Goal: Information Seeking & Learning: Learn about a topic

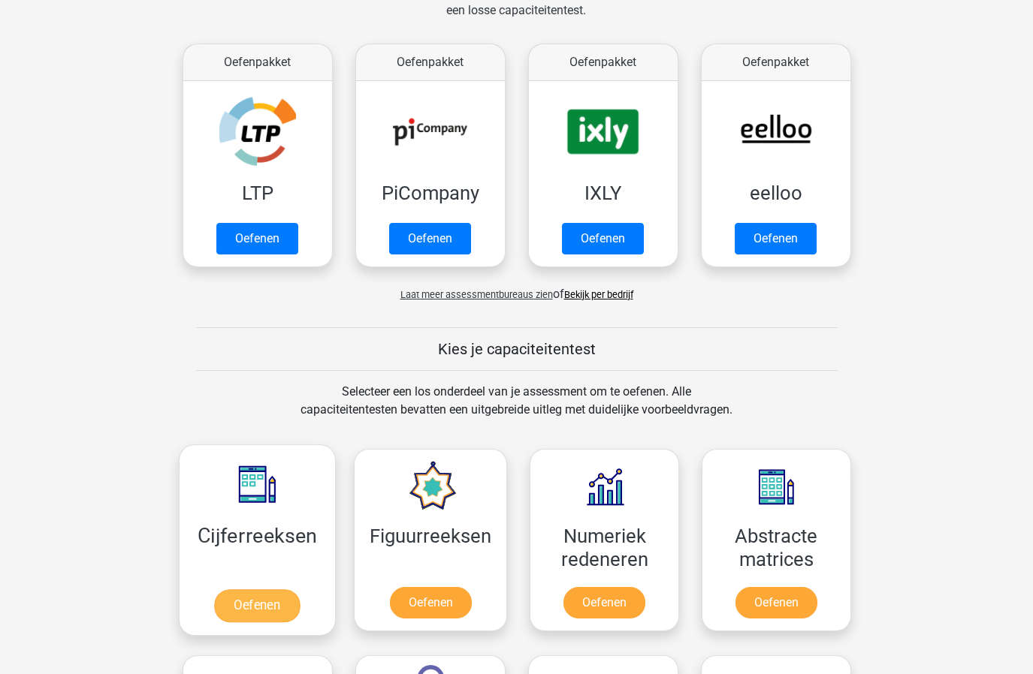
scroll to position [459, 0]
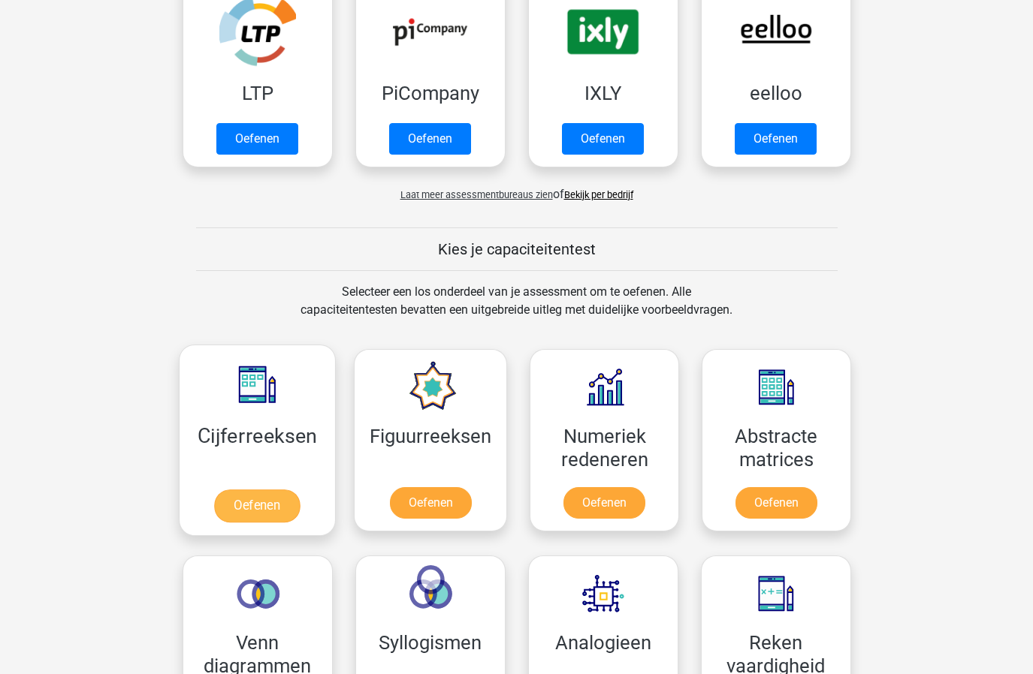
click at [252, 499] on link "Oefenen" at bounding box center [257, 506] width 86 height 33
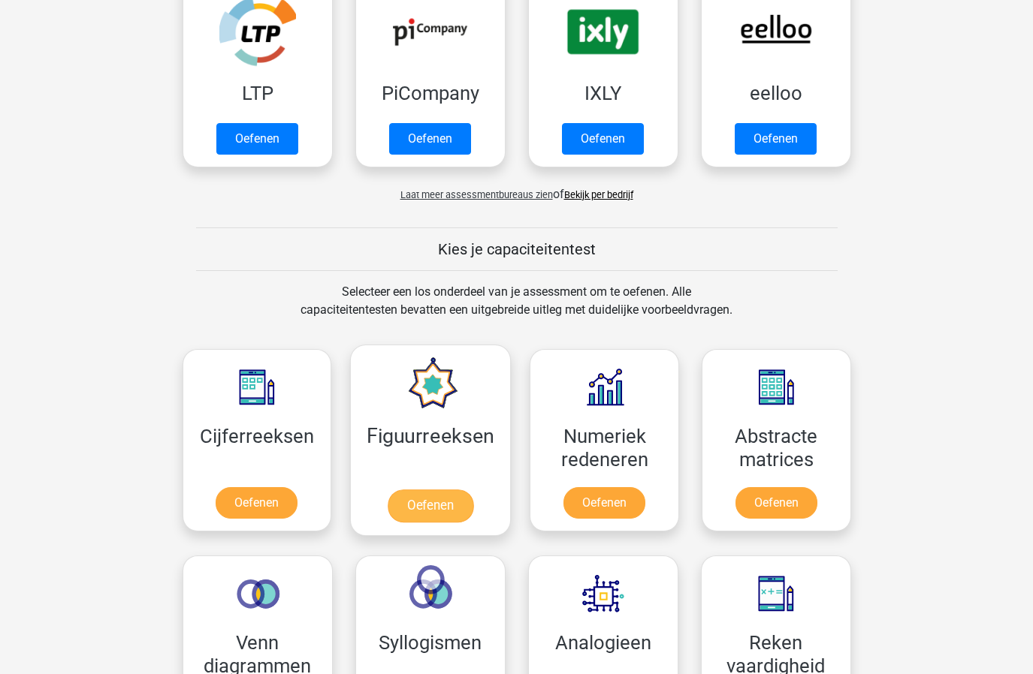
click at [407, 501] on link "Oefenen" at bounding box center [430, 506] width 86 height 33
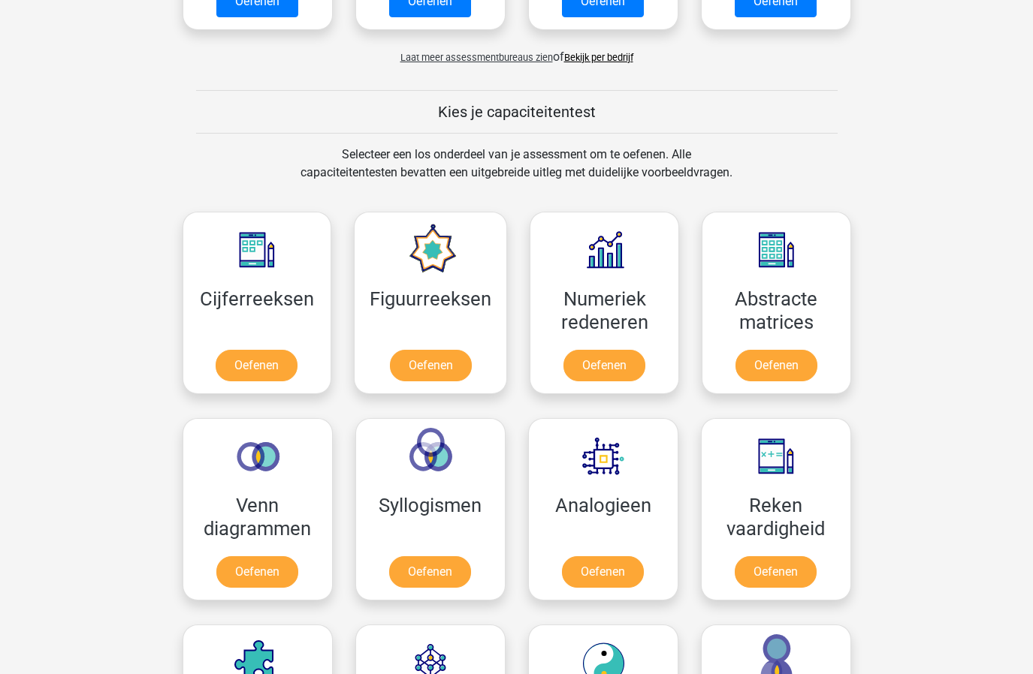
scroll to position [715, 0]
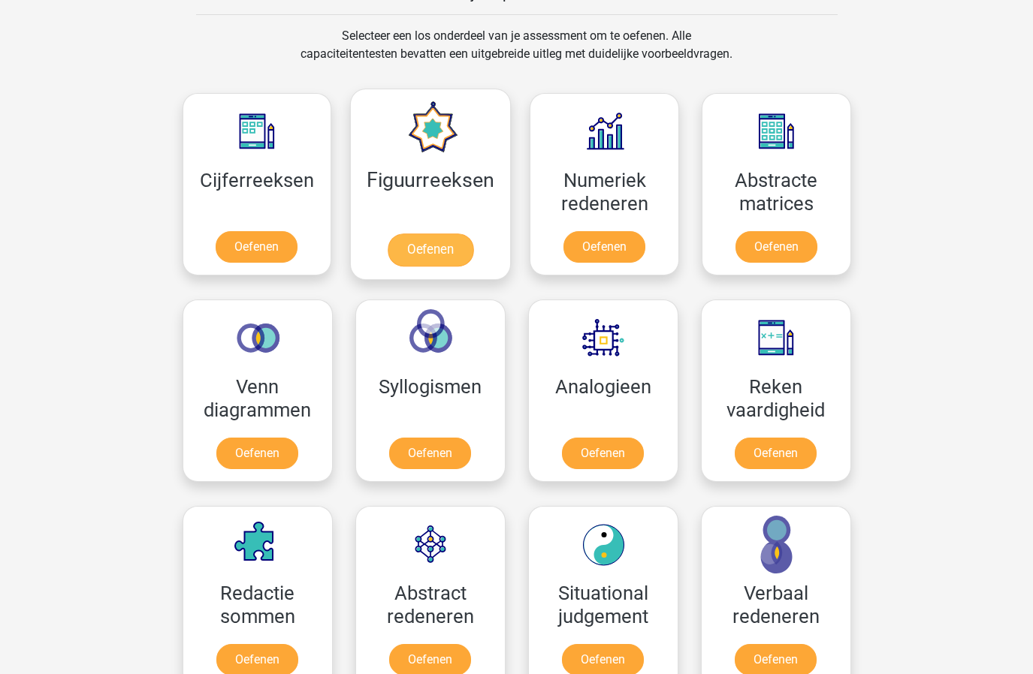
click at [422, 250] on link "Oefenen" at bounding box center [430, 250] width 86 height 33
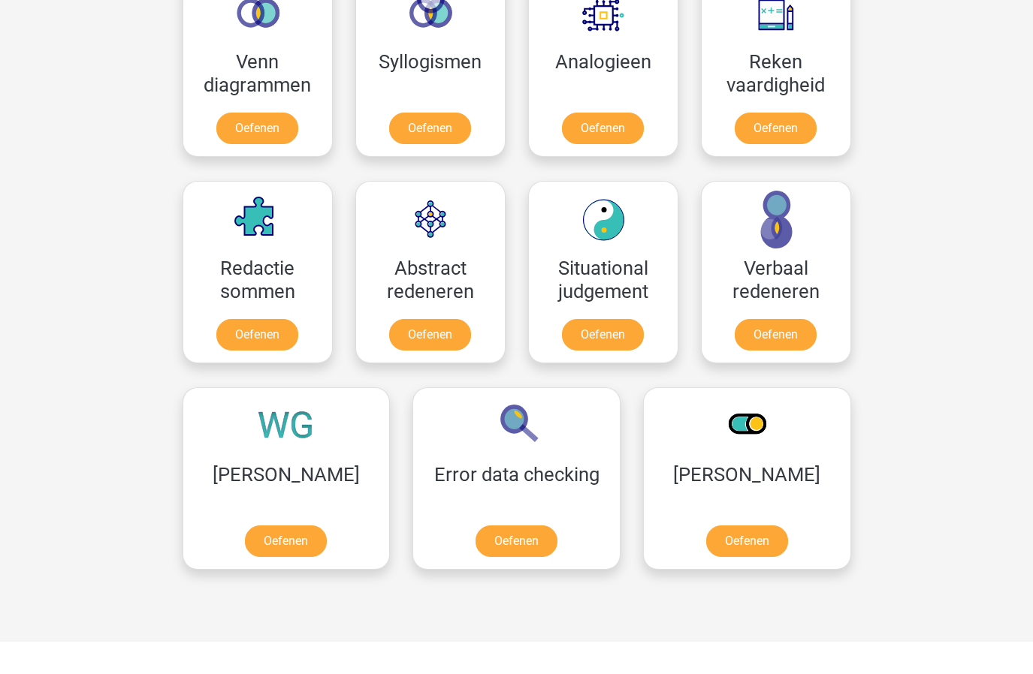
scroll to position [1106, 0]
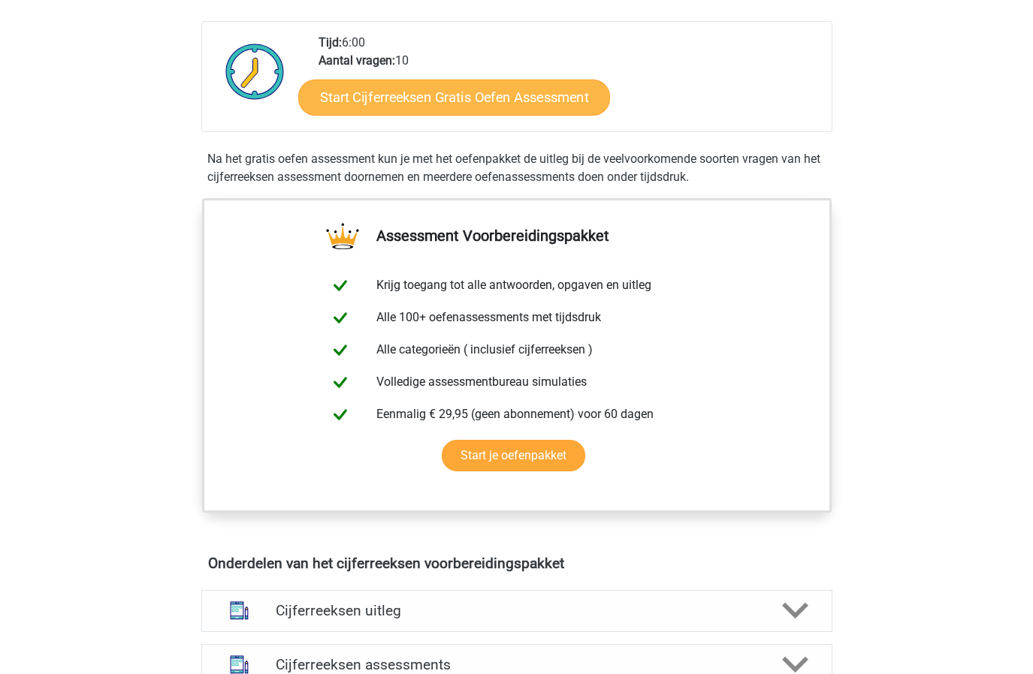
scroll to position [369, 0]
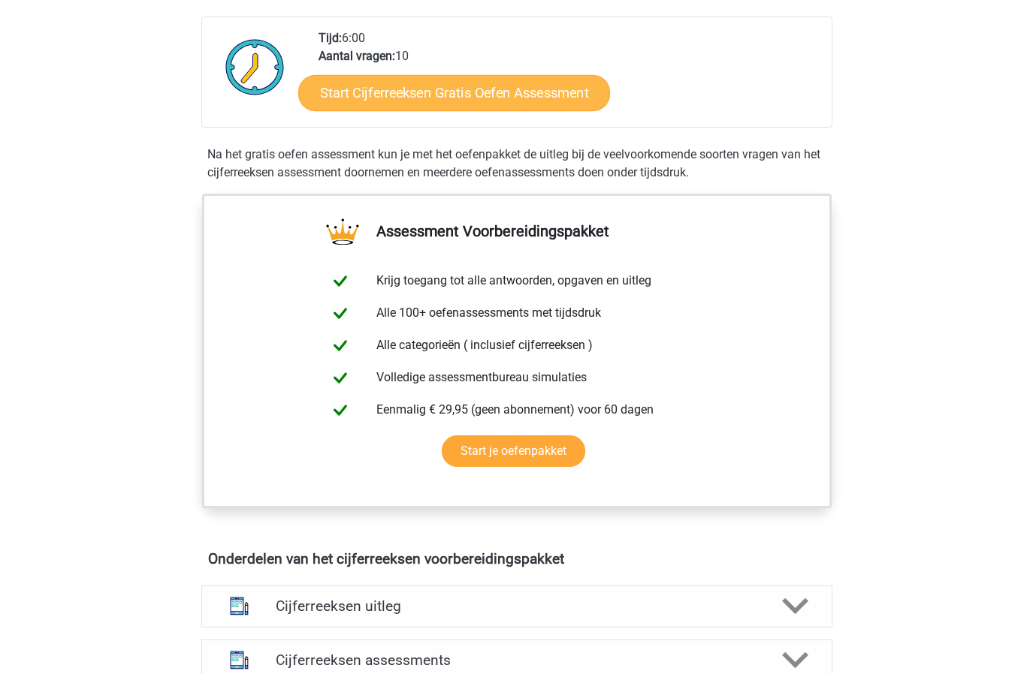
click at [484, 104] on link "Start Cijferreeksen Gratis Oefen Assessment" at bounding box center [454, 92] width 312 height 36
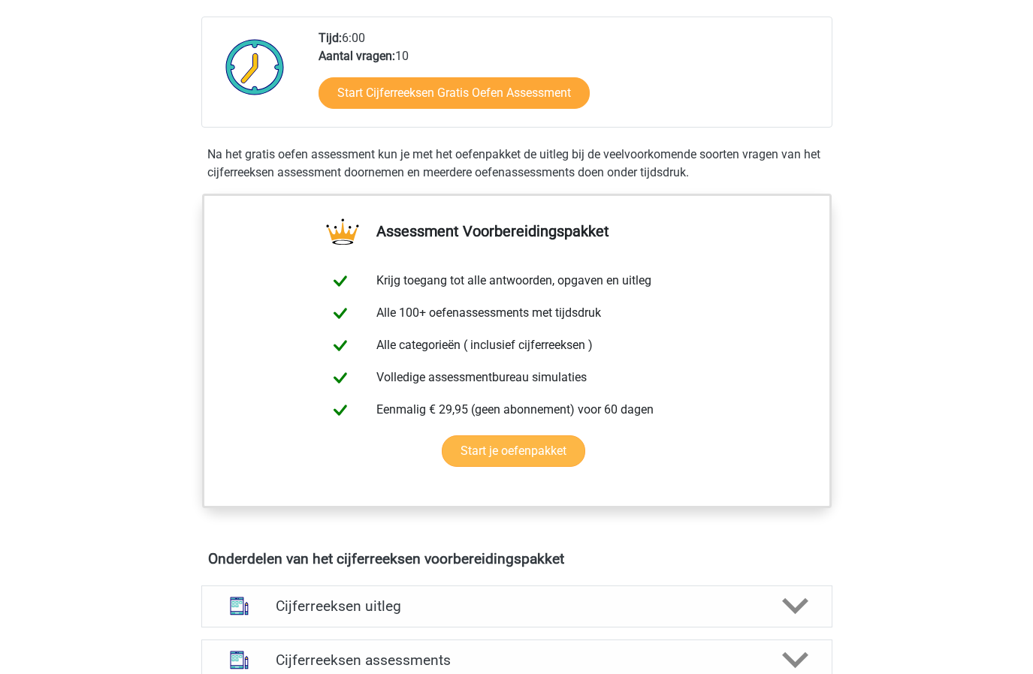
click at [519, 464] on link "Start je oefenpakket" at bounding box center [513, 452] width 143 height 32
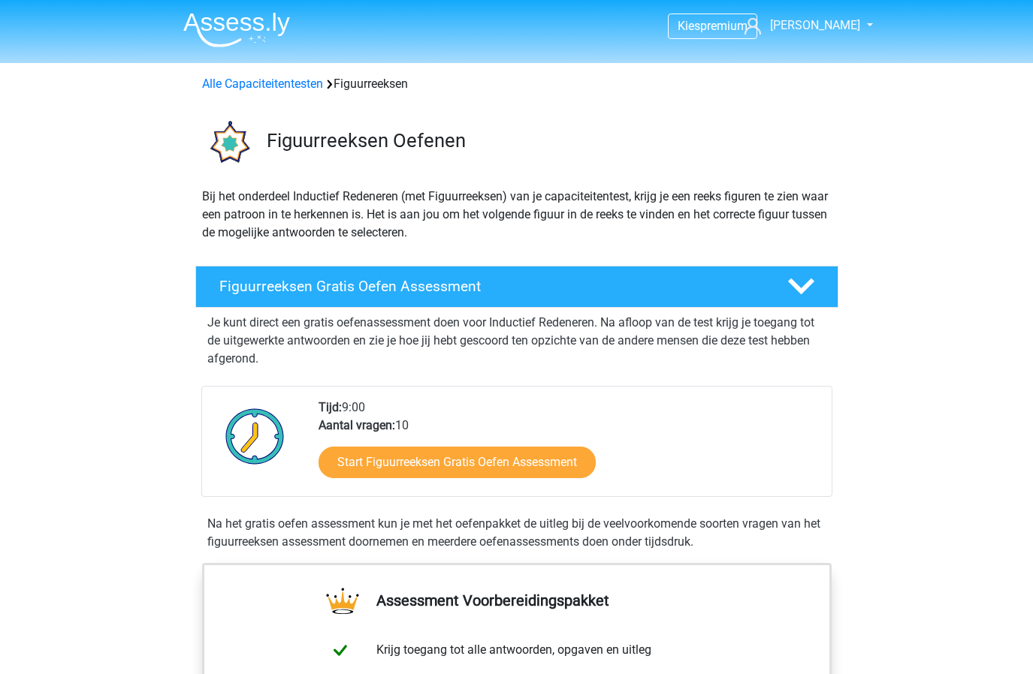
scroll to position [-3, 0]
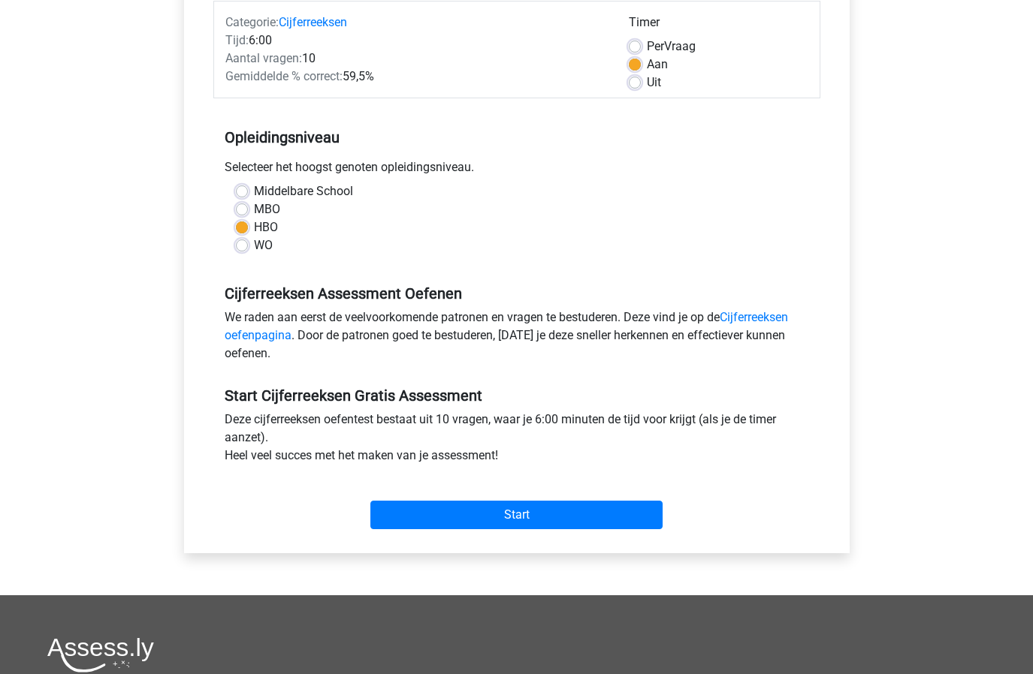
scroll to position [141, 0]
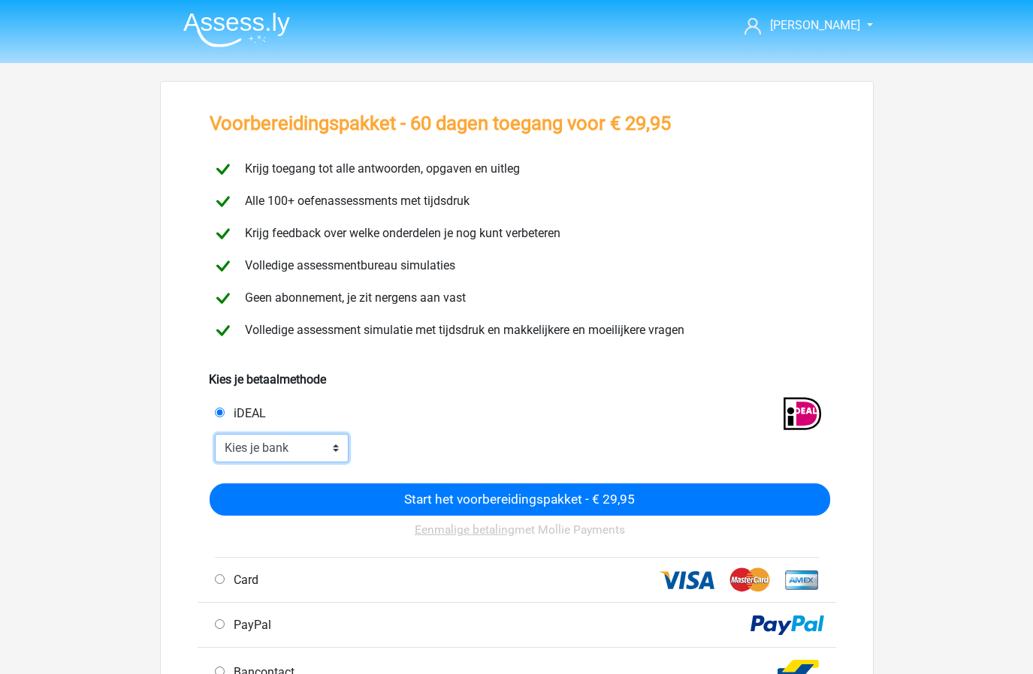
click at [216, 456] on select "Kies je bank ABN AMRO ING Rabobank ASN Bank bunq Knab N26 NN Regiobank Revolut …" at bounding box center [282, 448] width 134 height 29
select select "ideal_INGBNL2A"
click at [481, 333] on span "Volledige assessment simulatie met tijdsdruk en makkelijkere en moeilijkere vra…" at bounding box center [461, 330] width 445 height 14
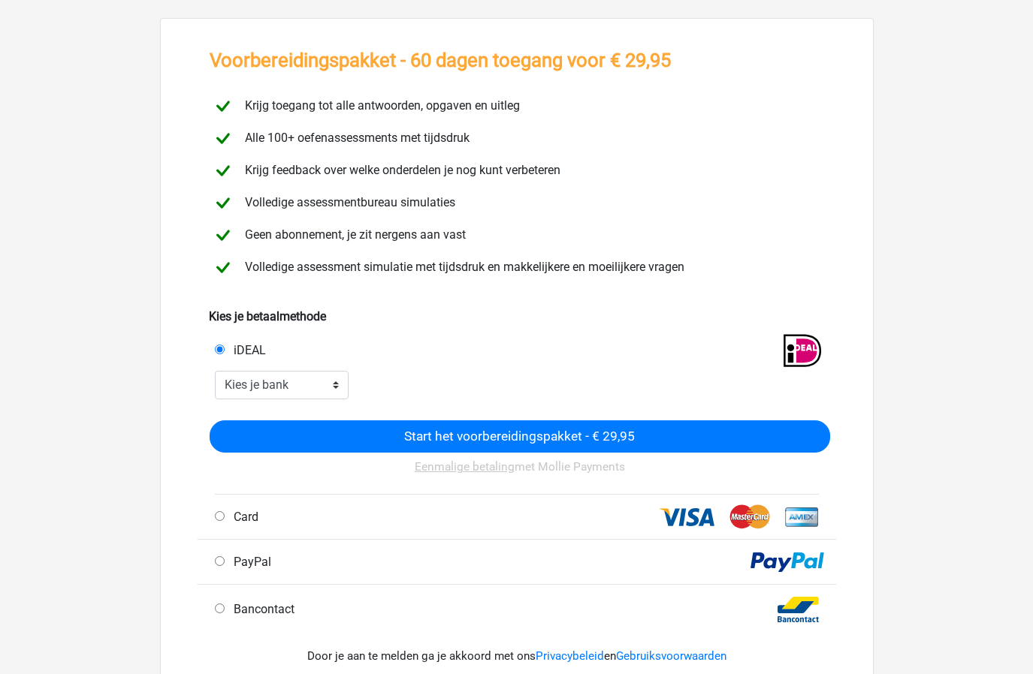
scroll to position [85, 0]
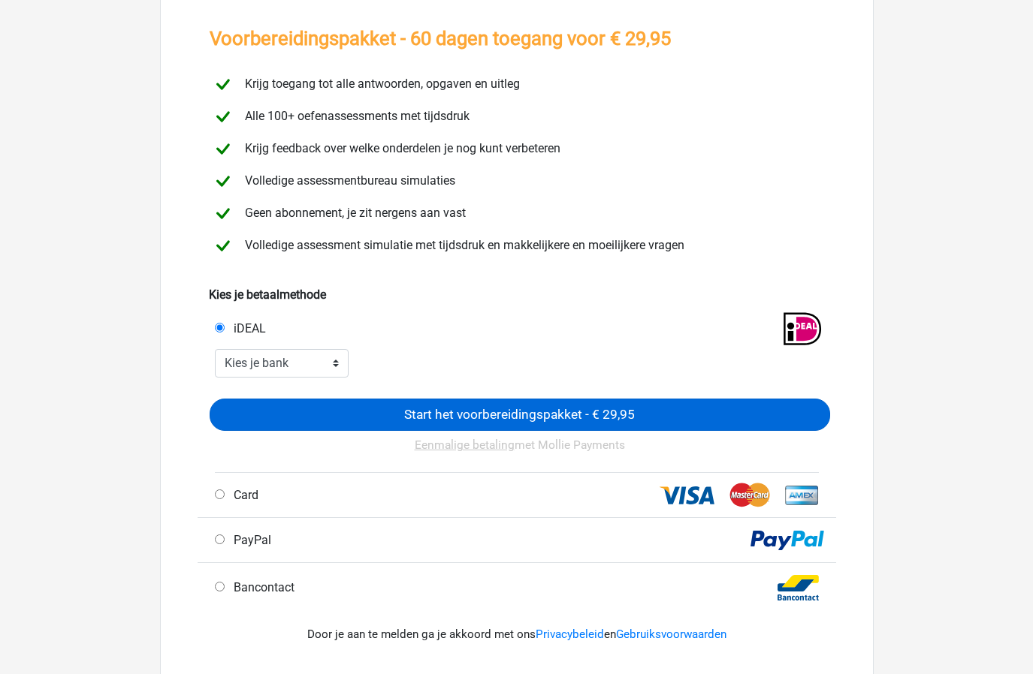
click at [523, 403] on input "Start het voorbereidingspakket - € 29,95" at bounding box center [520, 415] width 620 height 32
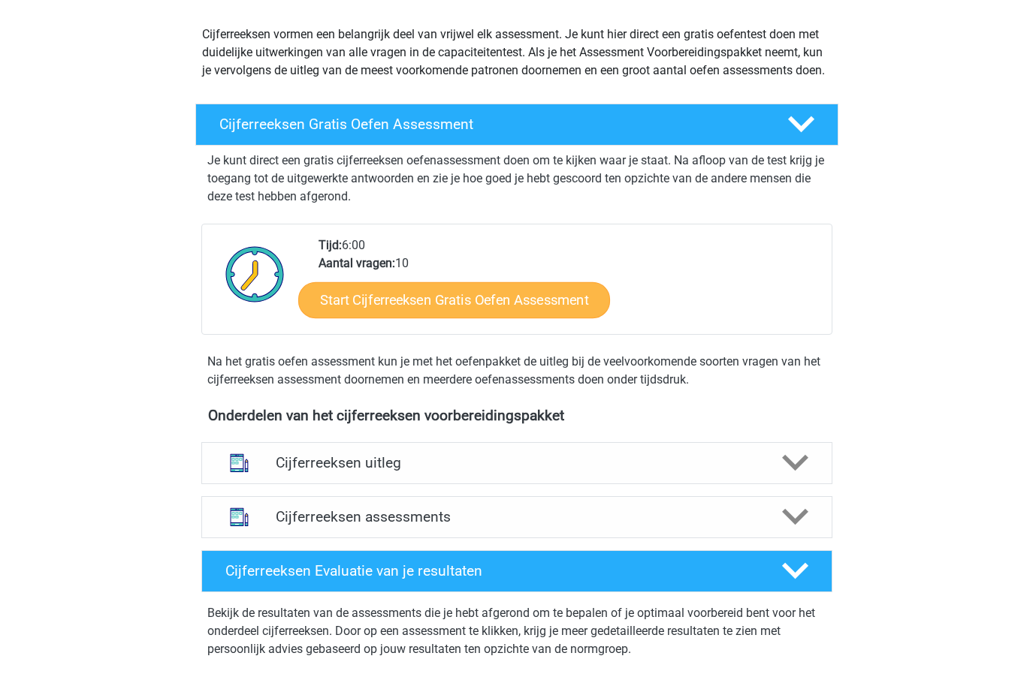
scroll to position [925, 0]
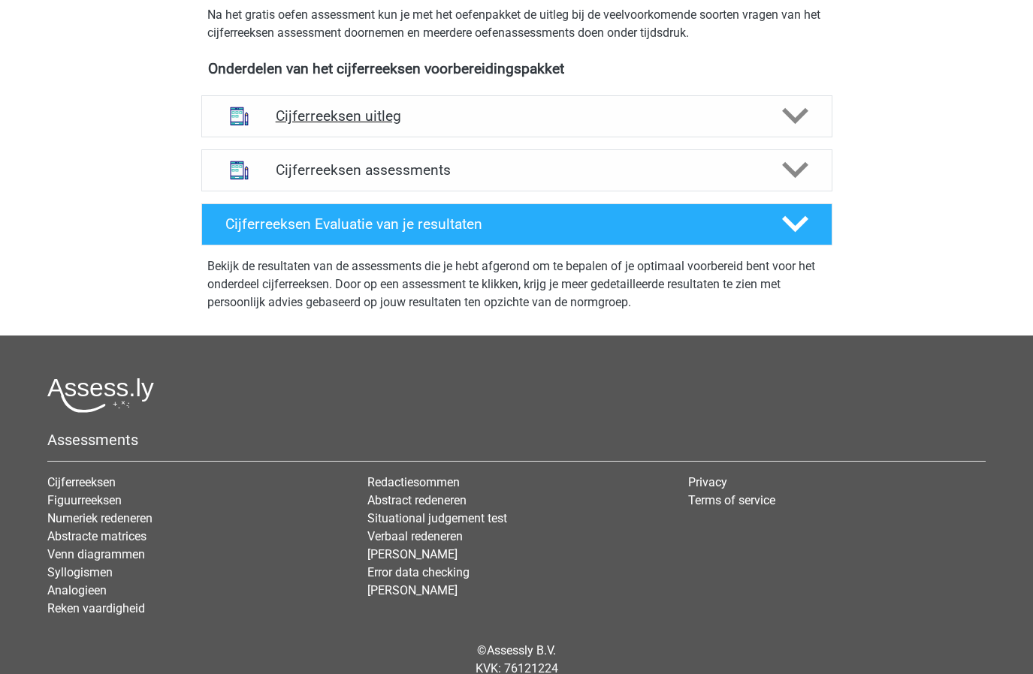
click at [378, 123] on div "Cijferreeksen uitleg" at bounding box center [516, 116] width 631 height 42
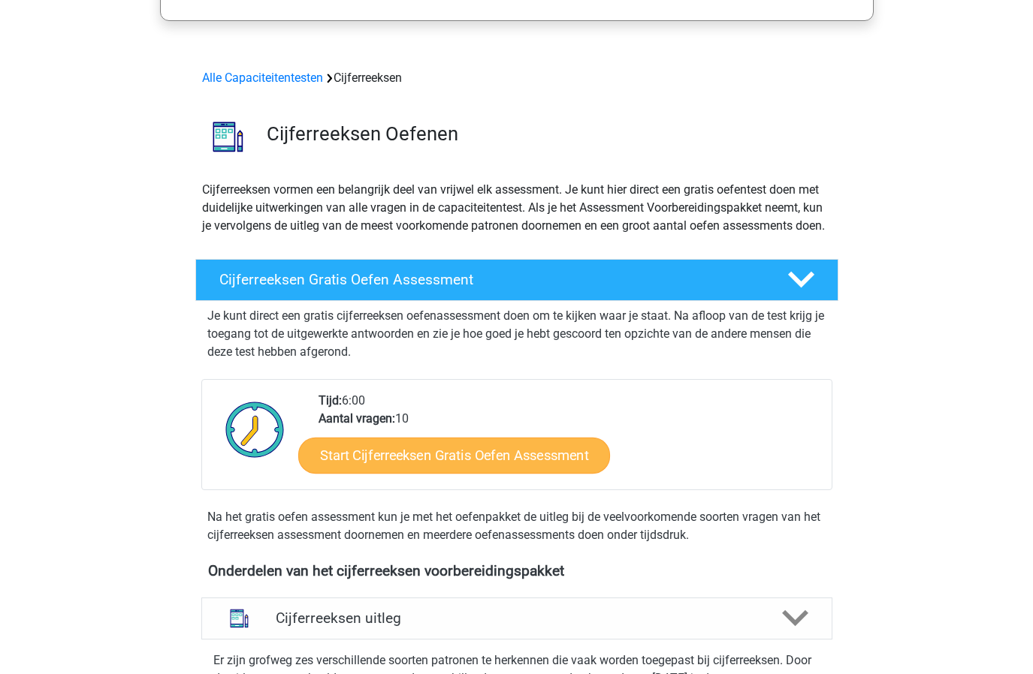
scroll to position [483, 0]
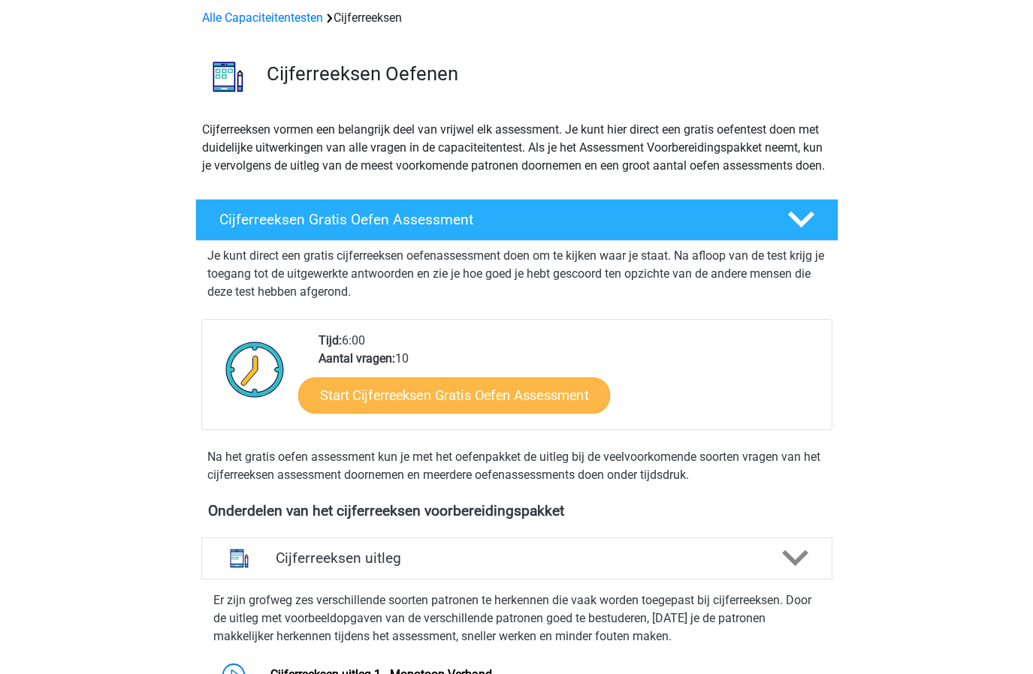
click at [485, 414] on link "Start Cijferreeksen Gratis Oefen Assessment" at bounding box center [454, 396] width 312 height 36
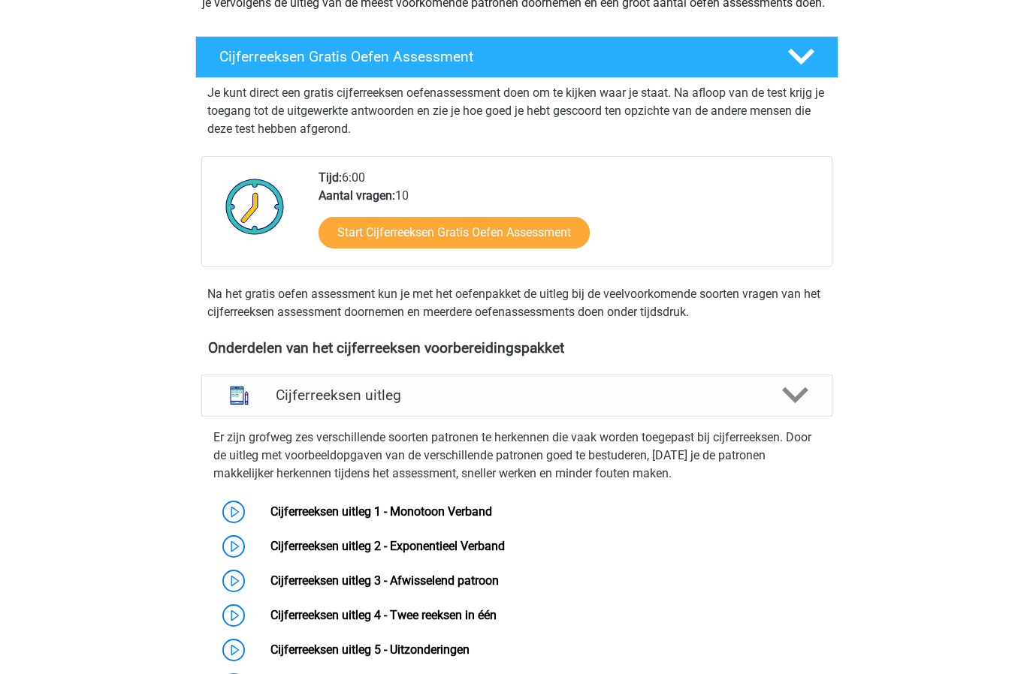
scroll to position [910, 0]
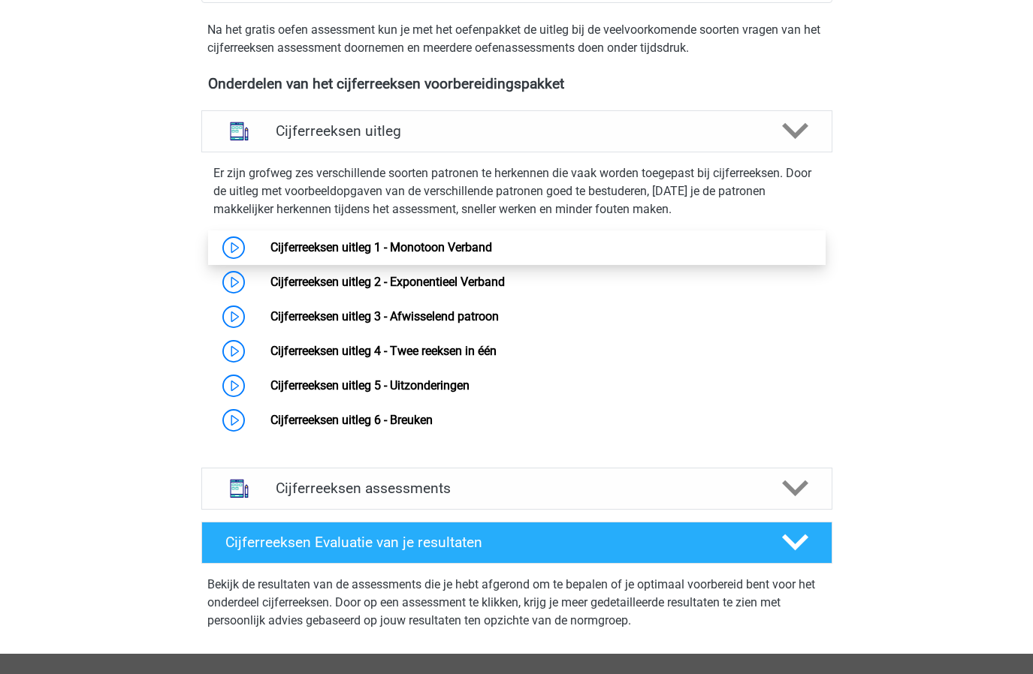
click at [453, 255] on link "Cijferreeksen uitleg 1 - Monotoon Verband" at bounding box center [381, 247] width 222 height 14
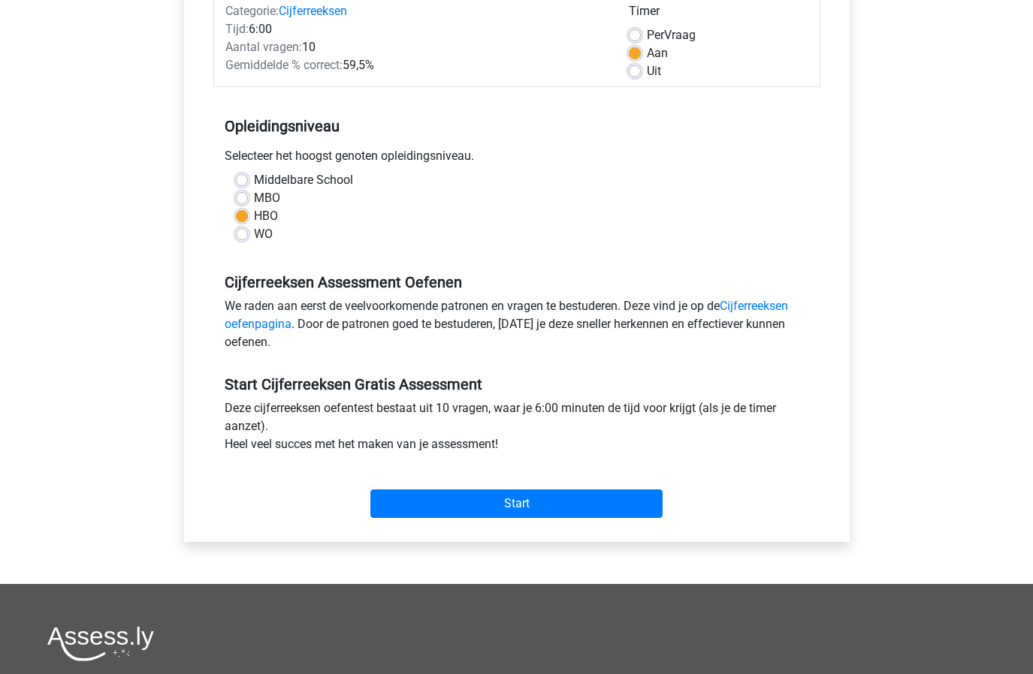
scroll to position [384, 0]
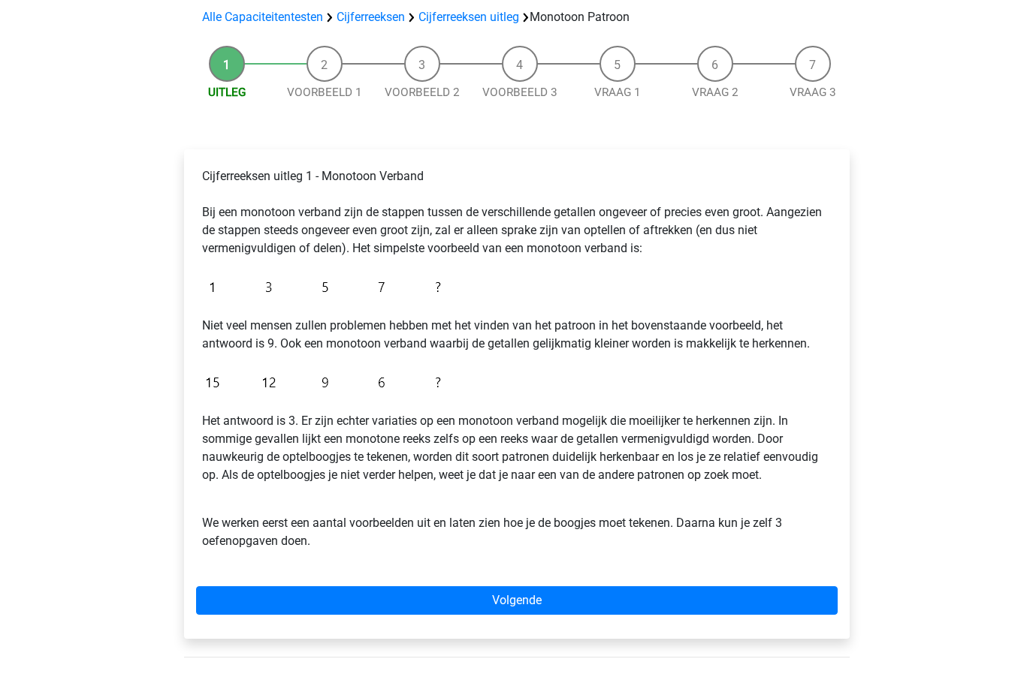
scroll to position [267, 0]
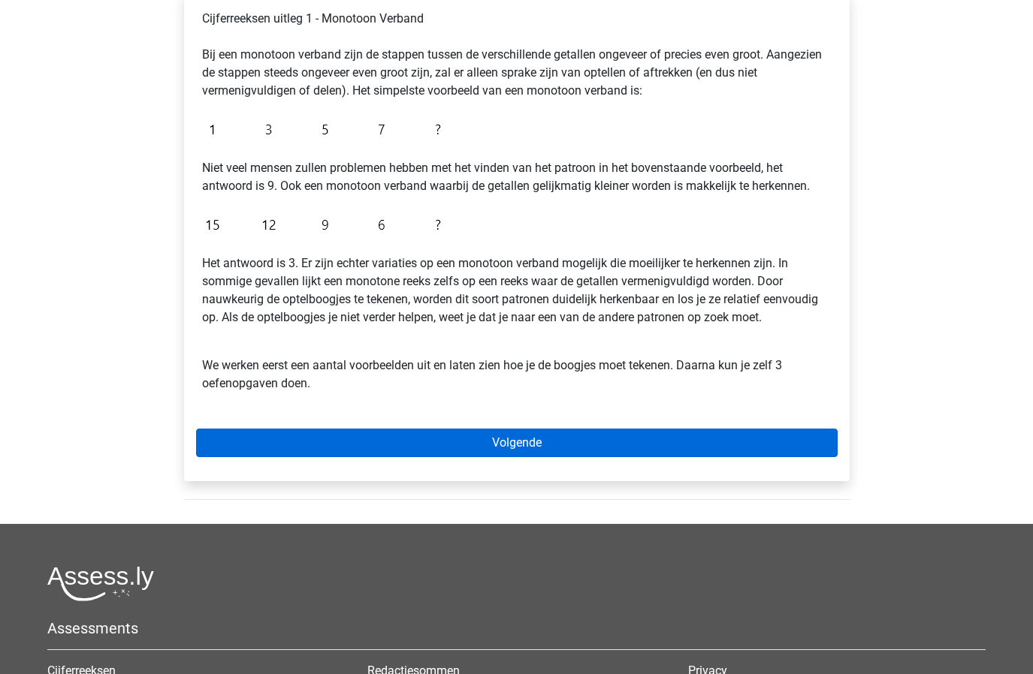
click at [470, 451] on link "Volgende" at bounding box center [516, 443] width 641 height 29
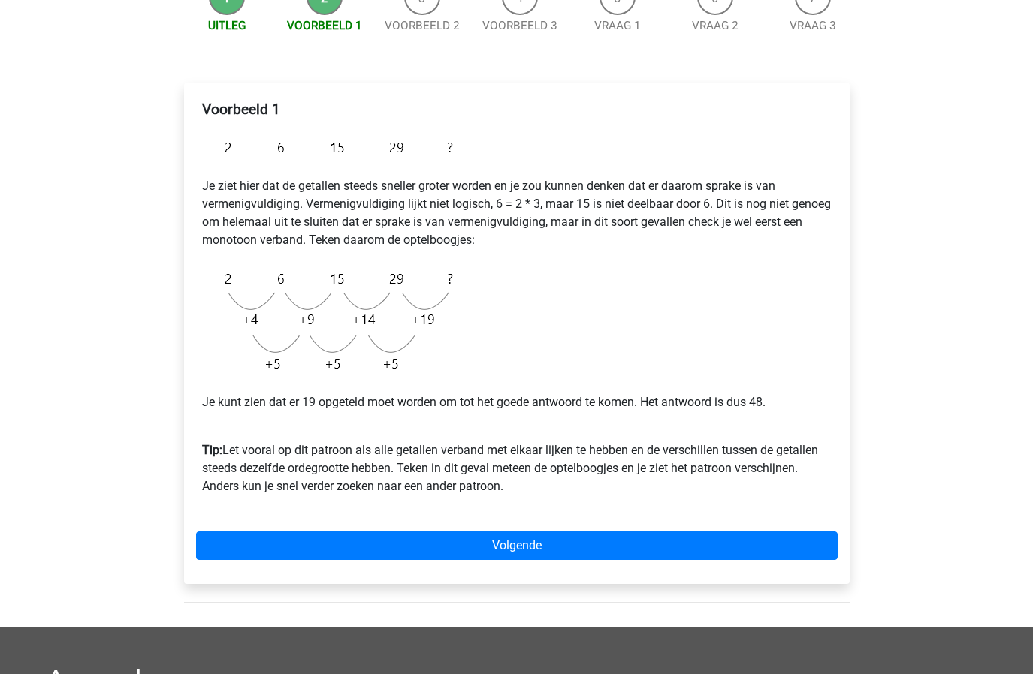
scroll to position [191, 0]
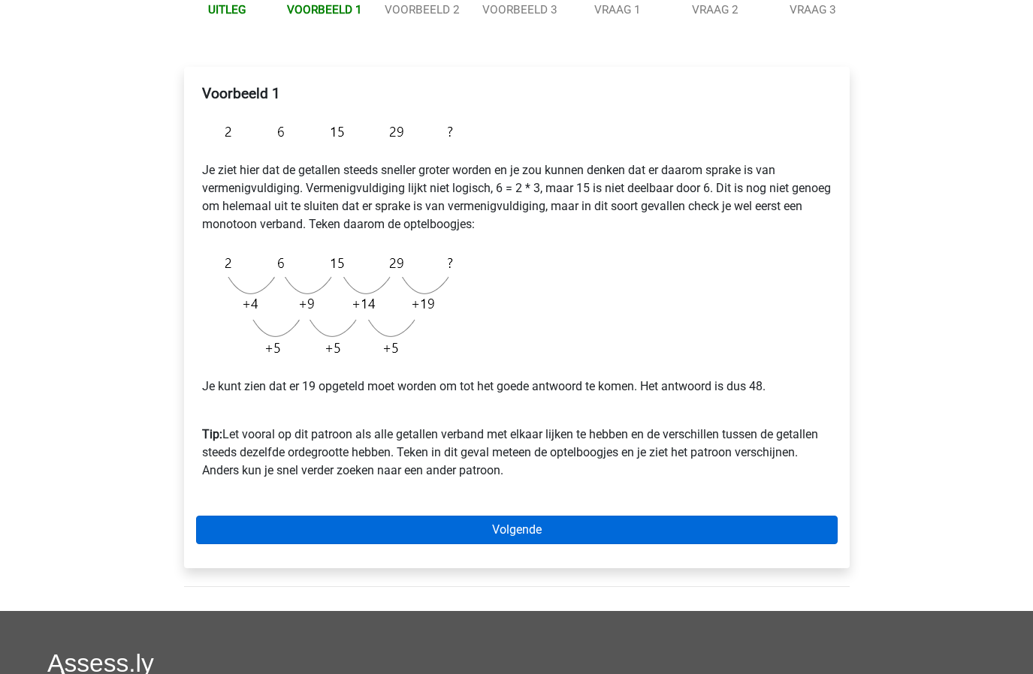
click at [404, 517] on link "Volgende" at bounding box center [516, 530] width 641 height 29
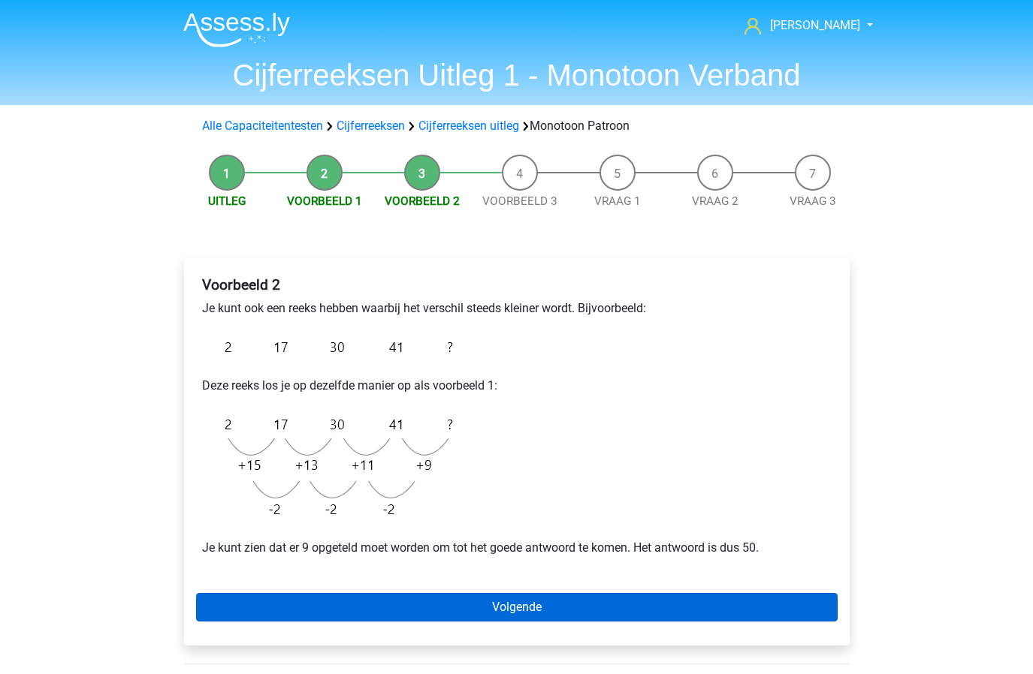
click at [389, 608] on link "Volgende" at bounding box center [516, 607] width 641 height 29
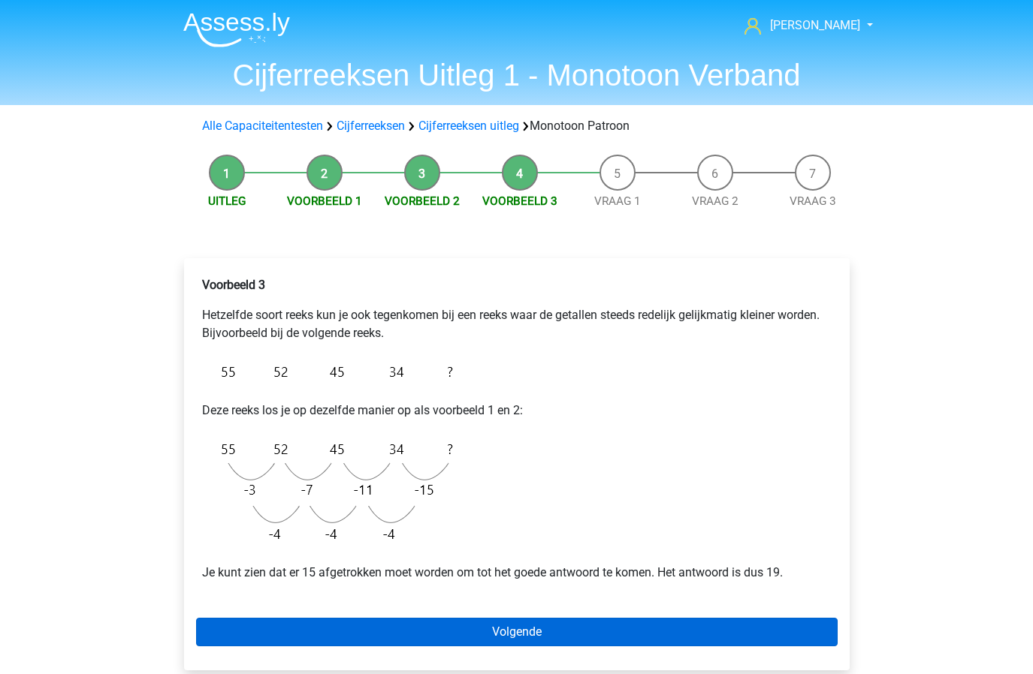
click at [367, 632] on link "Volgende" at bounding box center [516, 632] width 641 height 29
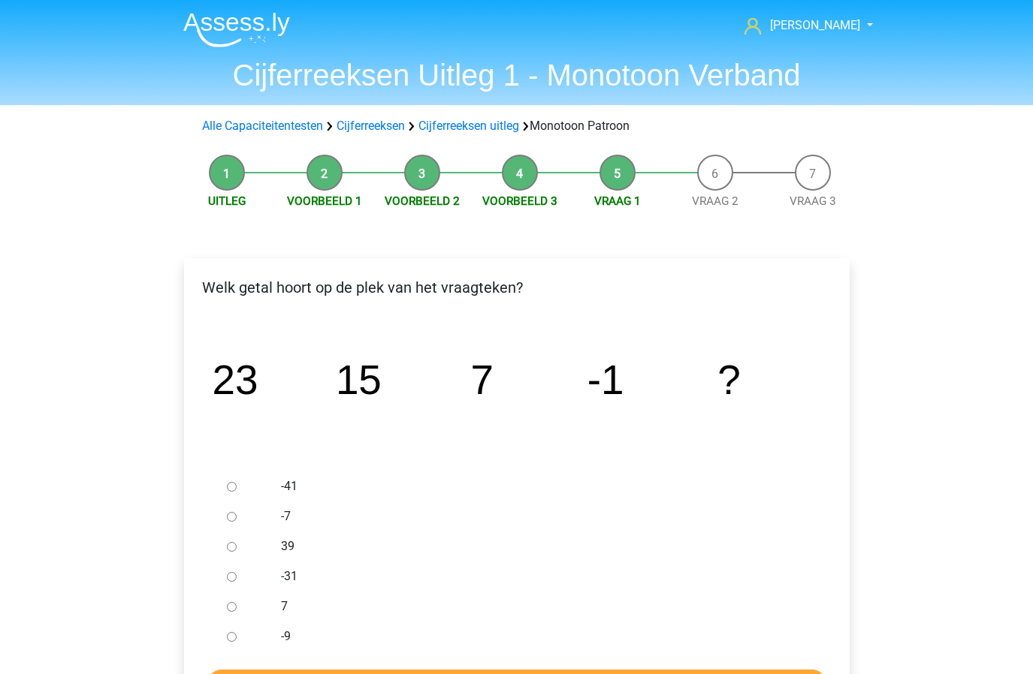
scroll to position [29, 0]
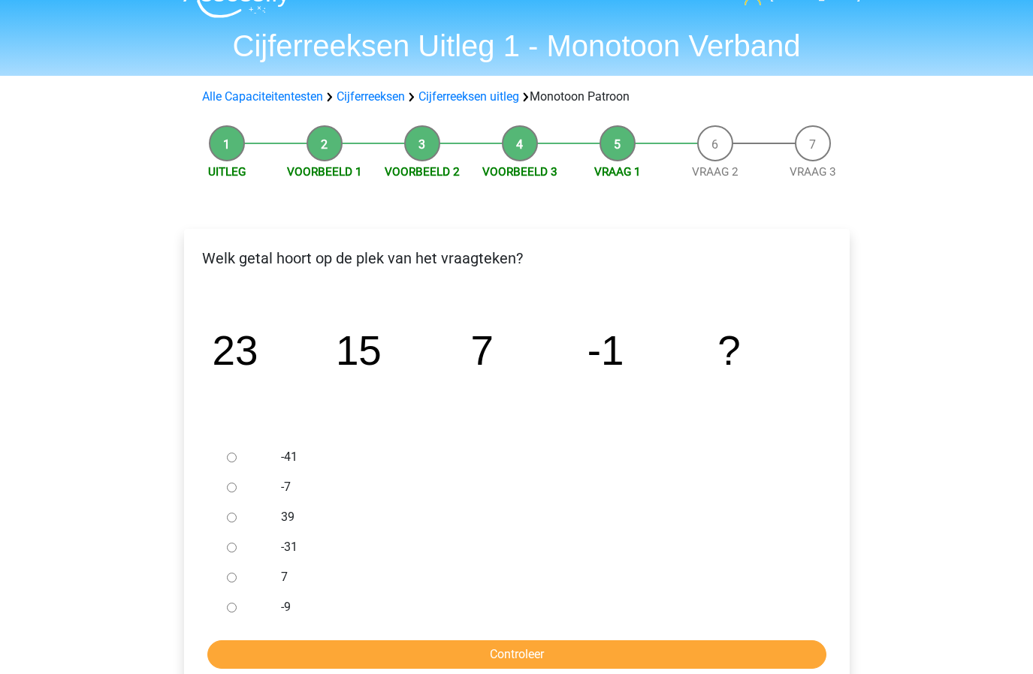
click at [227, 604] on input "-9" at bounding box center [232, 608] width 10 height 10
radio input "true"
click at [350, 650] on input "Controleer" at bounding box center [516, 655] width 619 height 29
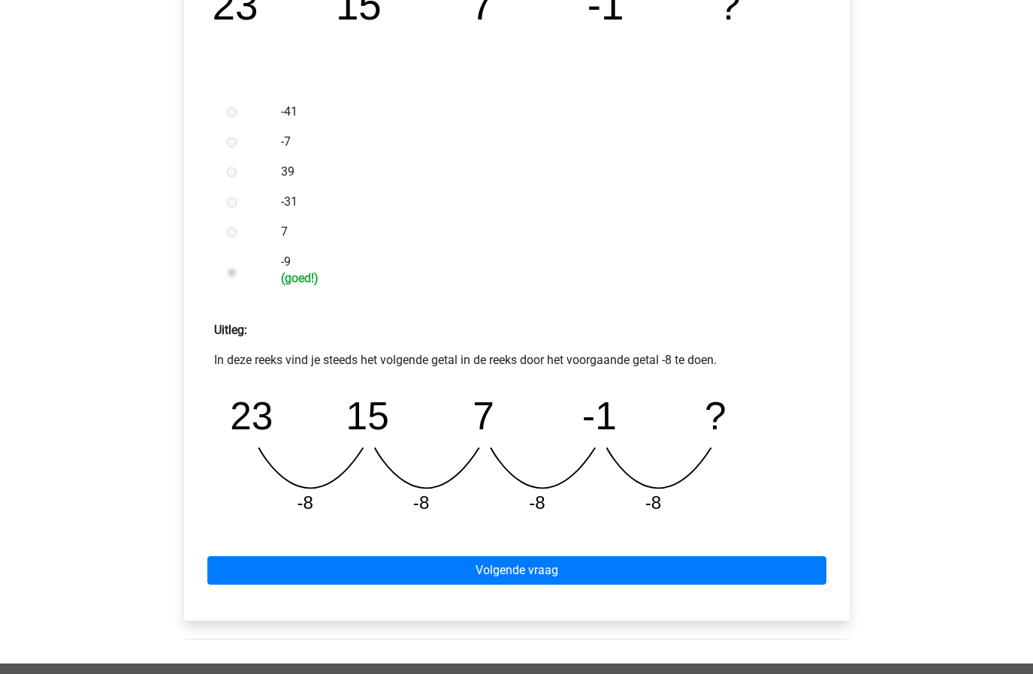
scroll to position [378, 0]
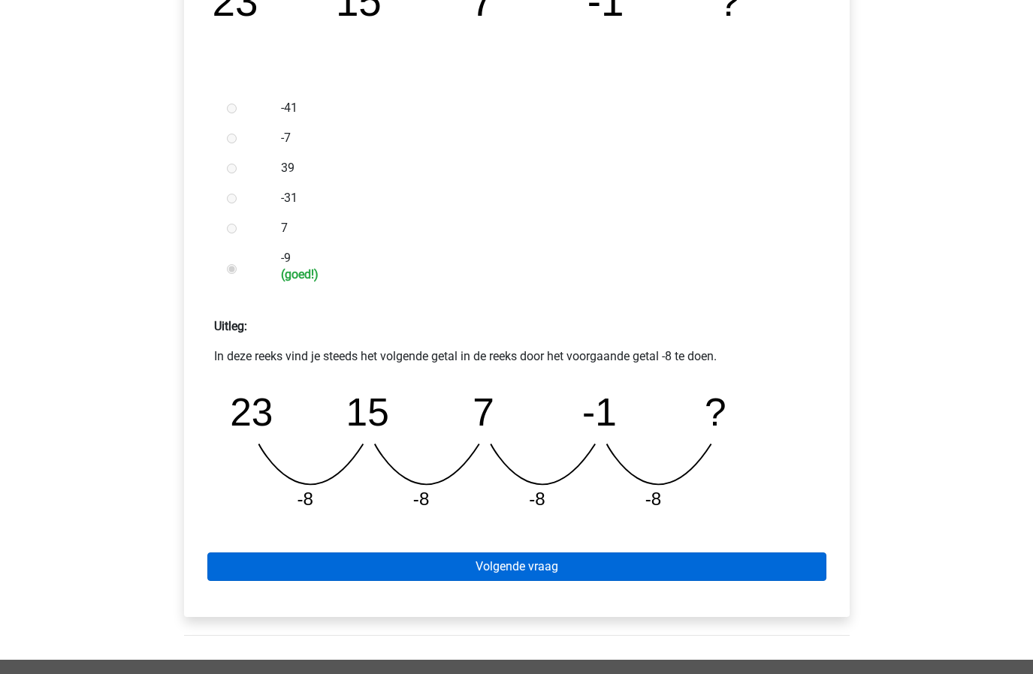
click at [459, 570] on link "Volgende vraag" at bounding box center [516, 567] width 619 height 29
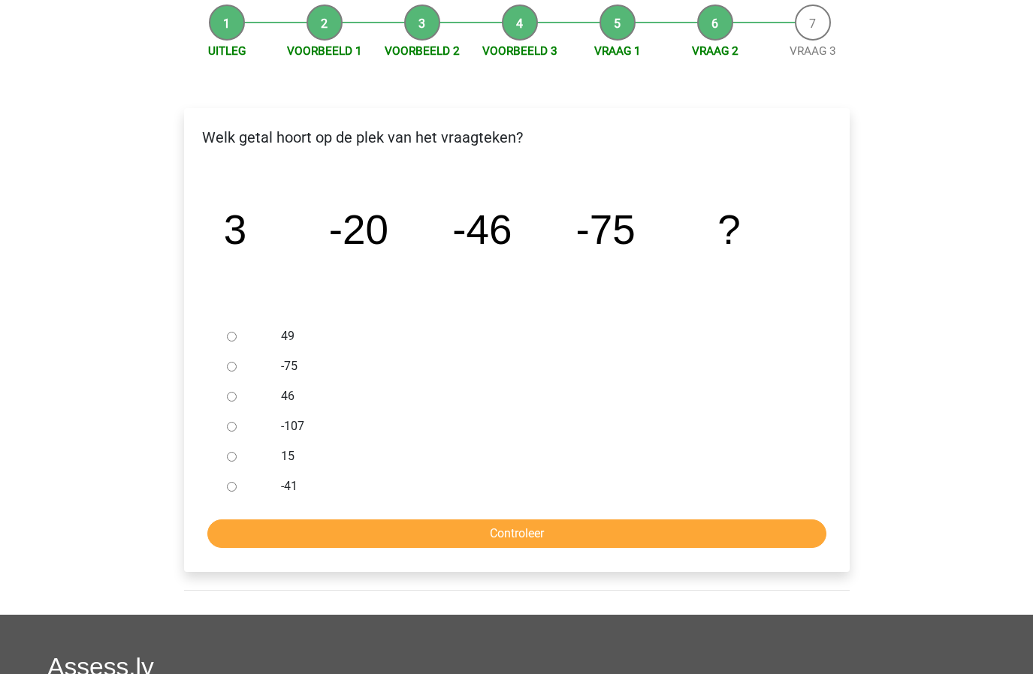
scroll to position [157, 0]
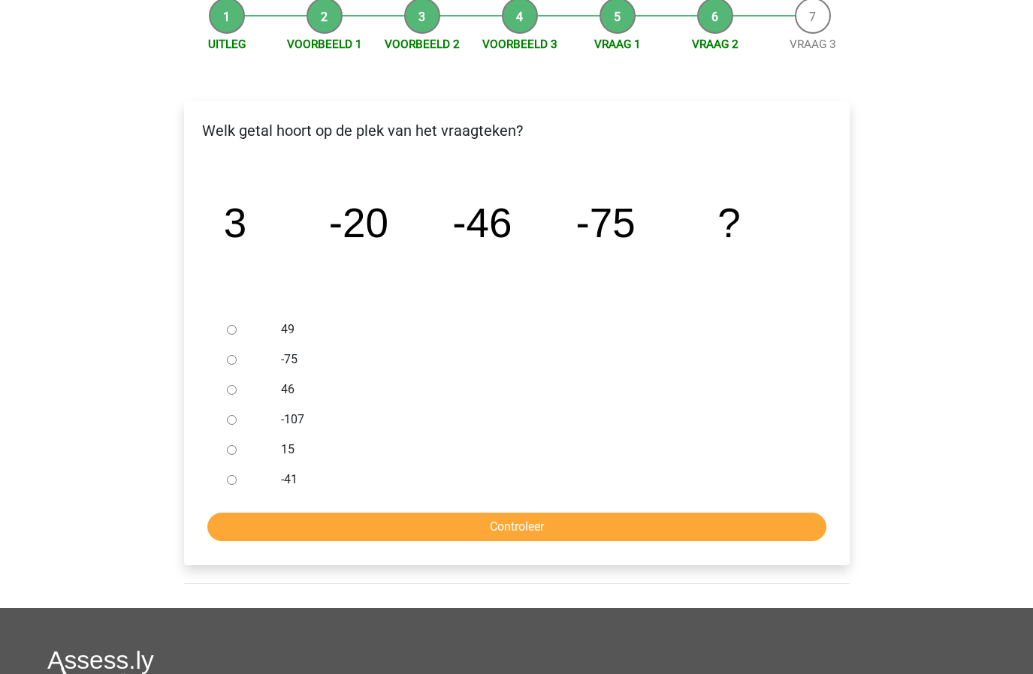
click at [230, 420] on input "-107" at bounding box center [232, 420] width 10 height 10
radio input "true"
click at [283, 534] on input "Controleer" at bounding box center [516, 527] width 619 height 29
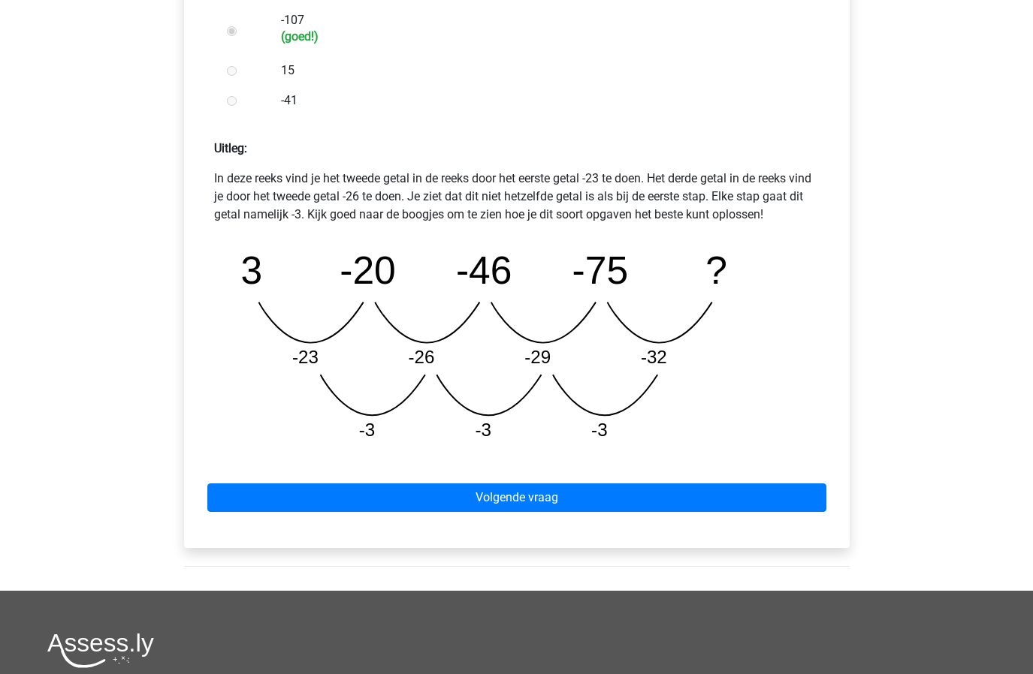
scroll to position [668, 0]
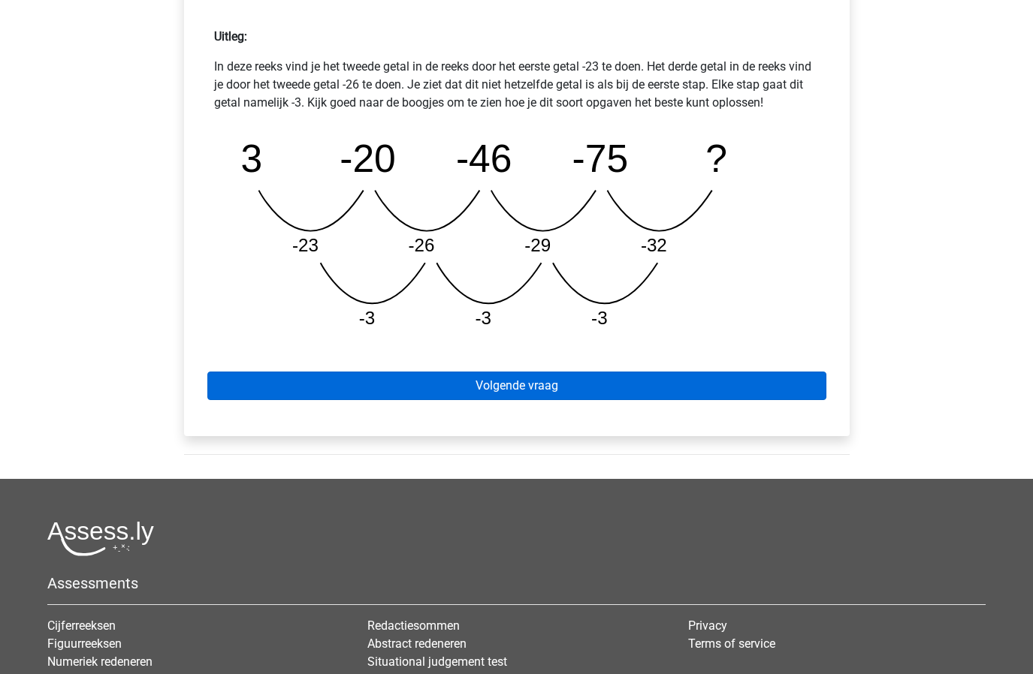
click at [529, 391] on link "Volgende vraag" at bounding box center [516, 386] width 619 height 29
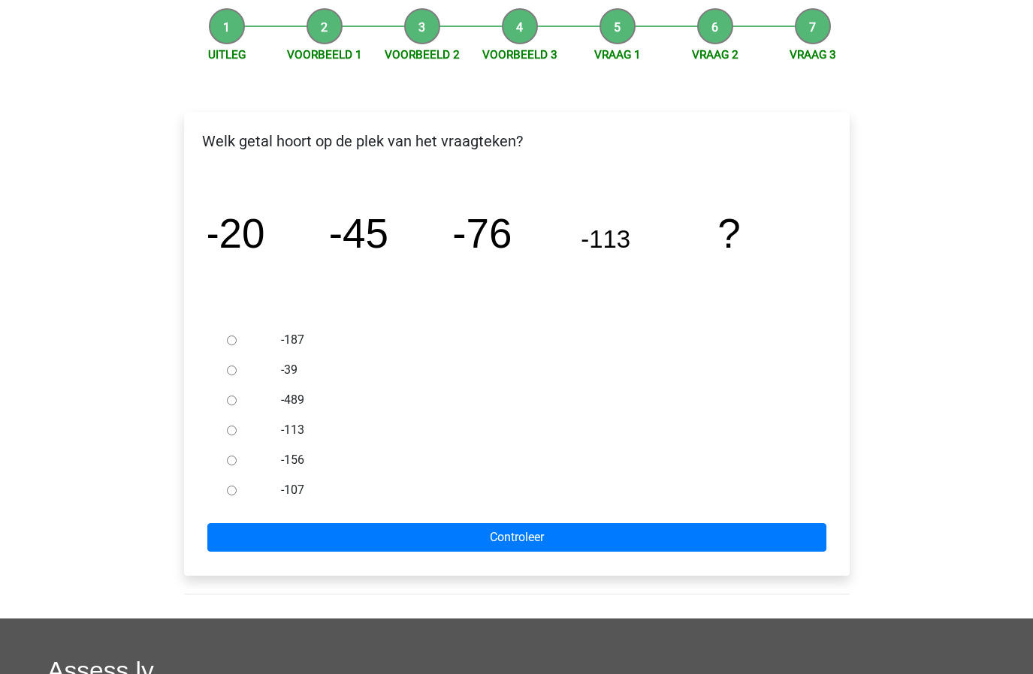
scroll to position [154, 0]
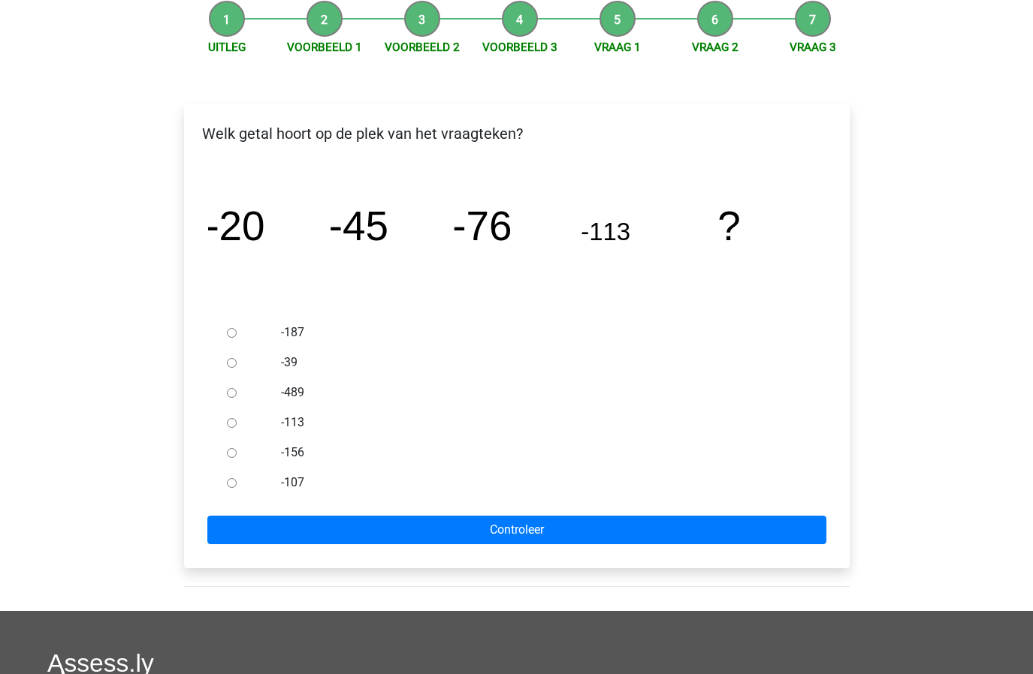
click at [229, 454] on input "-156" at bounding box center [232, 453] width 10 height 10
radio input "true"
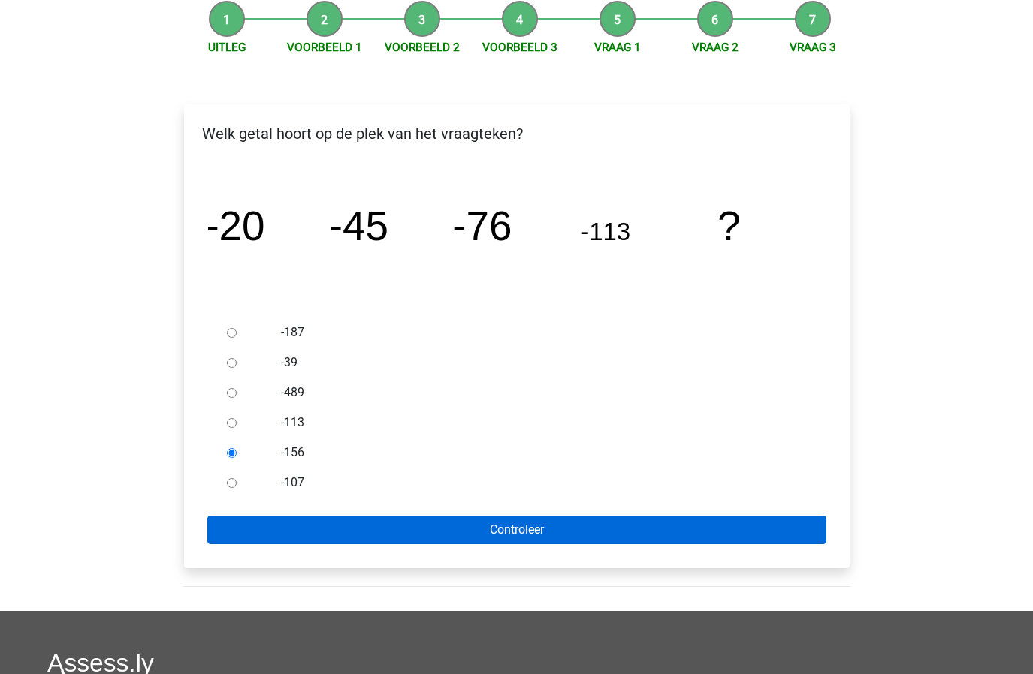
click at [248, 521] on input "Controleer" at bounding box center [516, 530] width 619 height 29
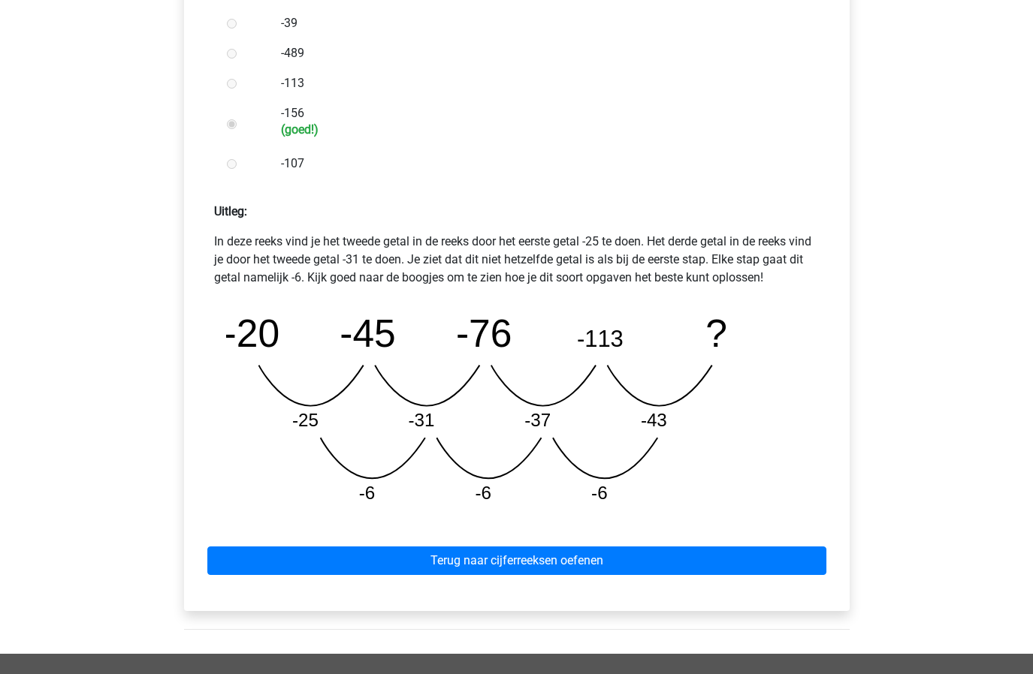
scroll to position [535, 0]
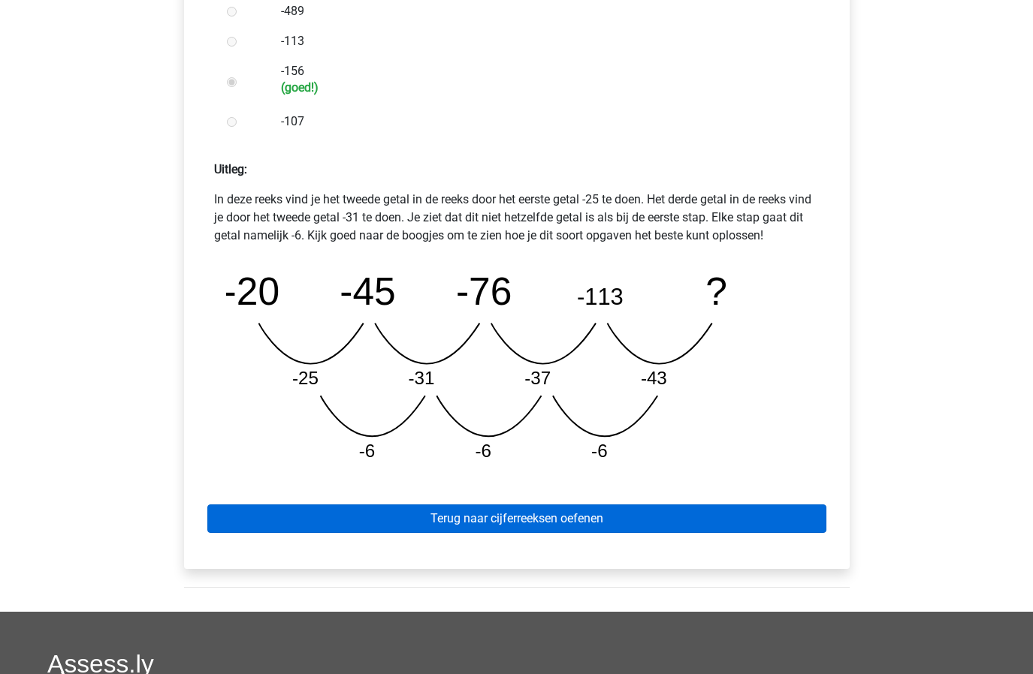
click at [422, 529] on link "Terug naar cijferreeksen oefenen" at bounding box center [516, 519] width 619 height 29
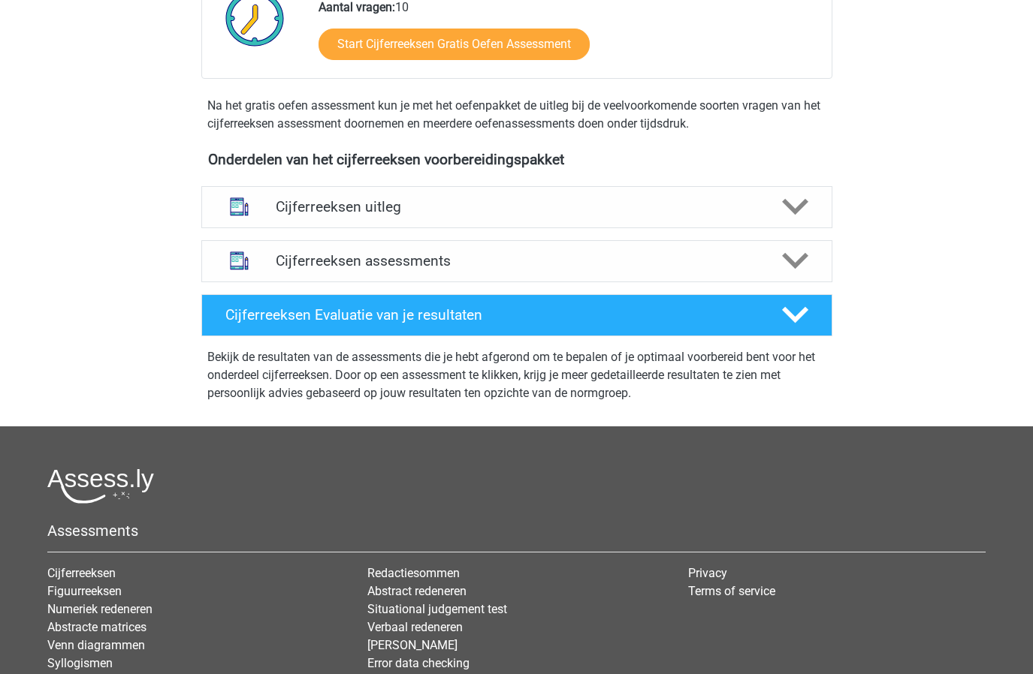
scroll to position [406, 0]
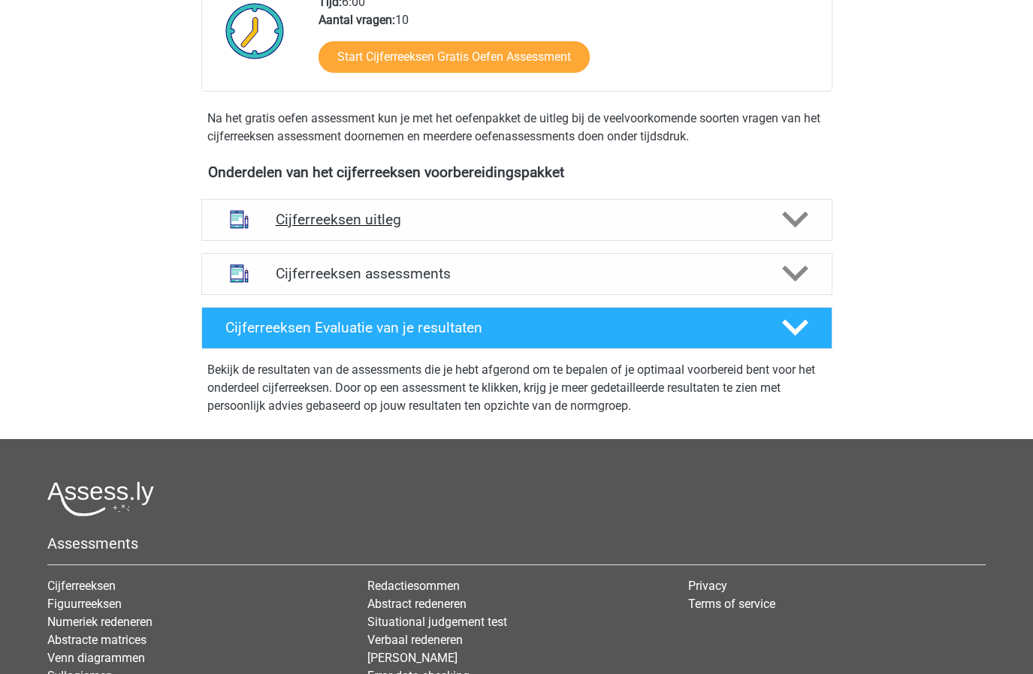
click at [338, 226] on div "Cijferreeksen uitleg" at bounding box center [516, 220] width 631 height 42
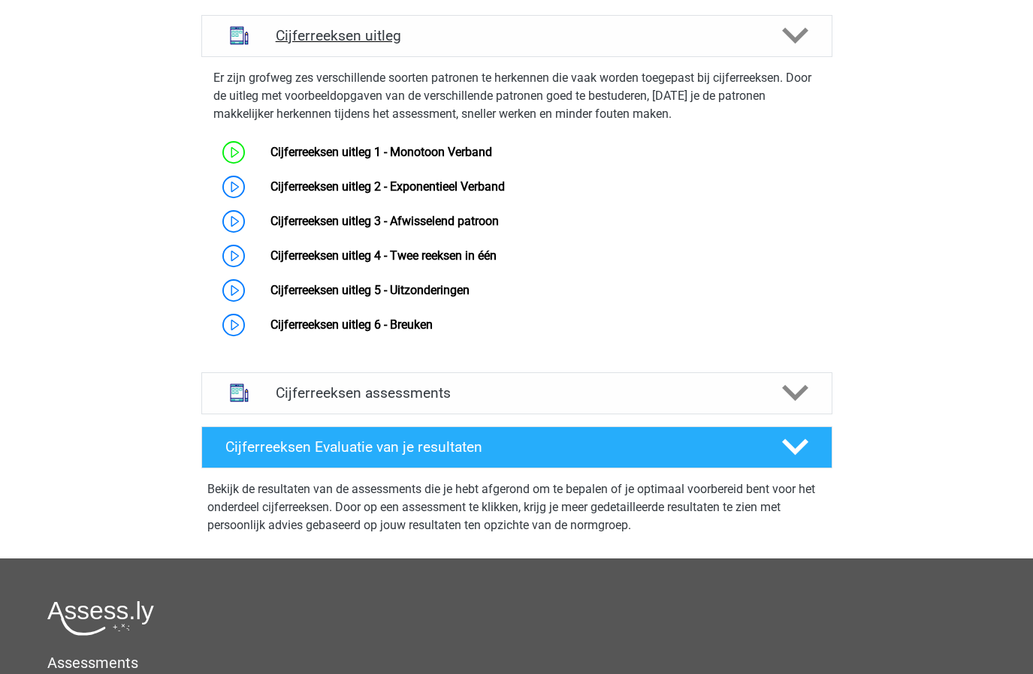
scroll to position [597, 0]
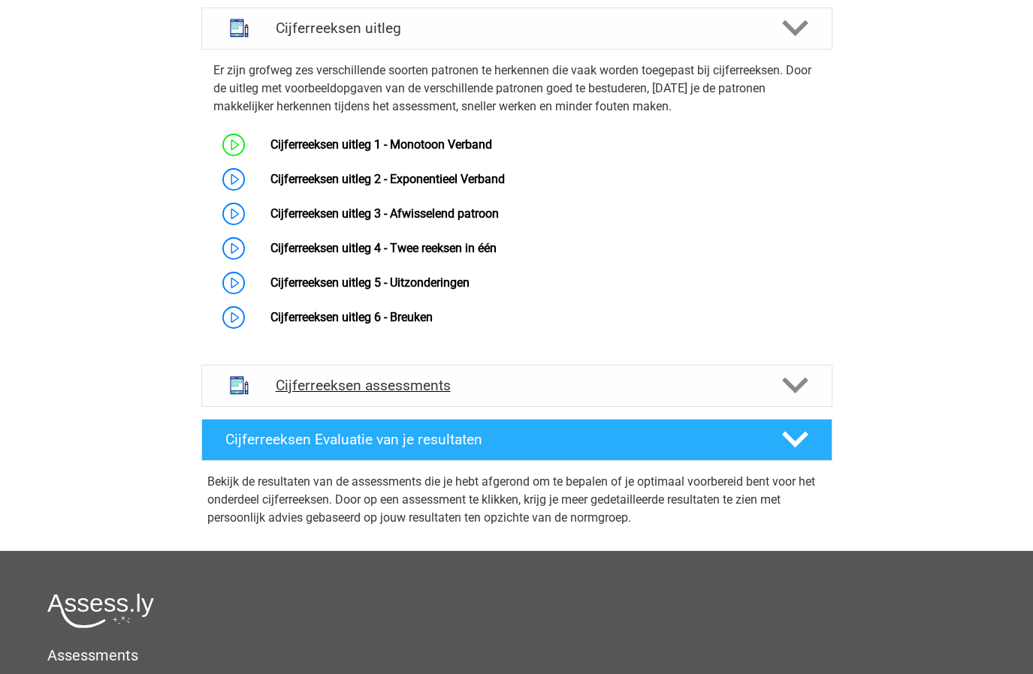
click at [318, 393] on div "Cijferreeksen assessments" at bounding box center [516, 386] width 631 height 42
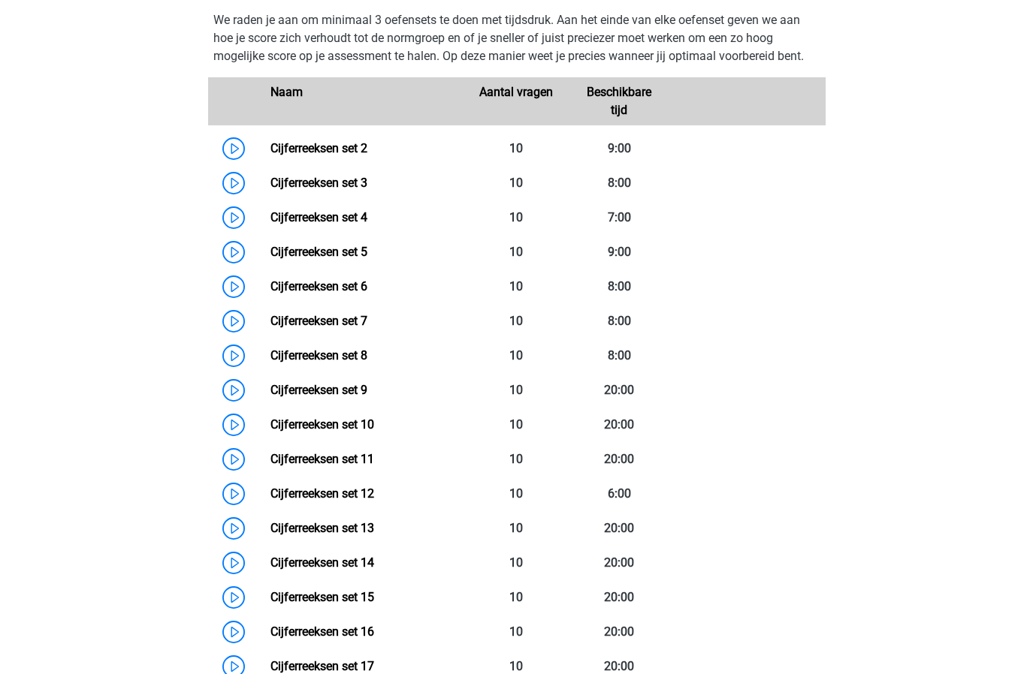
scroll to position [926, 0]
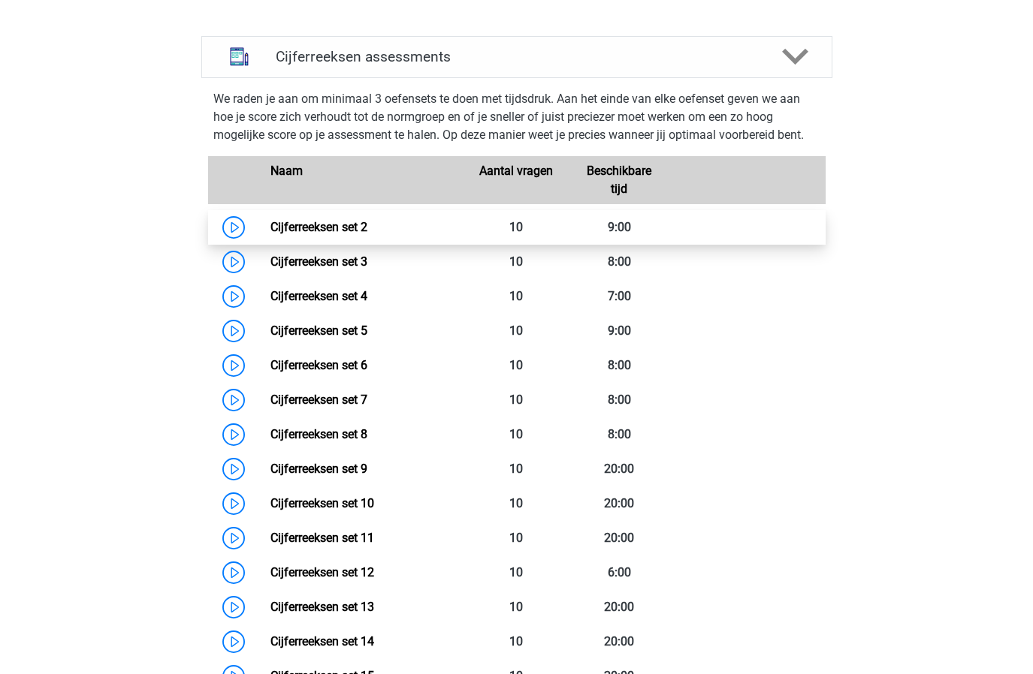
click at [270, 234] on link "Cijferreeksen set 2" at bounding box center [318, 227] width 97 height 14
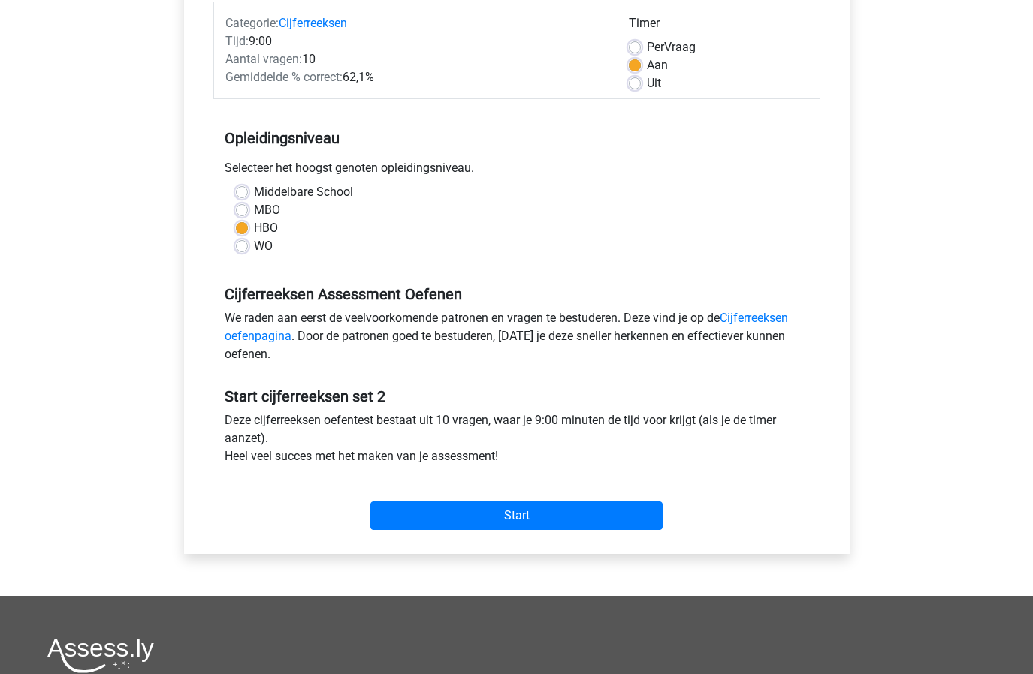
scroll to position [321, 0]
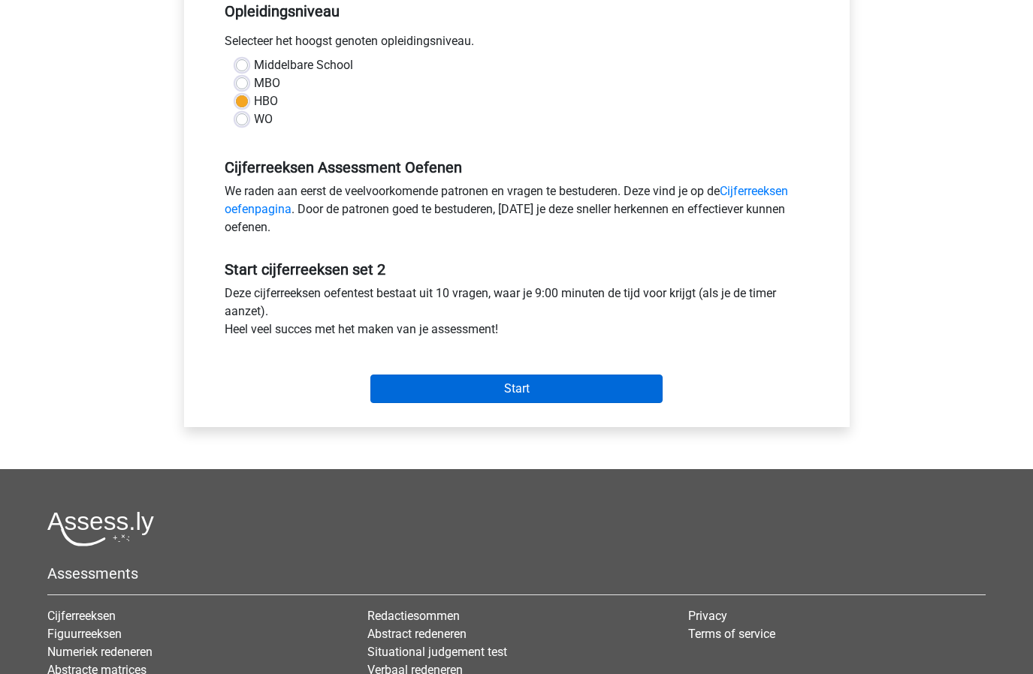
click at [445, 402] on input "Start" at bounding box center [516, 389] width 292 height 29
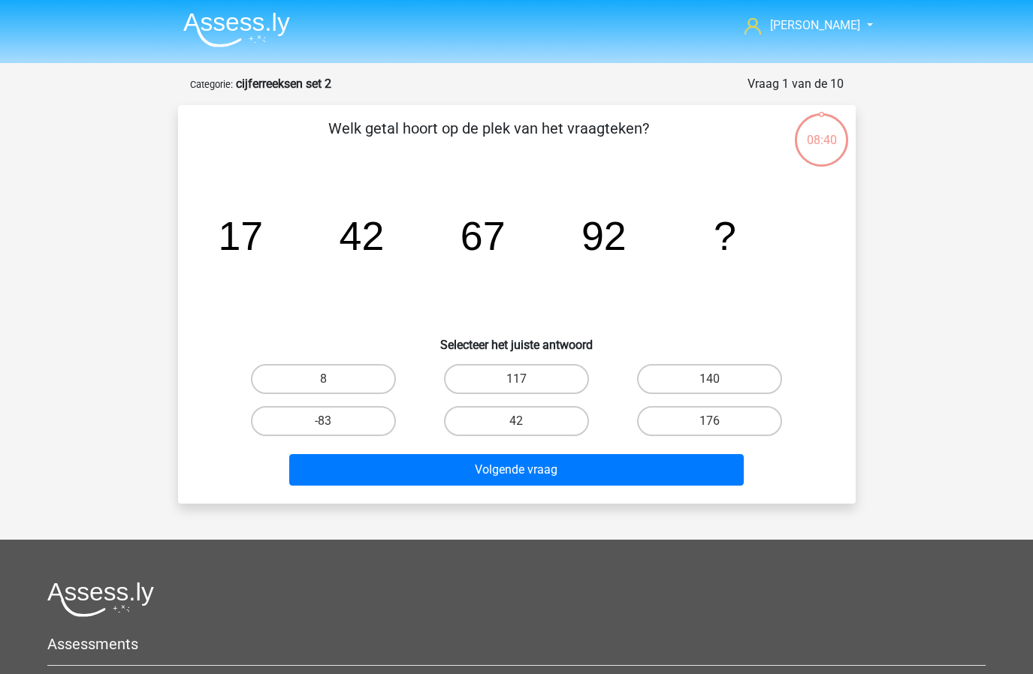
click at [524, 384] on input "117" at bounding box center [521, 384] width 10 height 10
radio input "true"
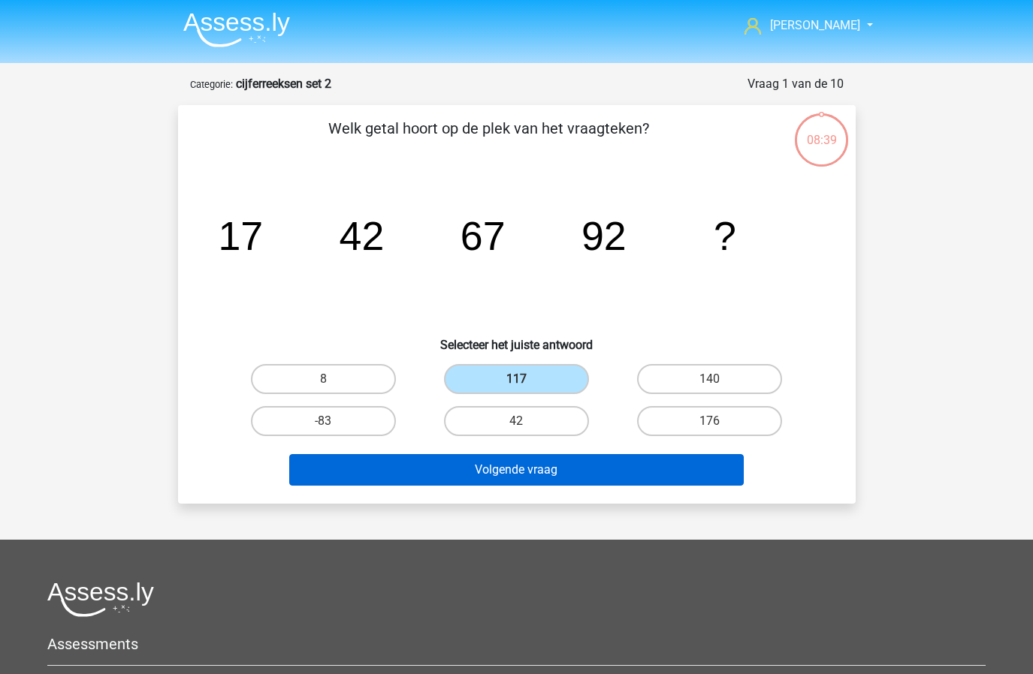
click at [517, 471] on button "Volgende vraag" at bounding box center [516, 470] width 454 height 32
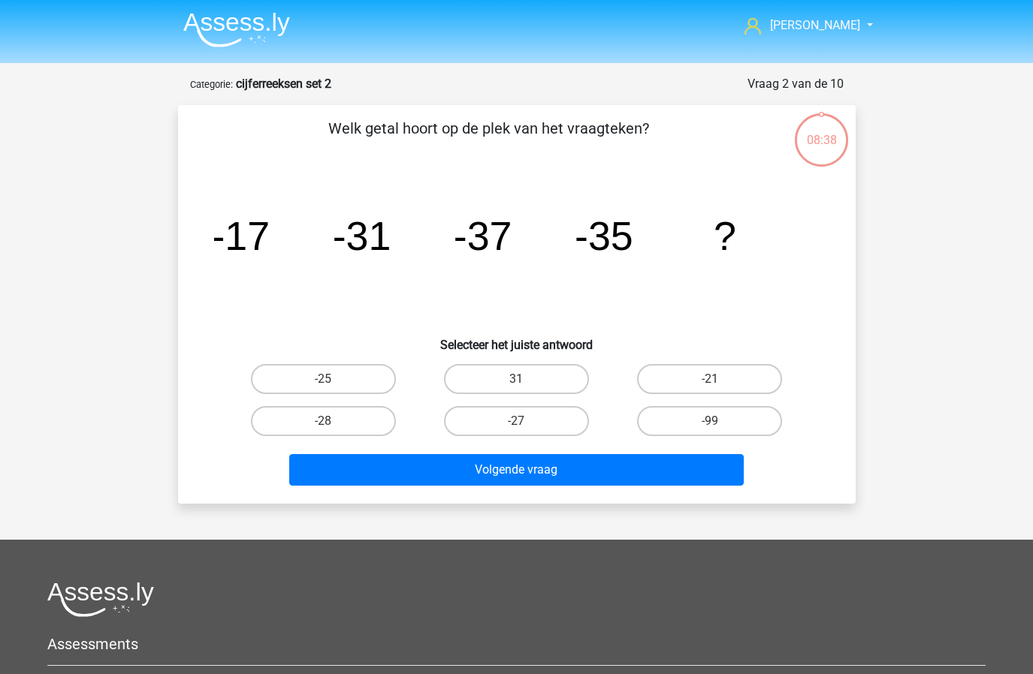
scroll to position [75, 0]
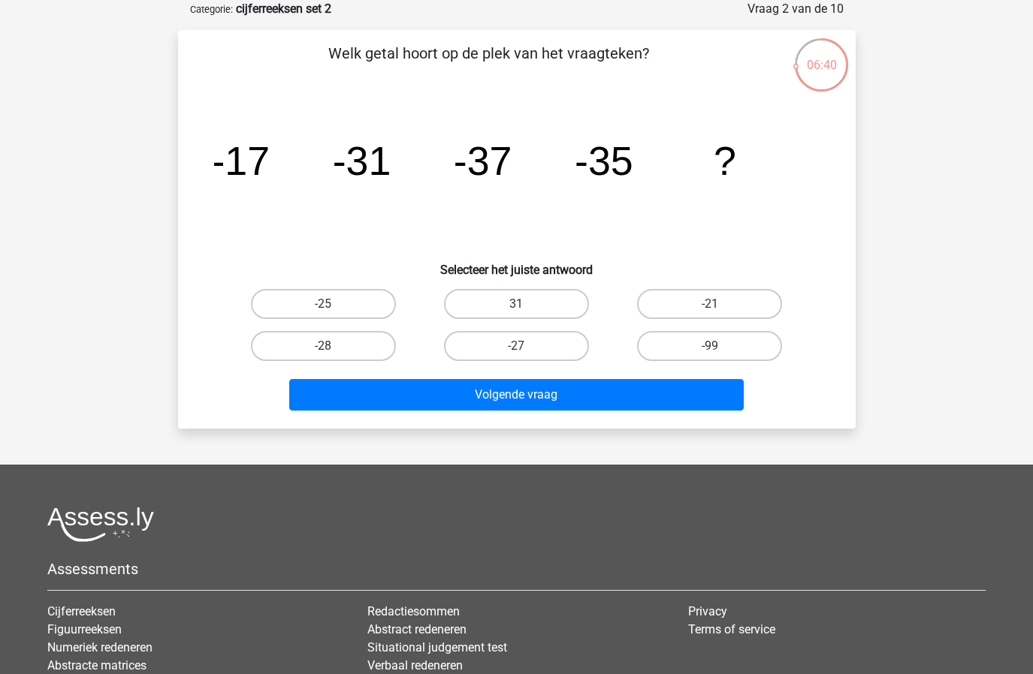
click at [476, 367] on div "Volgende vraag" at bounding box center [516, 392] width 629 height 50
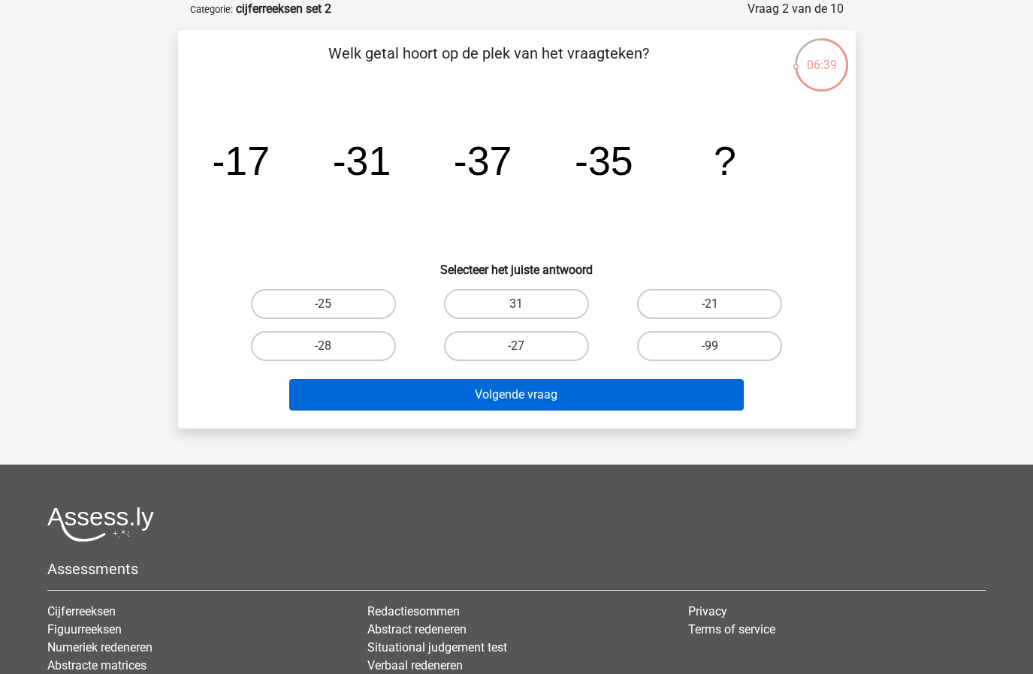
click at [445, 399] on button "Volgende vraag" at bounding box center [516, 395] width 454 height 32
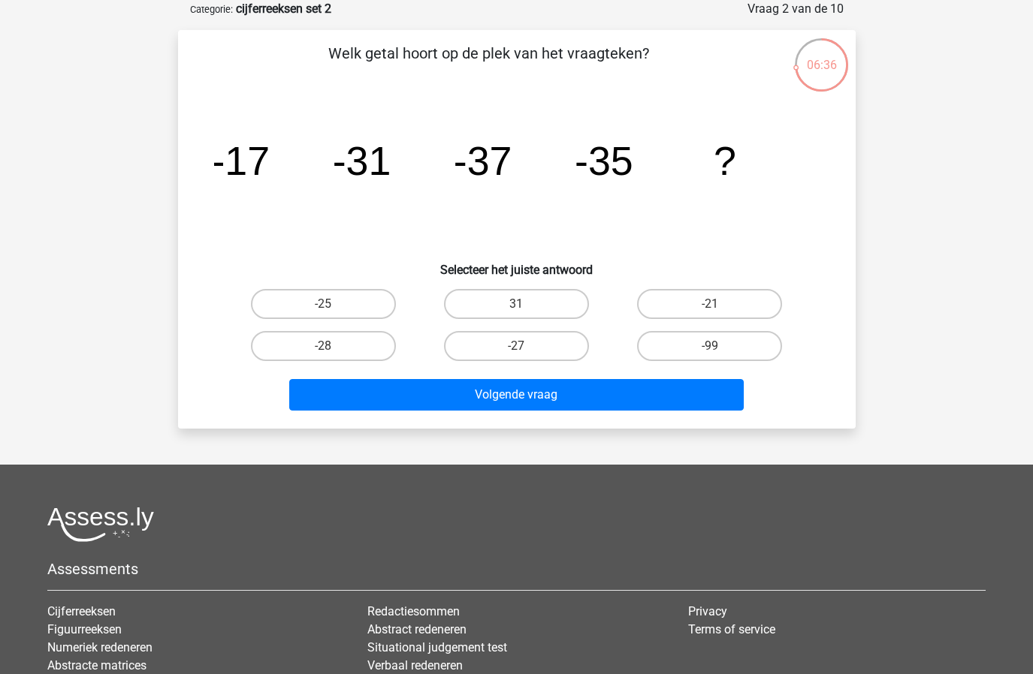
click at [555, 241] on icon "image/svg+xml -17 -31 -37 -35 ?" at bounding box center [516, 175] width 605 height 152
click at [499, 348] on label "-27" at bounding box center [516, 346] width 145 height 30
click at [516, 348] on input "-27" at bounding box center [521, 351] width 10 height 10
radio input "true"
click at [287, 349] on label "-28" at bounding box center [323, 346] width 145 height 30
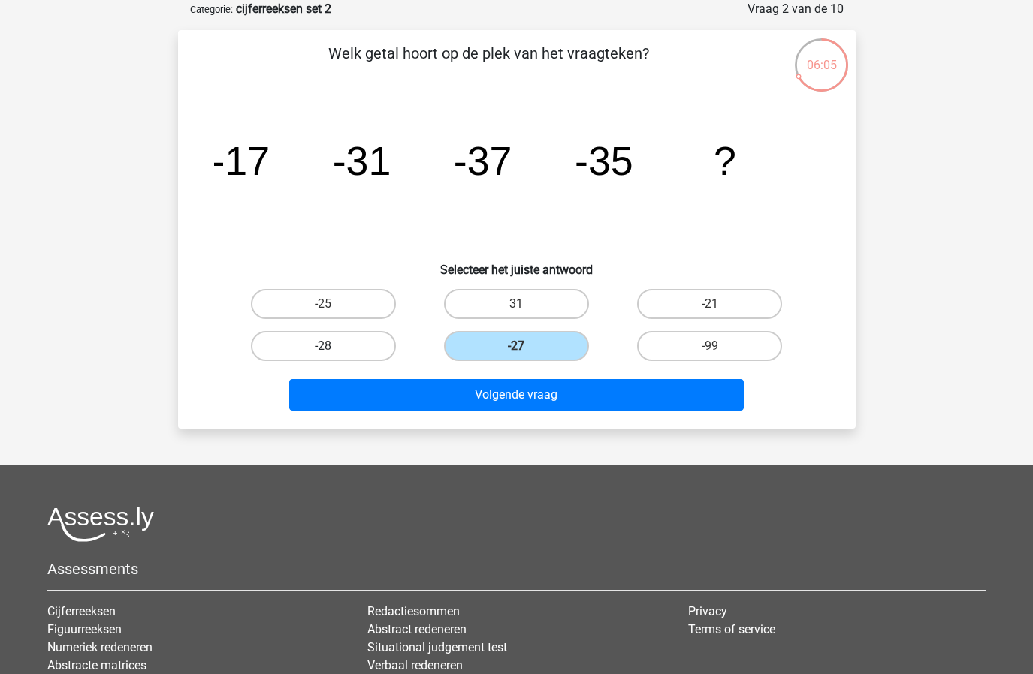
click at [323, 349] on input "-28" at bounding box center [328, 351] width 10 height 10
radio input "true"
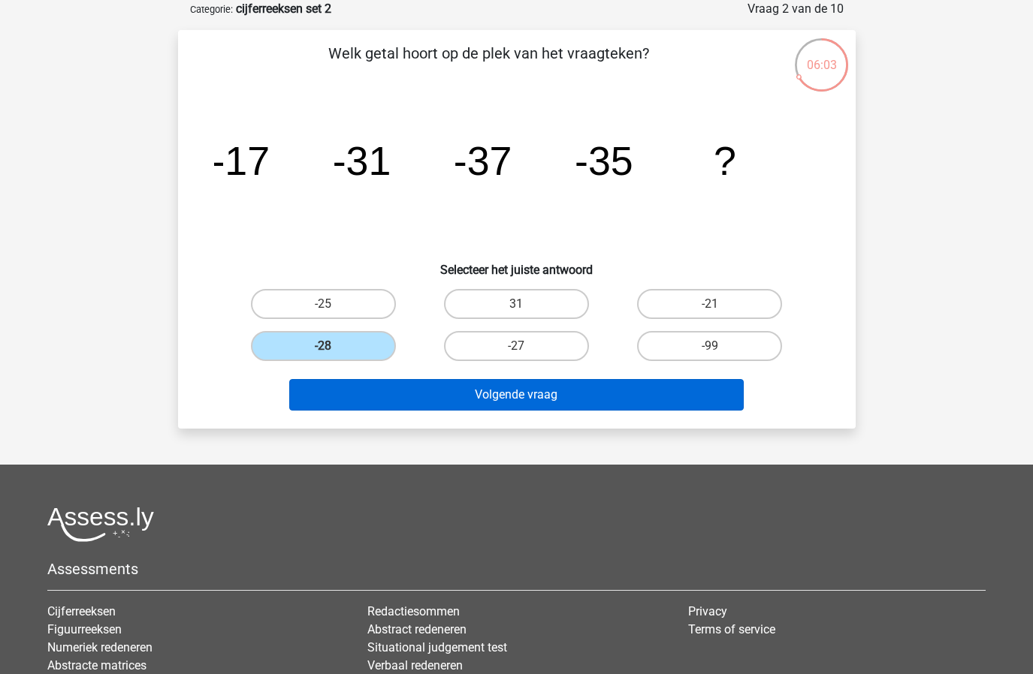
click at [390, 391] on button "Volgende vraag" at bounding box center [516, 395] width 454 height 32
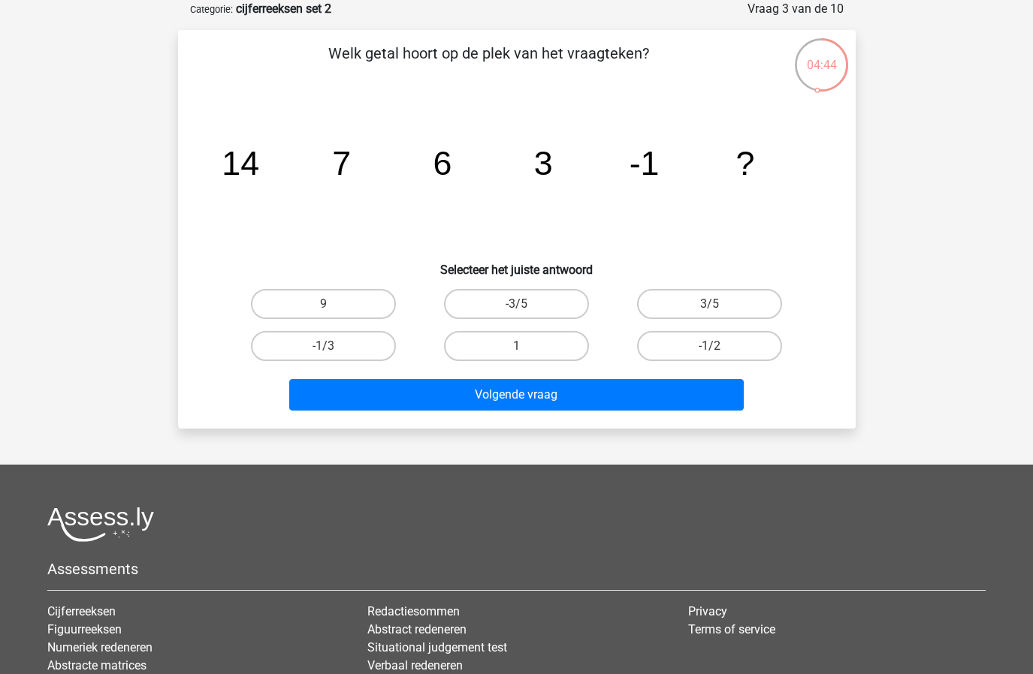
click at [506, 326] on div "1" at bounding box center [516, 346] width 193 height 42
click at [492, 347] on label "1" at bounding box center [516, 346] width 145 height 30
click at [516, 347] on input "1" at bounding box center [521, 351] width 10 height 10
radio input "true"
click at [487, 415] on div "Volgende vraag" at bounding box center [517, 398] width 580 height 38
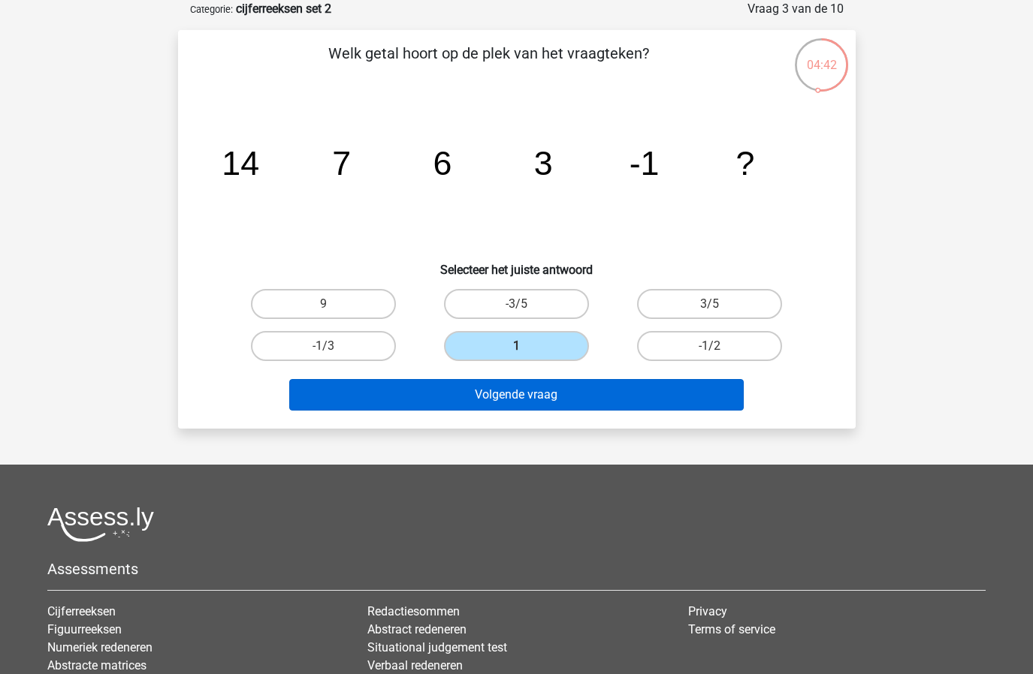
click at [519, 399] on button "Volgende vraag" at bounding box center [516, 395] width 454 height 32
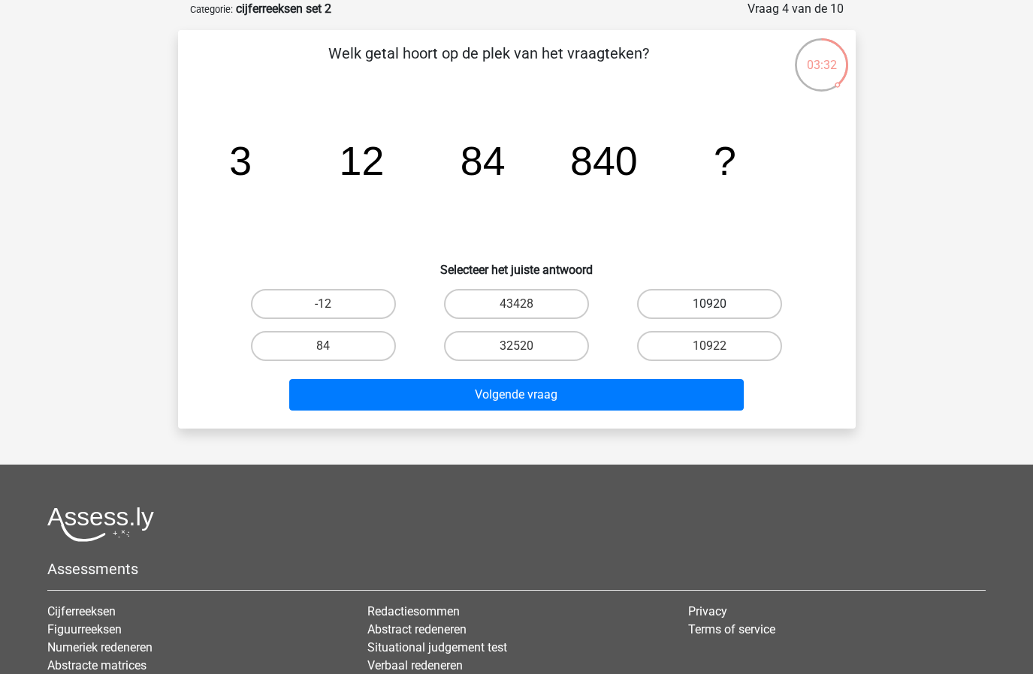
click at [675, 310] on label "10920" at bounding box center [709, 304] width 145 height 30
click at [710, 310] on input "10920" at bounding box center [715, 309] width 10 height 10
radio input "true"
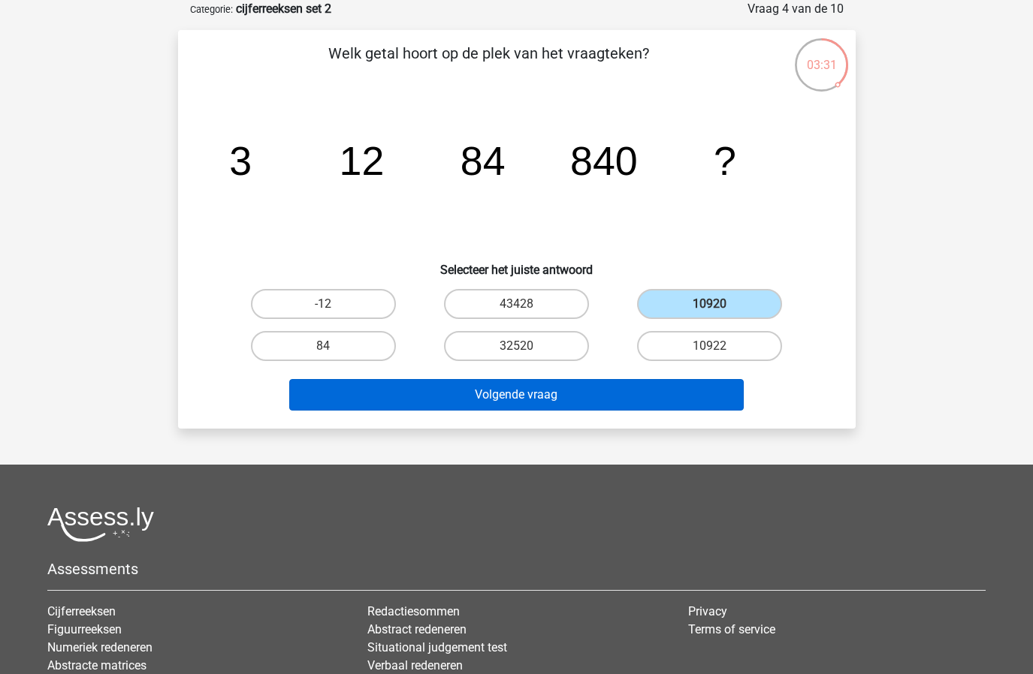
click at [598, 383] on button "Volgende vraag" at bounding box center [516, 395] width 454 height 32
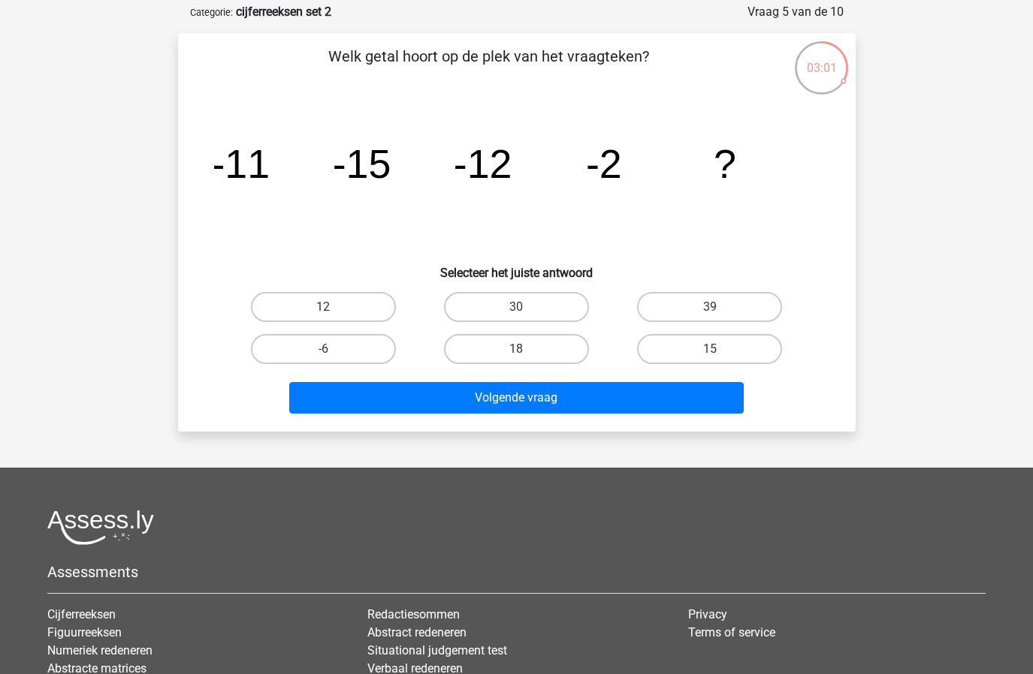
scroll to position [72, 0]
click at [499, 355] on label "18" at bounding box center [516, 349] width 145 height 30
click at [516, 355] on input "18" at bounding box center [521, 354] width 10 height 10
radio input "true"
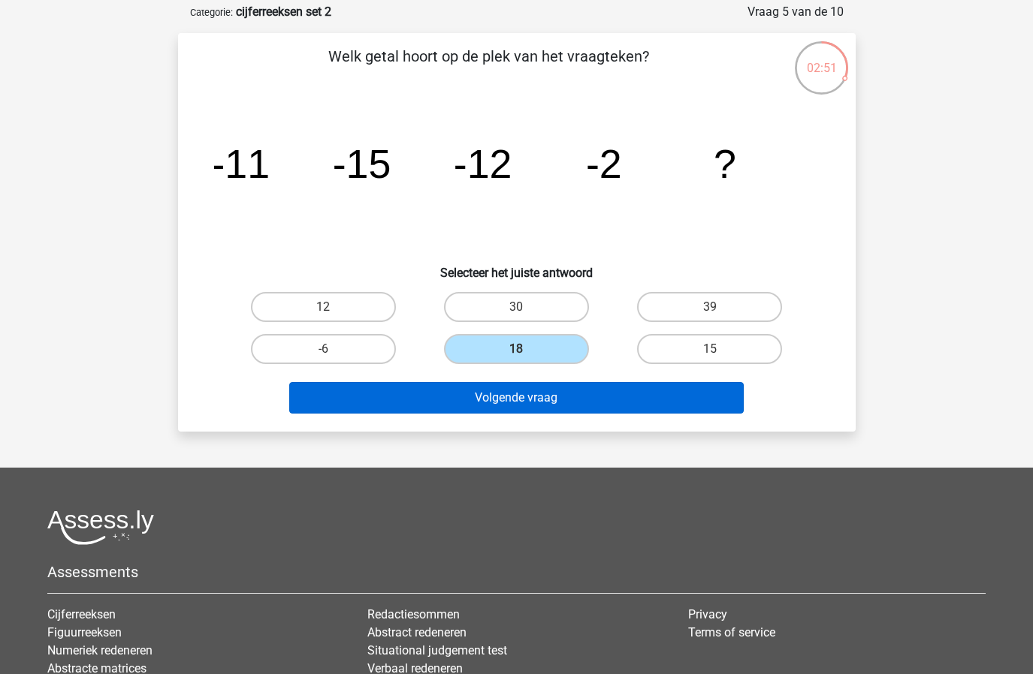
click at [498, 406] on button "Volgende vraag" at bounding box center [516, 398] width 454 height 32
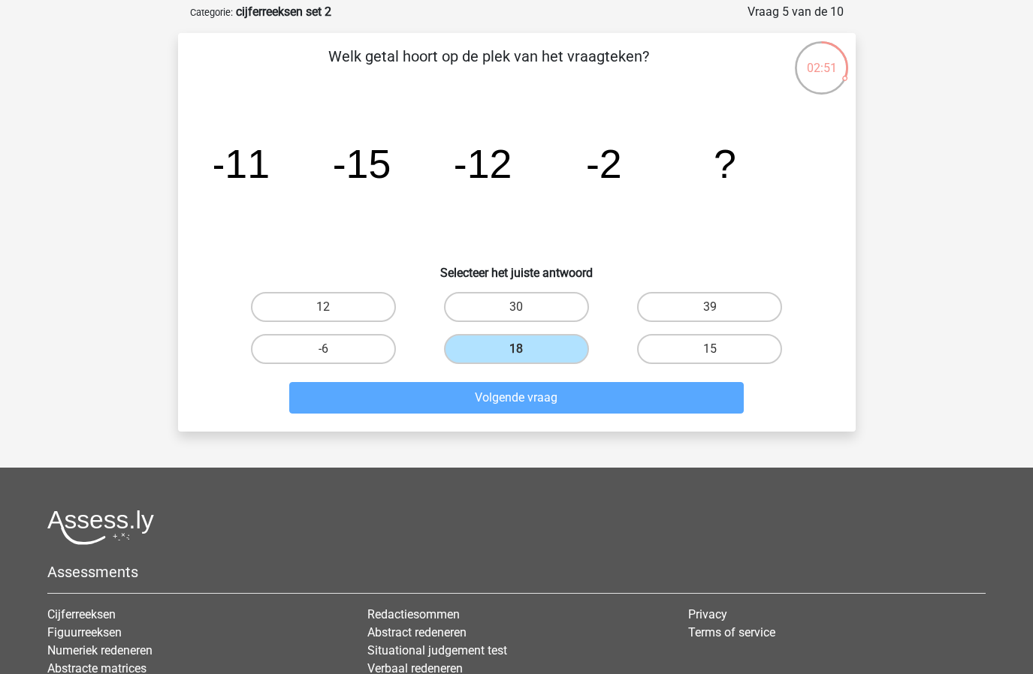
scroll to position [75, 0]
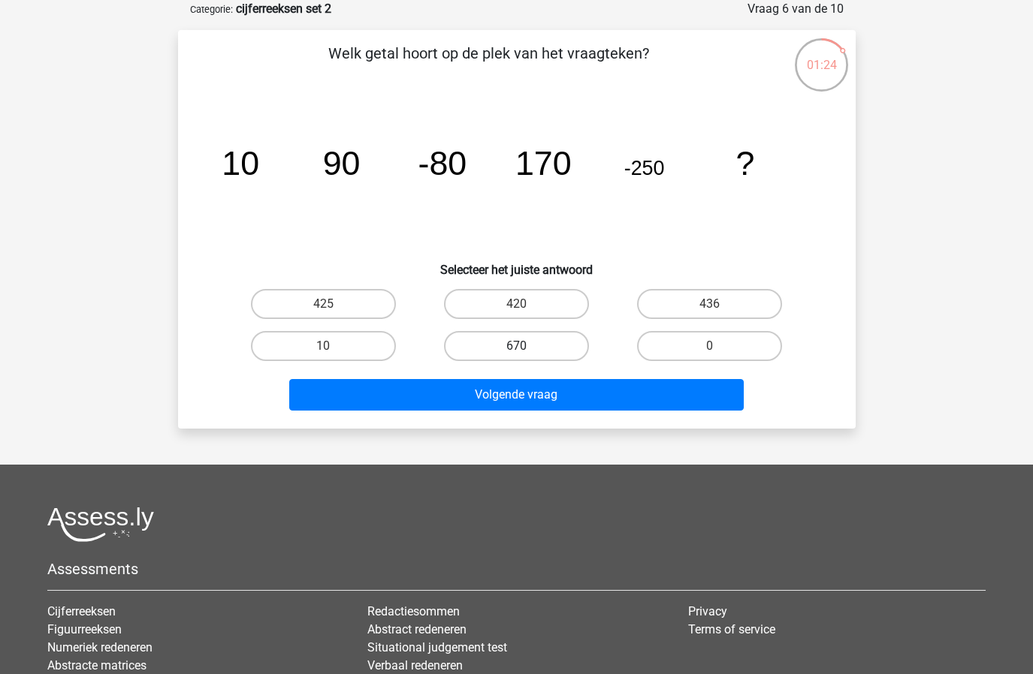
click at [545, 342] on label "670" at bounding box center [516, 346] width 145 height 30
click at [526, 346] on input "670" at bounding box center [521, 351] width 10 height 10
radio input "true"
click at [544, 412] on div "Volgende vraag" at bounding box center [517, 398] width 580 height 38
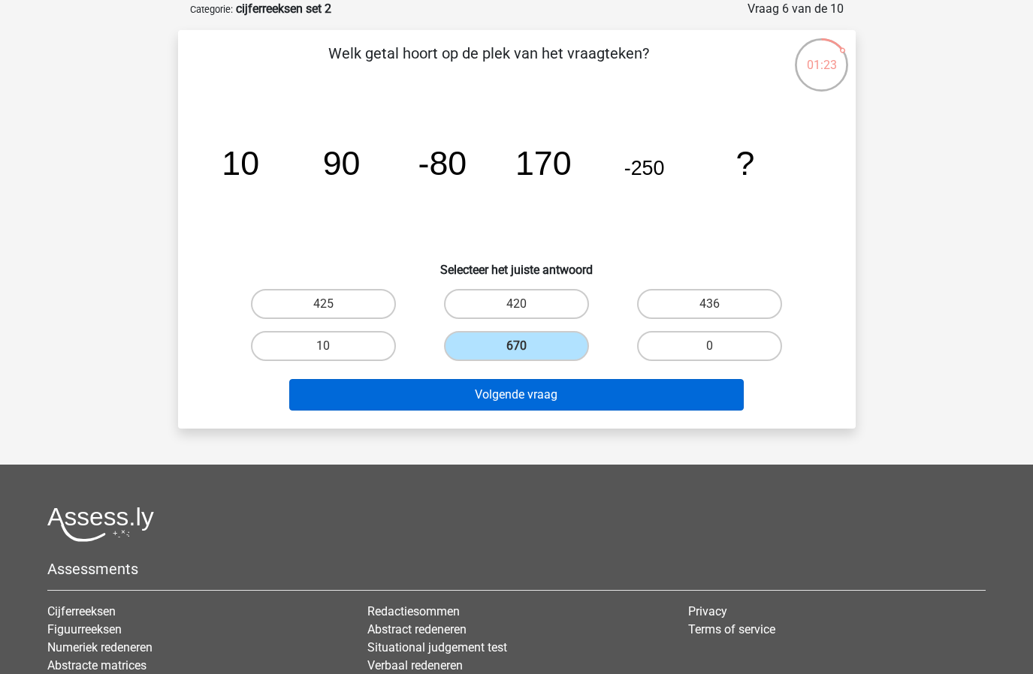
click at [557, 402] on button "Volgende vraag" at bounding box center [516, 395] width 454 height 32
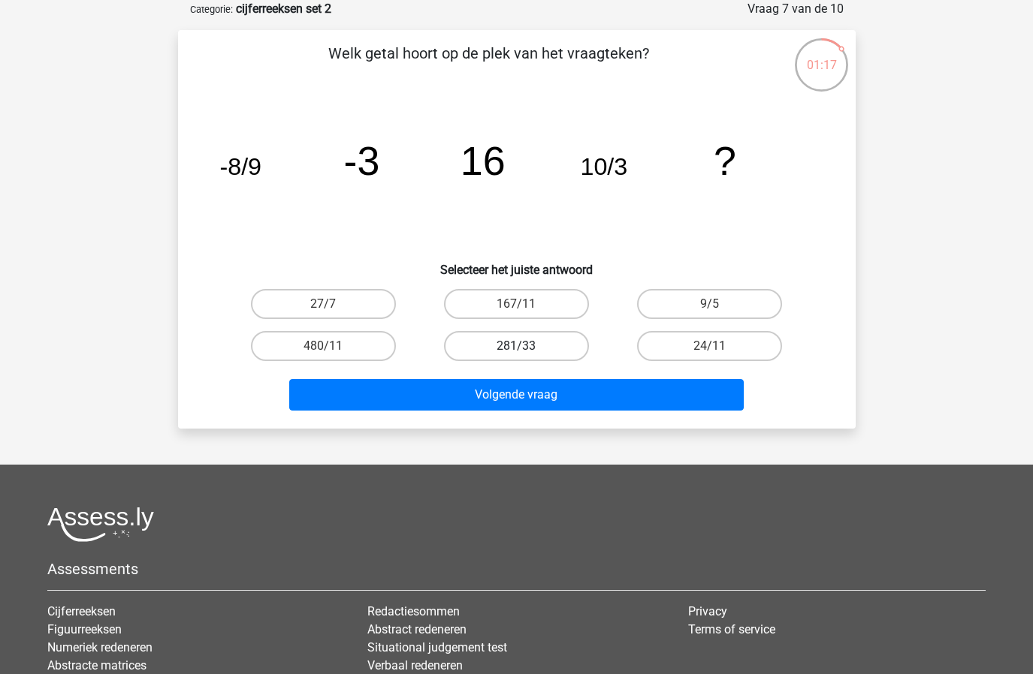
click at [527, 349] on label "281/33" at bounding box center [516, 346] width 145 height 30
click at [526, 349] on input "281/33" at bounding box center [521, 351] width 10 height 10
radio input "true"
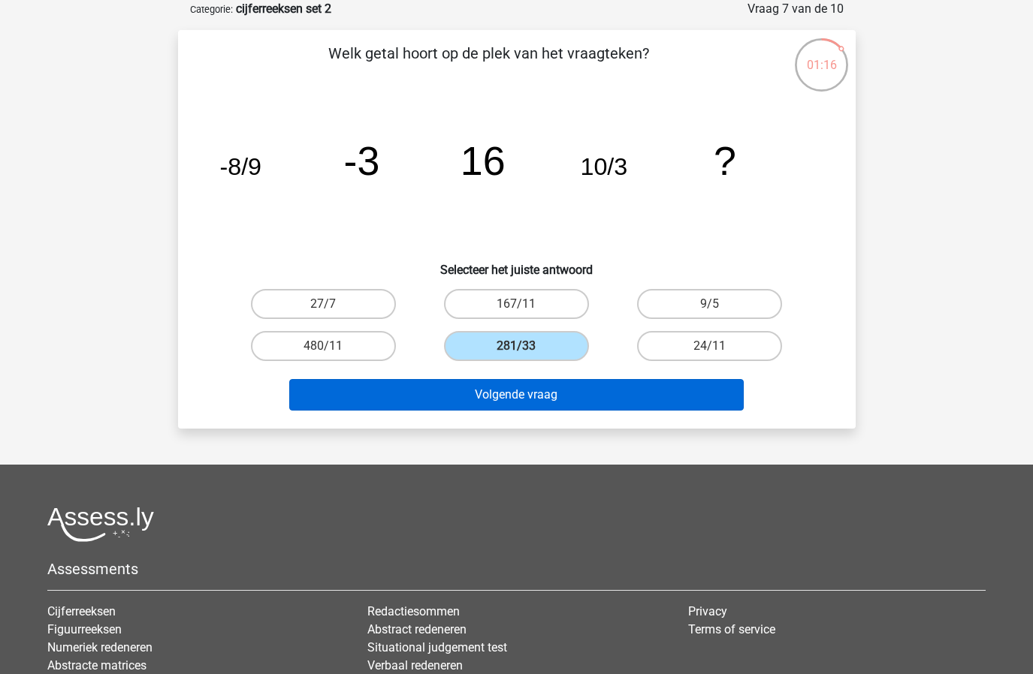
click at [527, 409] on button "Volgende vraag" at bounding box center [516, 395] width 454 height 32
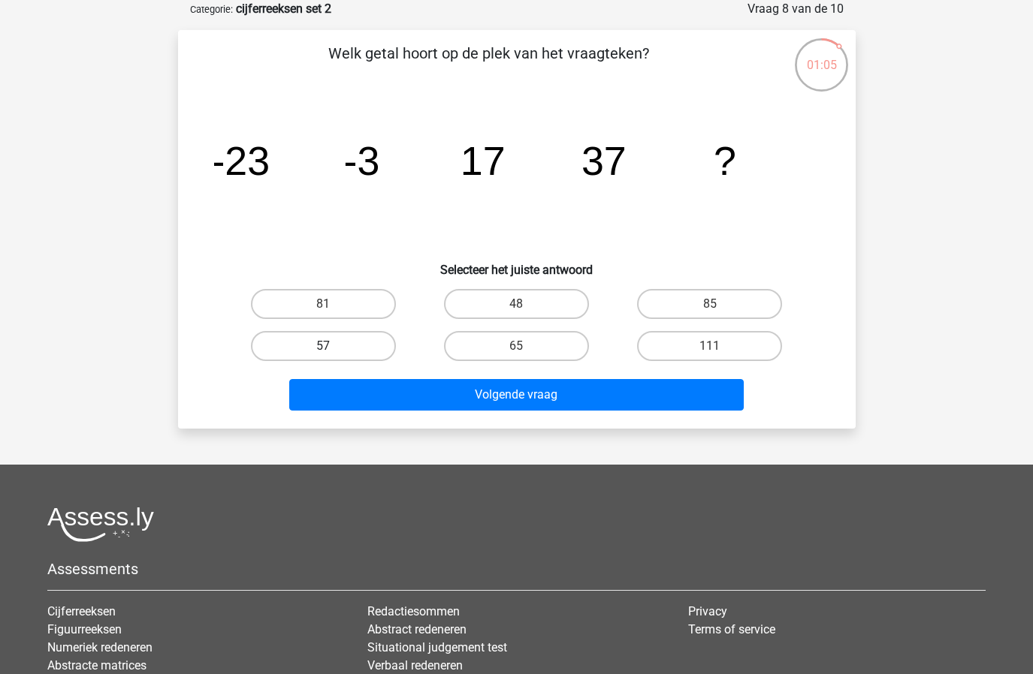
click at [356, 357] on label "57" at bounding box center [323, 346] width 145 height 30
click at [333, 356] on input "57" at bounding box center [328, 351] width 10 height 10
radio input "true"
click at [404, 412] on div "Volgende vraag" at bounding box center [517, 398] width 580 height 38
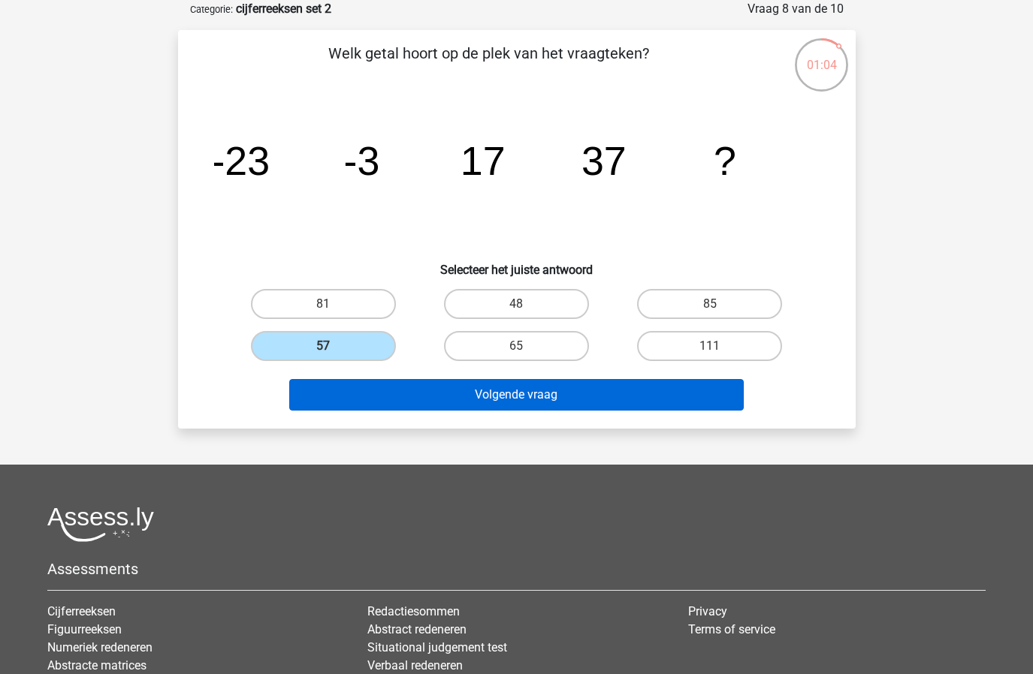
click at [437, 397] on button "Volgende vraag" at bounding box center [516, 395] width 454 height 32
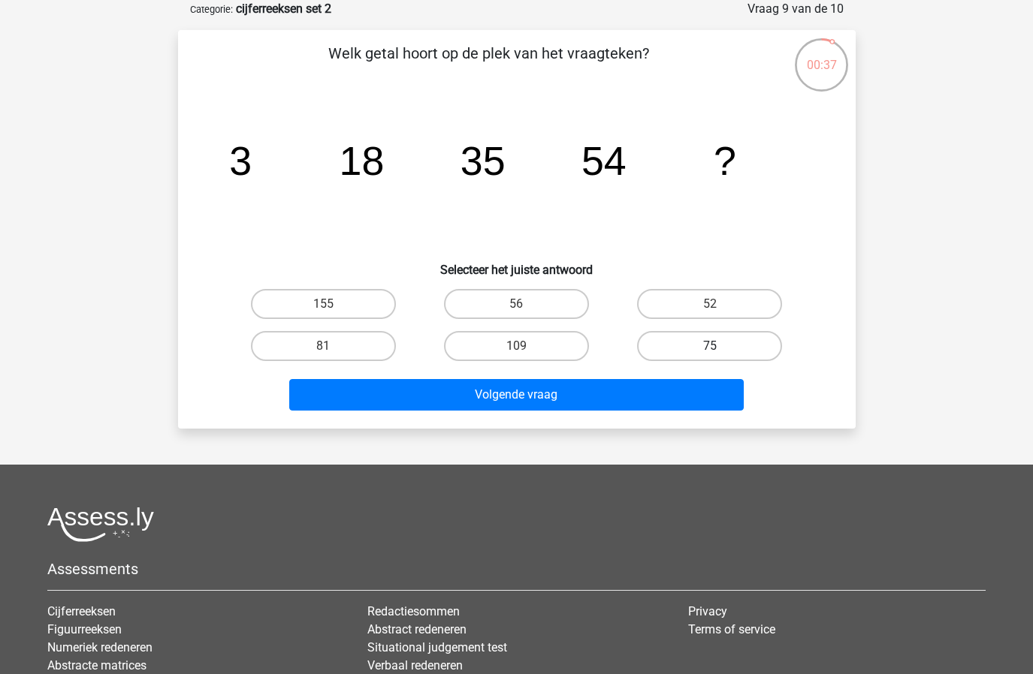
click at [675, 340] on label "75" at bounding box center [709, 346] width 145 height 30
click at [710, 346] on input "75" at bounding box center [715, 351] width 10 height 10
radio input "true"
click at [635, 430] on div "Timo timoengelvaart@live.nl Nederlands English" at bounding box center [516, 393] width 1033 height 936
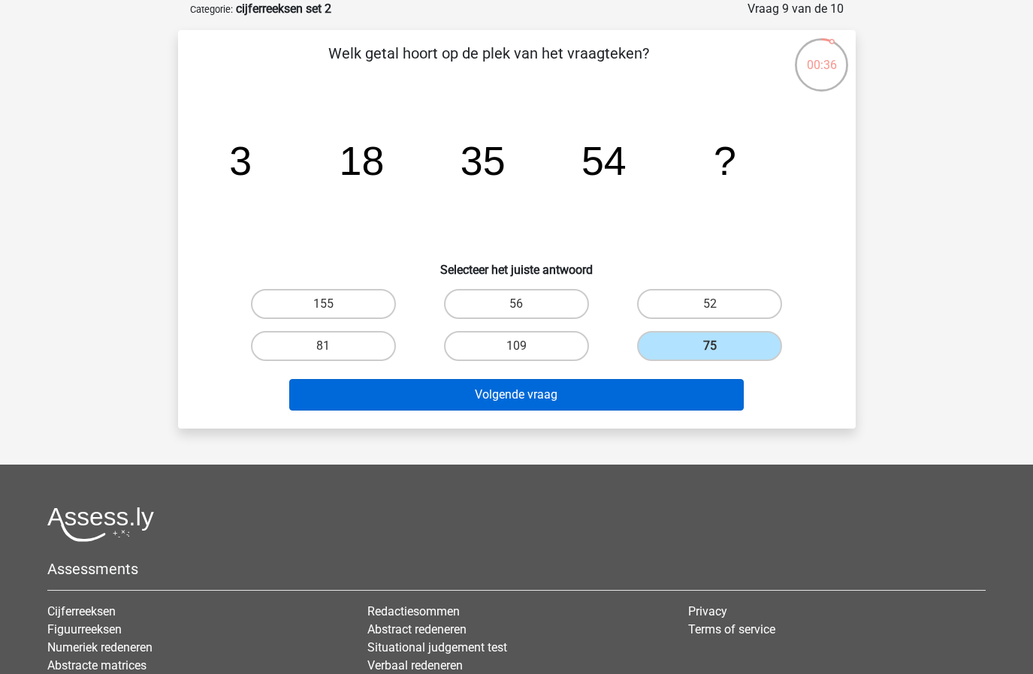
click at [600, 396] on button "Volgende vraag" at bounding box center [516, 395] width 454 height 32
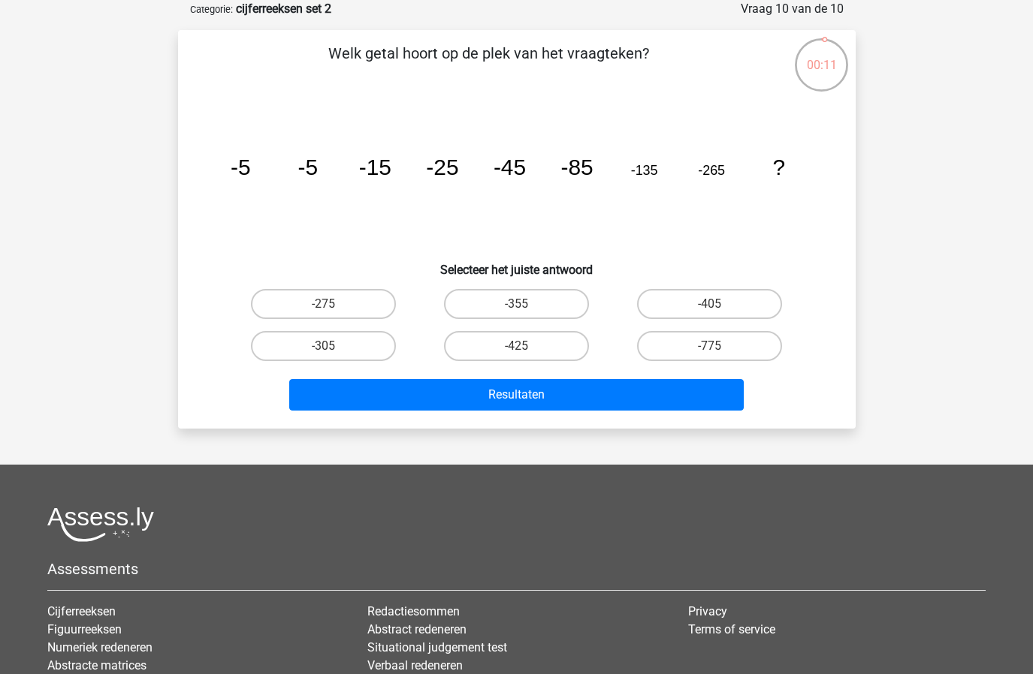
click at [565, 326] on div "-425" at bounding box center [516, 346] width 193 height 42
click at [544, 357] on label "-425" at bounding box center [516, 346] width 145 height 30
click at [526, 356] on input "-425" at bounding box center [521, 351] width 10 height 10
radio input "true"
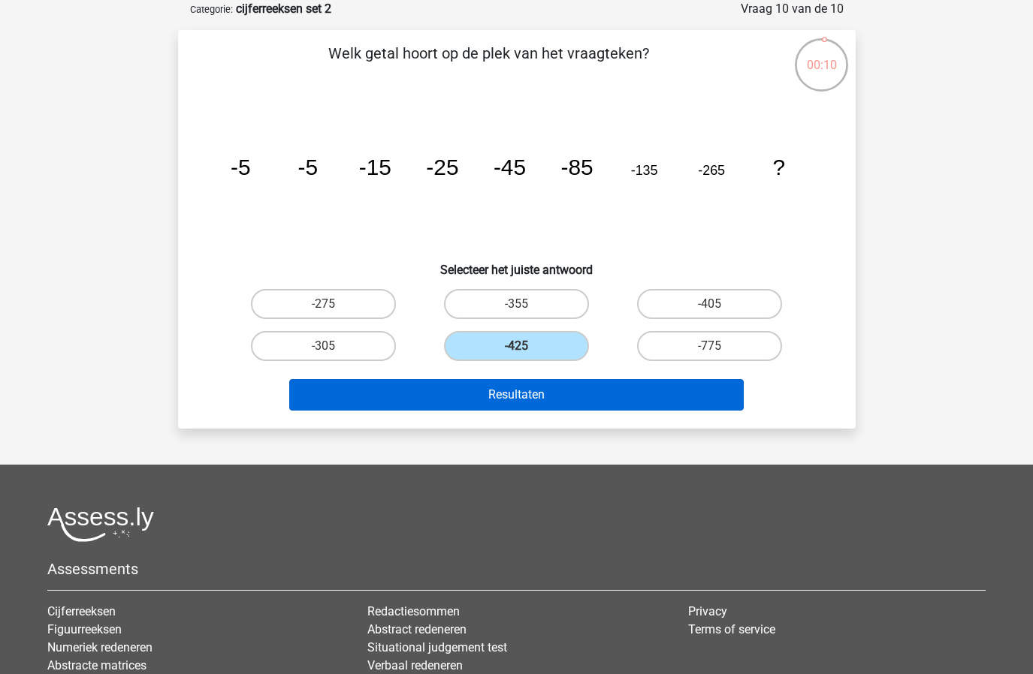
click at [542, 396] on button "Resultaten" at bounding box center [516, 395] width 454 height 32
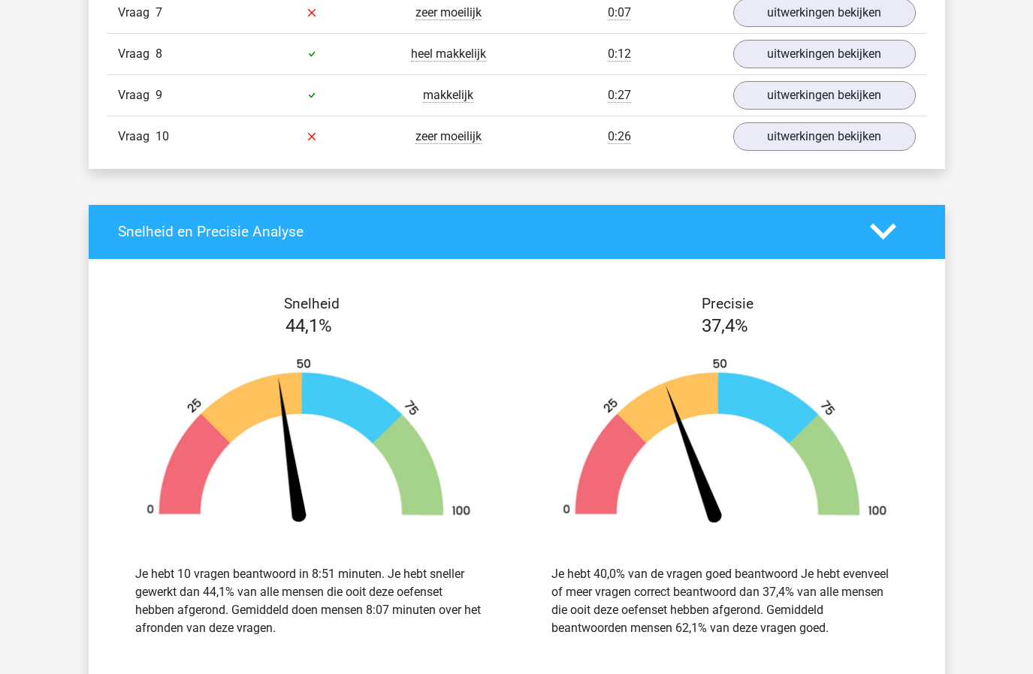
scroll to position [764, 0]
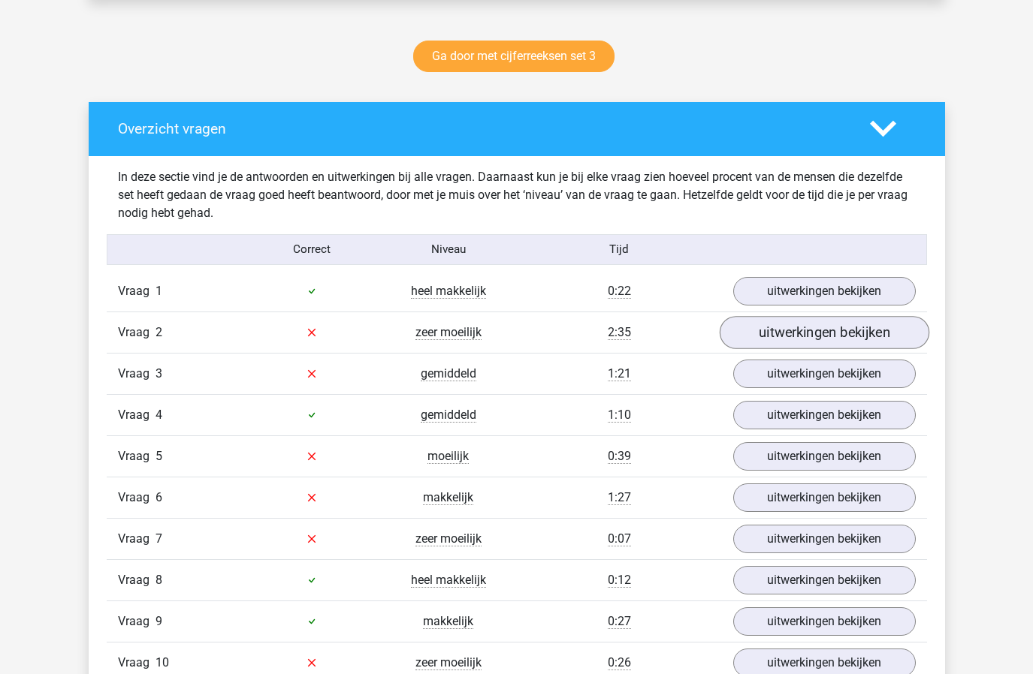
click at [808, 339] on link "uitwerkingen bekijken" at bounding box center [824, 332] width 210 height 33
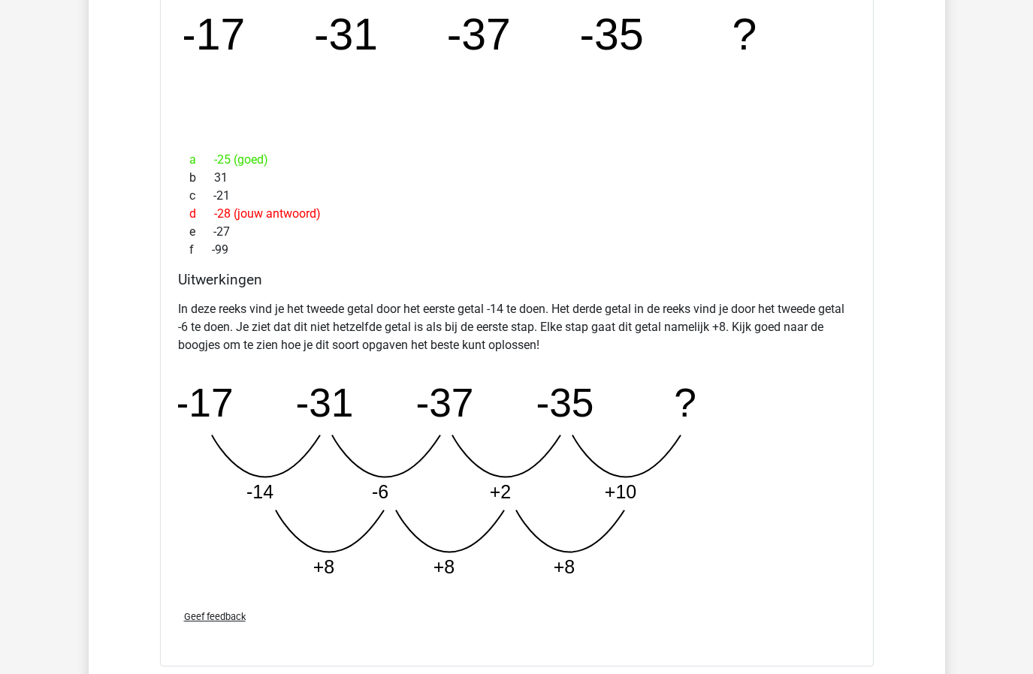
scroll to position [1595, 0]
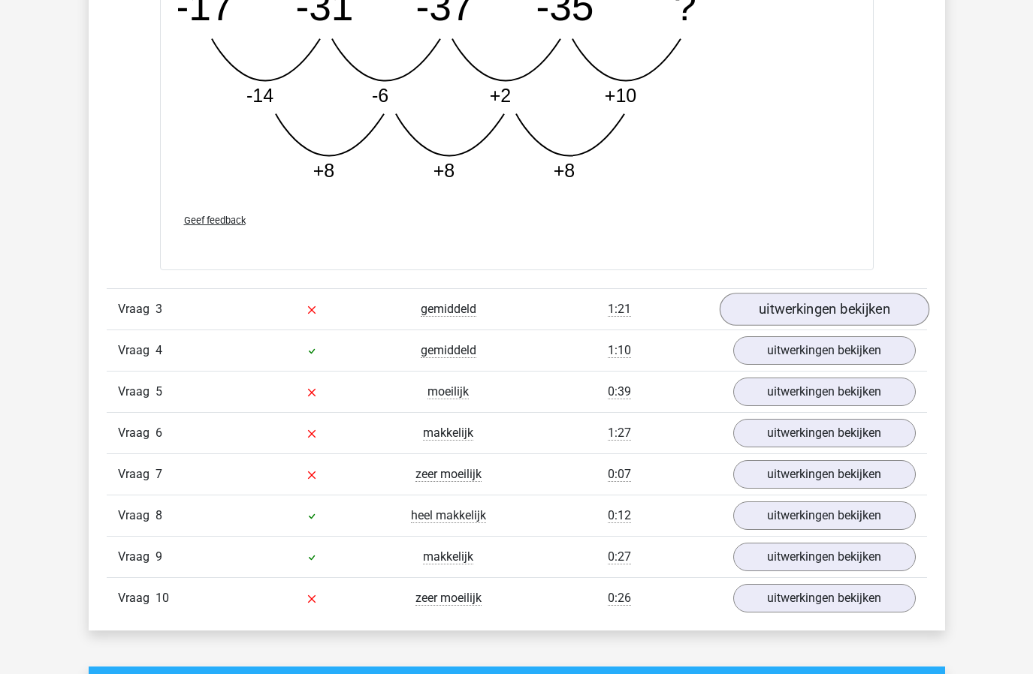
click at [805, 296] on link "uitwerkingen bekijken" at bounding box center [824, 310] width 210 height 33
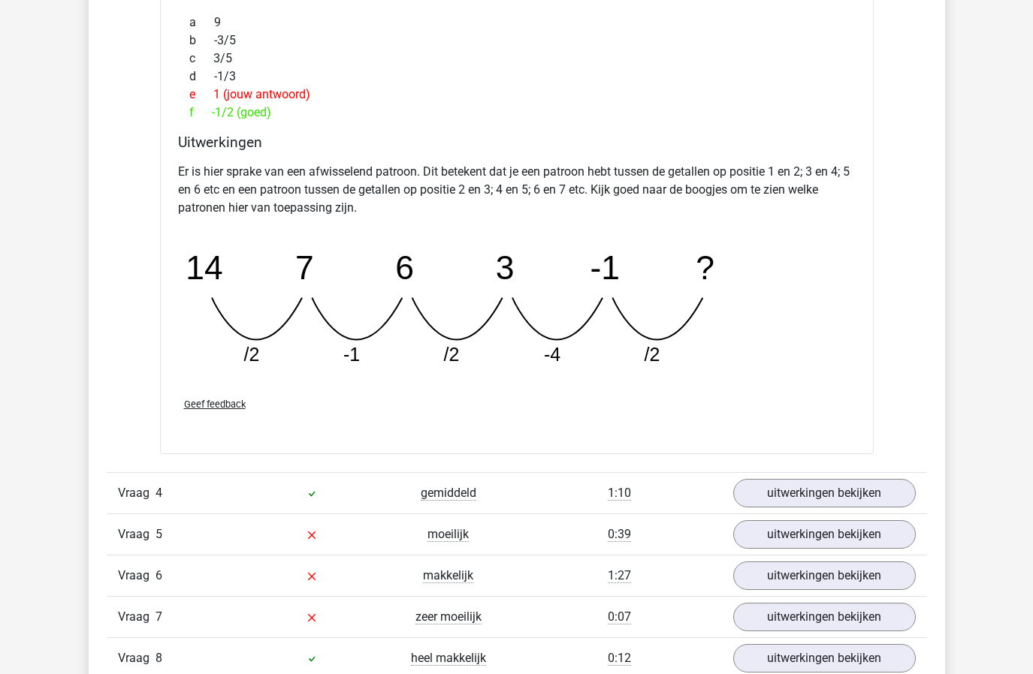
scroll to position [2266, 0]
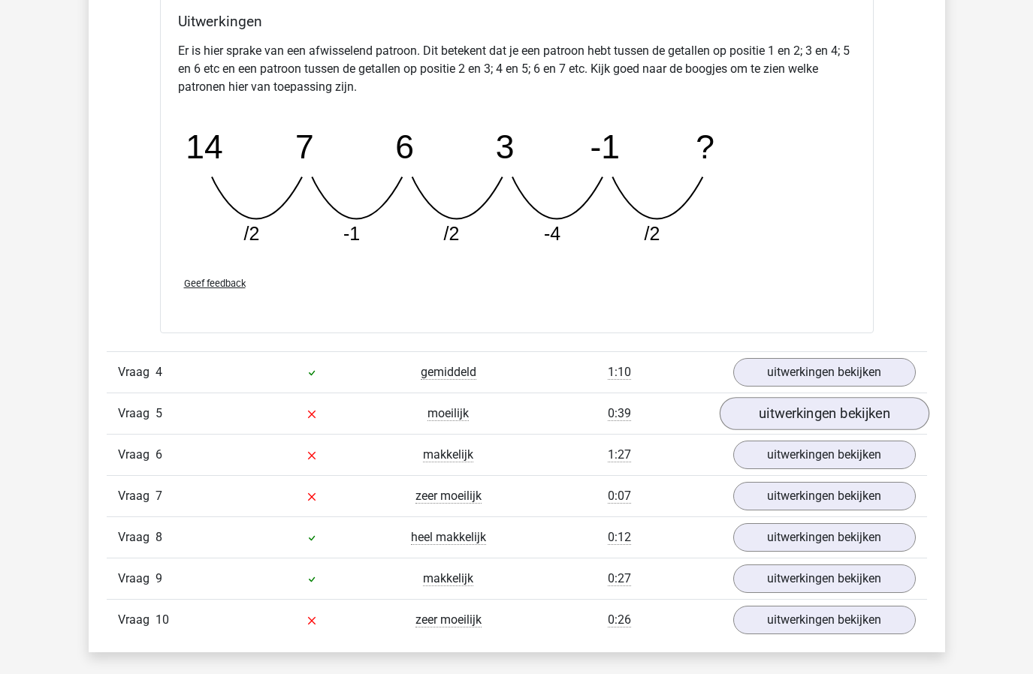
click at [827, 405] on link "uitwerkingen bekijken" at bounding box center [824, 413] width 210 height 33
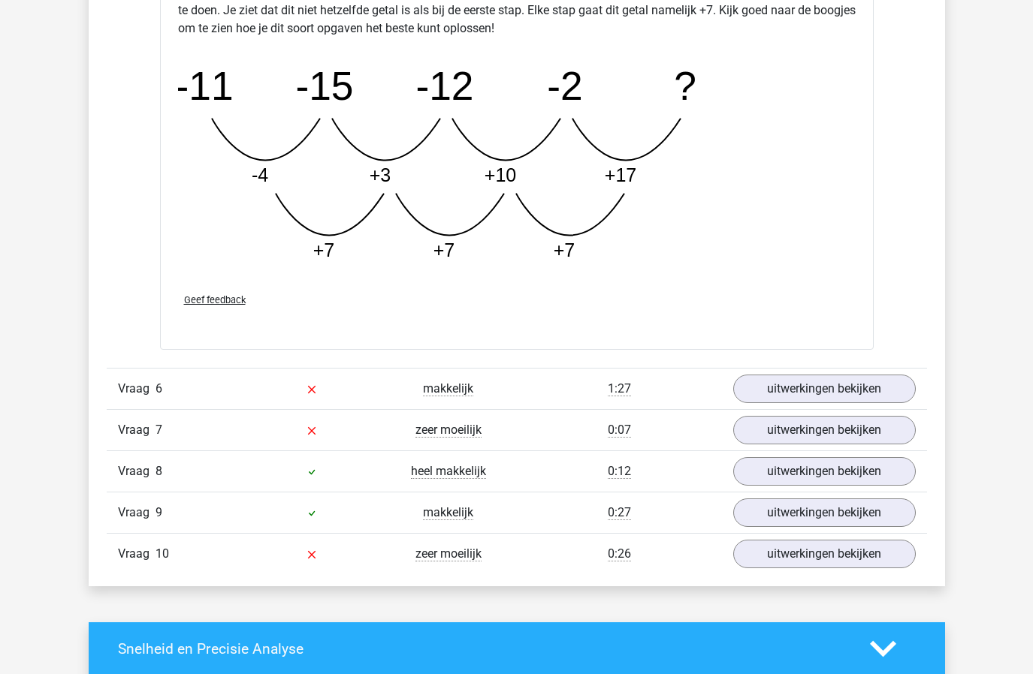
scroll to position [3118, 0]
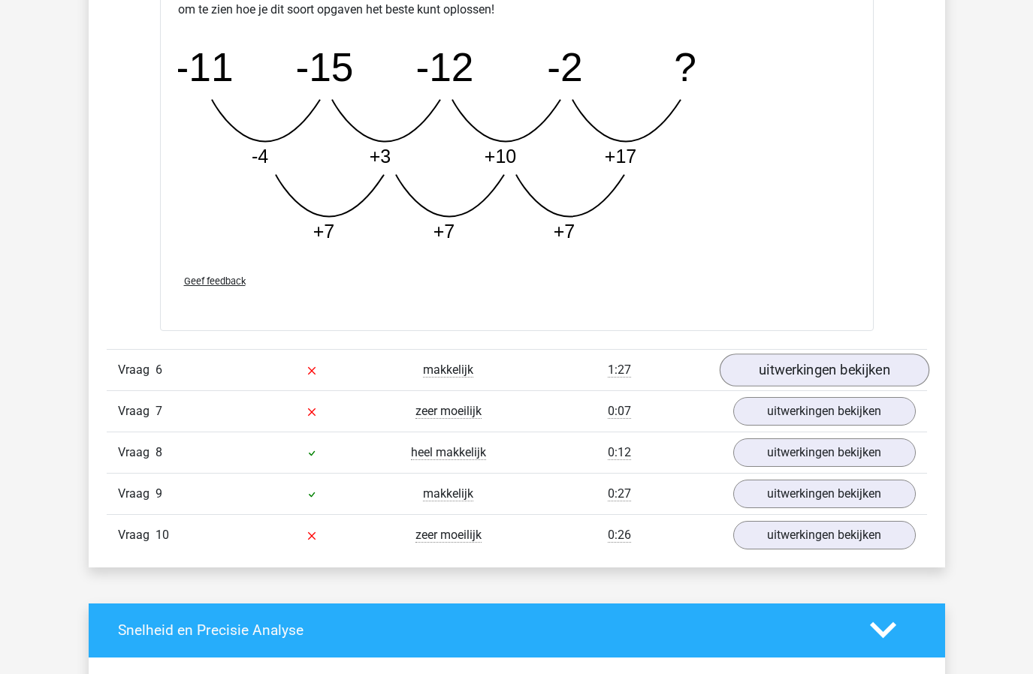
click at [796, 360] on link "uitwerkingen bekijken" at bounding box center [824, 370] width 210 height 33
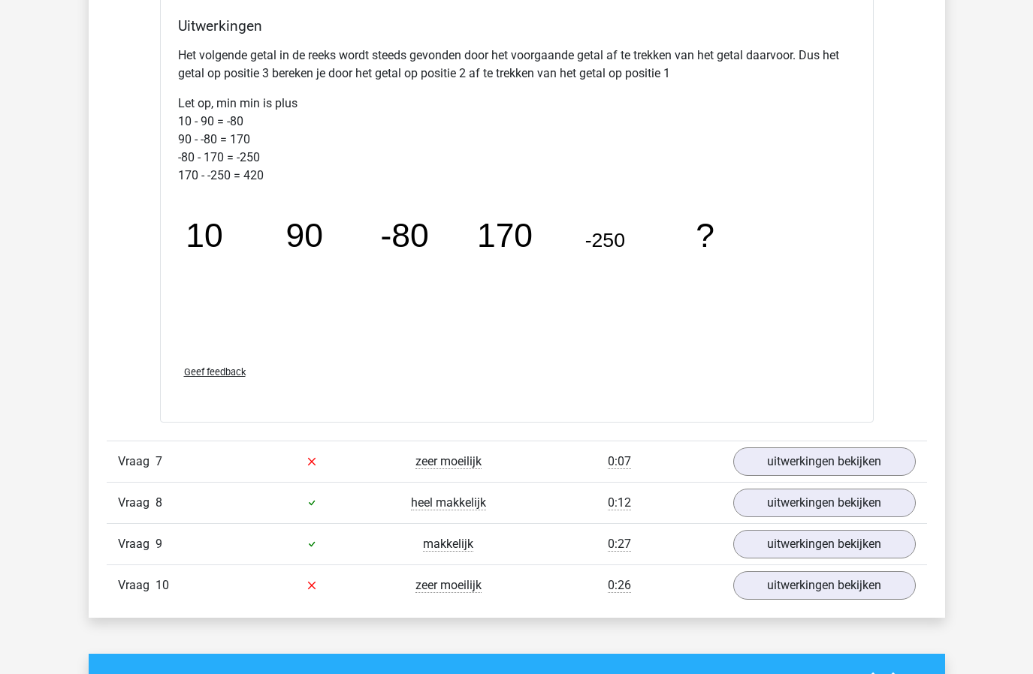
scroll to position [3847, 0]
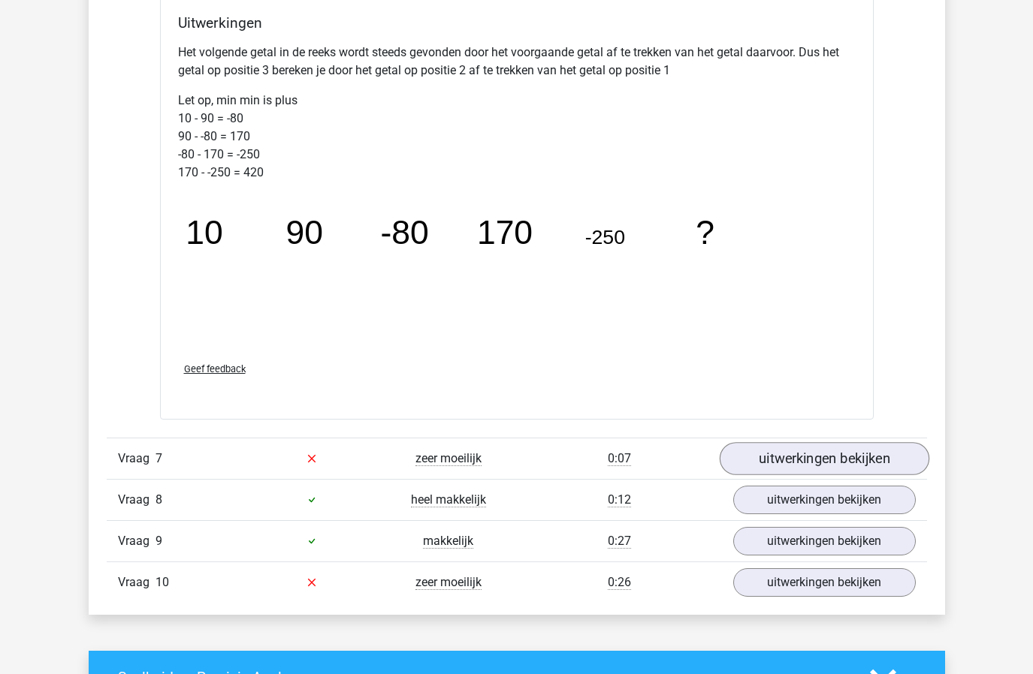
click at [762, 450] on link "uitwerkingen bekijken" at bounding box center [824, 458] width 210 height 33
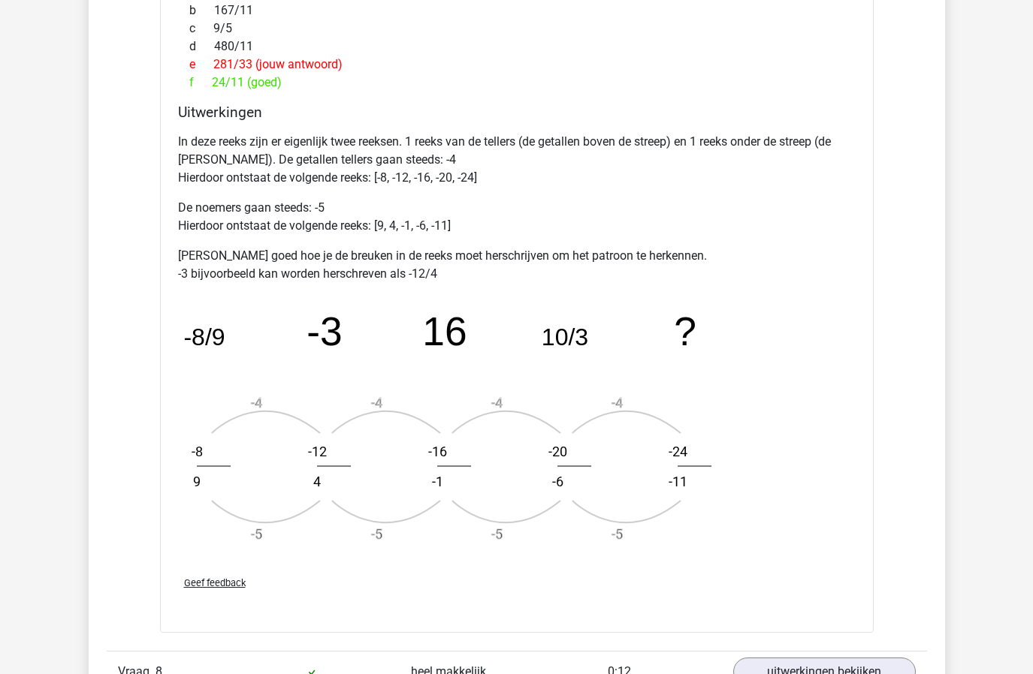
scroll to position [4753, 0]
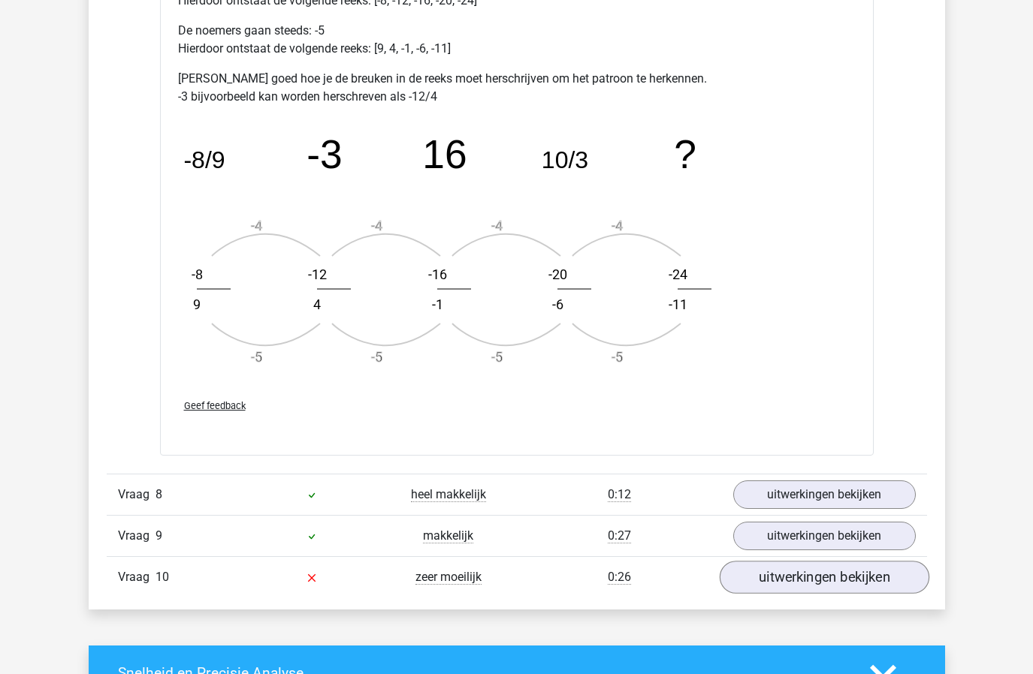
click at [843, 589] on link "uitwerkingen bekijken" at bounding box center [824, 577] width 210 height 33
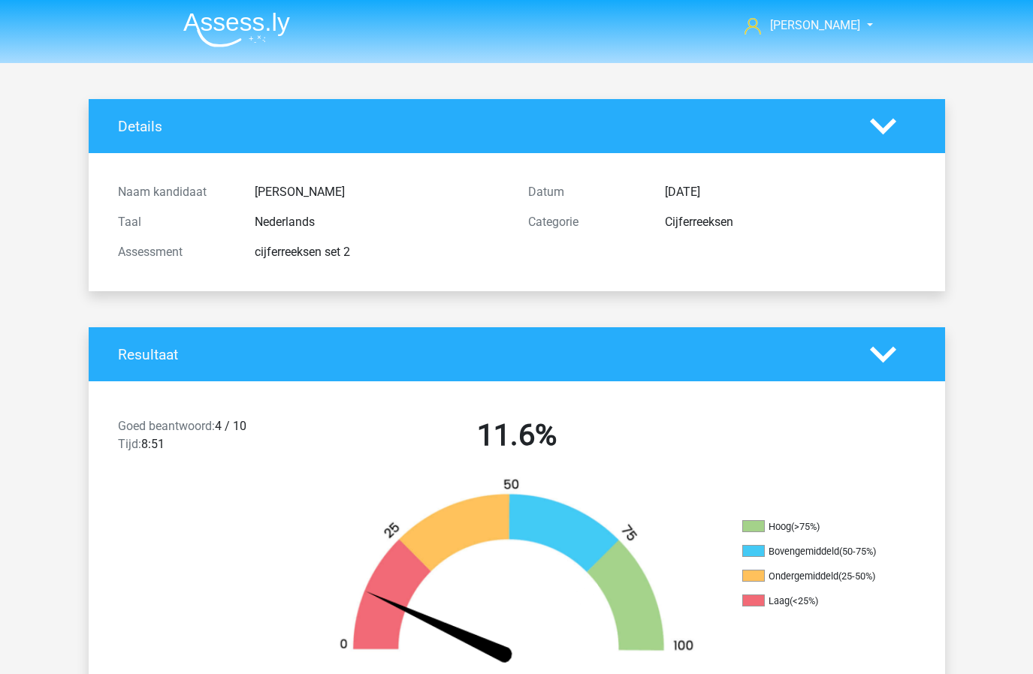
scroll to position [-31, 0]
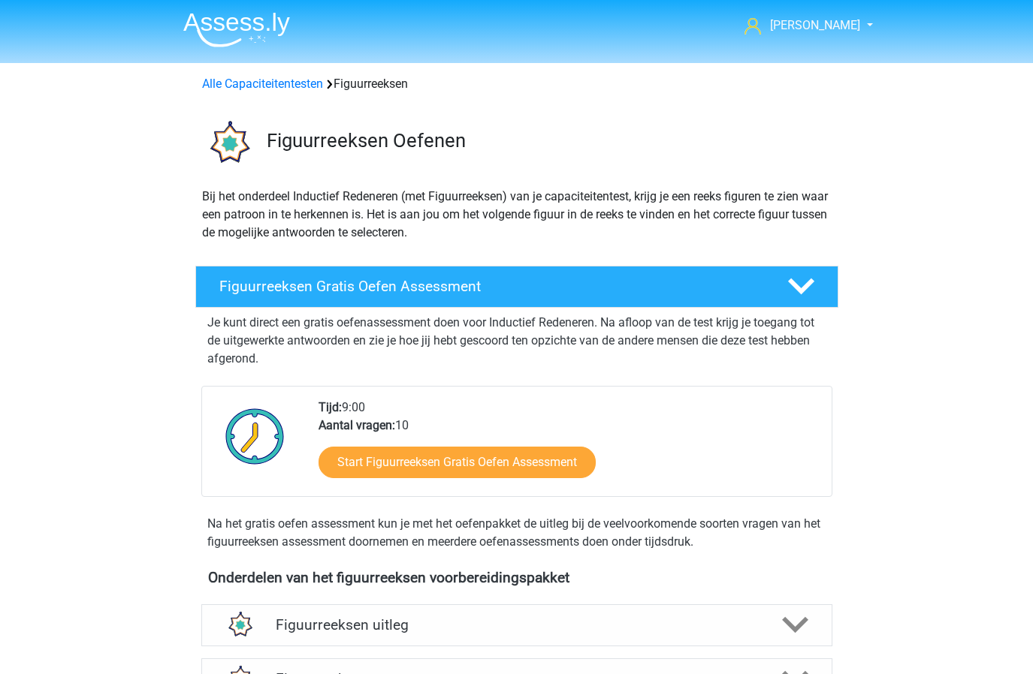
click at [219, 33] on img at bounding box center [236, 29] width 107 height 35
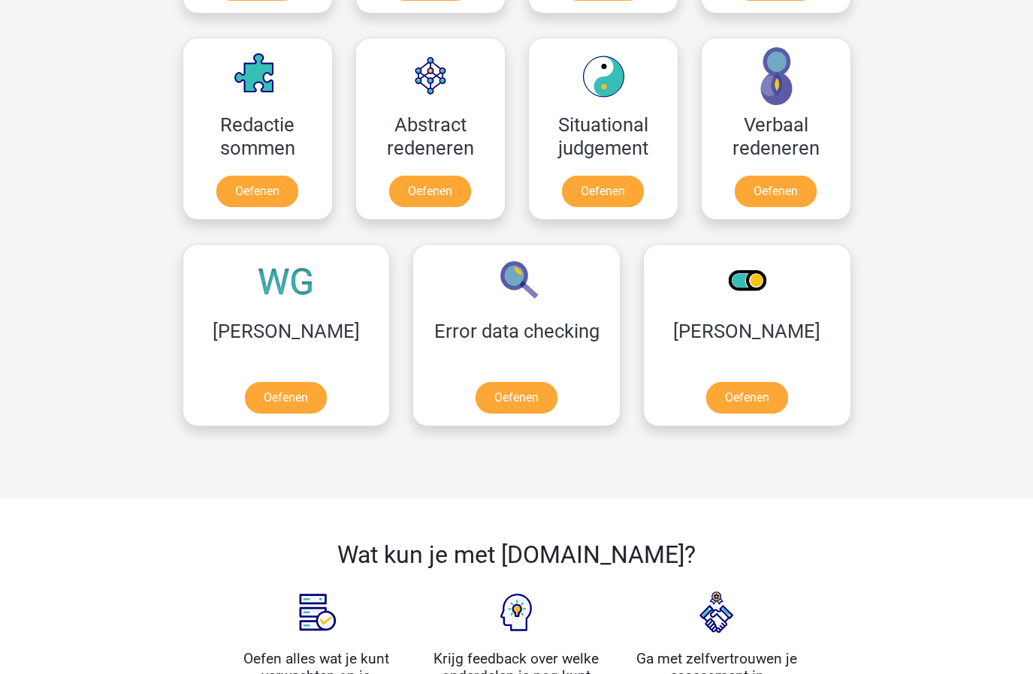
scroll to position [970, 0]
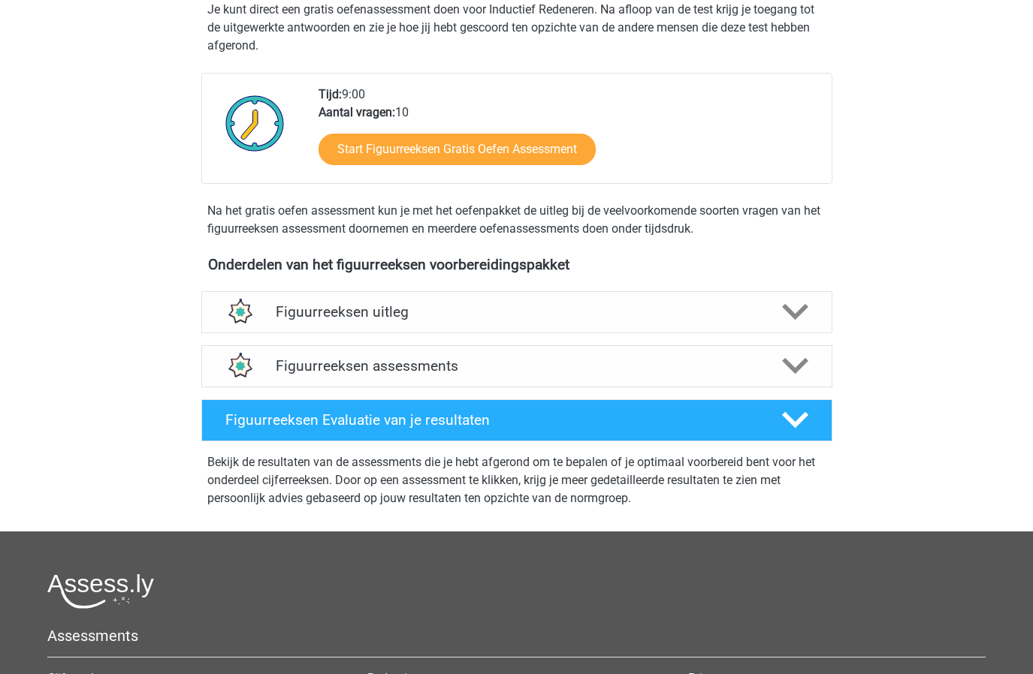
scroll to position [379, 0]
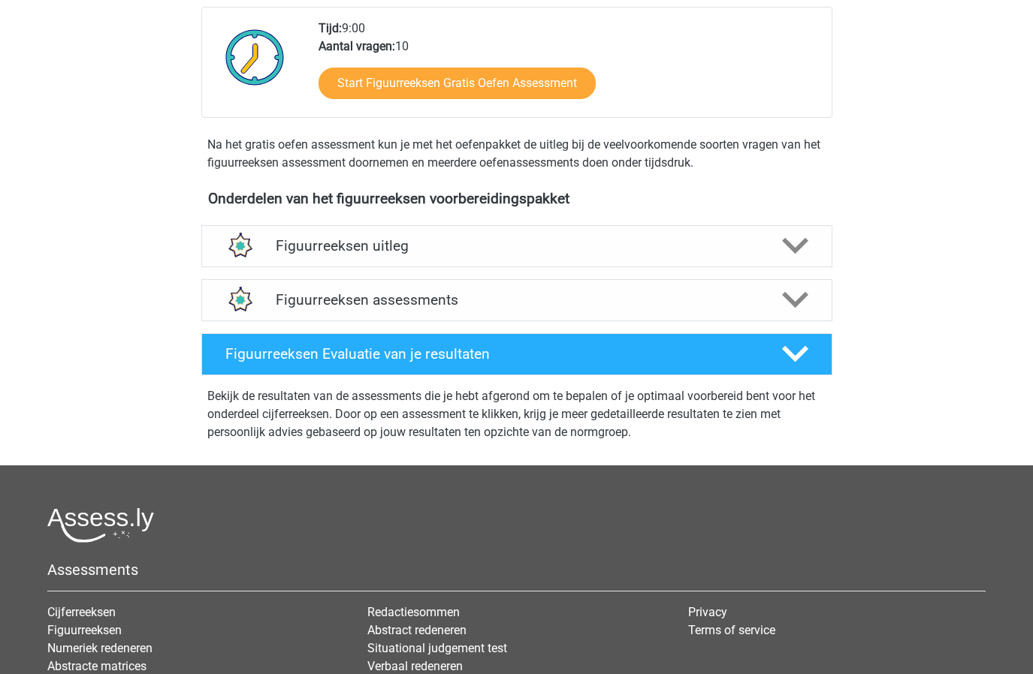
click at [589, 275] on div "Figuurreeksen assessments We raden aan om minimaal 3 oefensets te doen met tijd…" at bounding box center [516, 300] width 689 height 54
click at [593, 293] on h4 "Figuurreeksen assessments" at bounding box center [517, 299] width 482 height 17
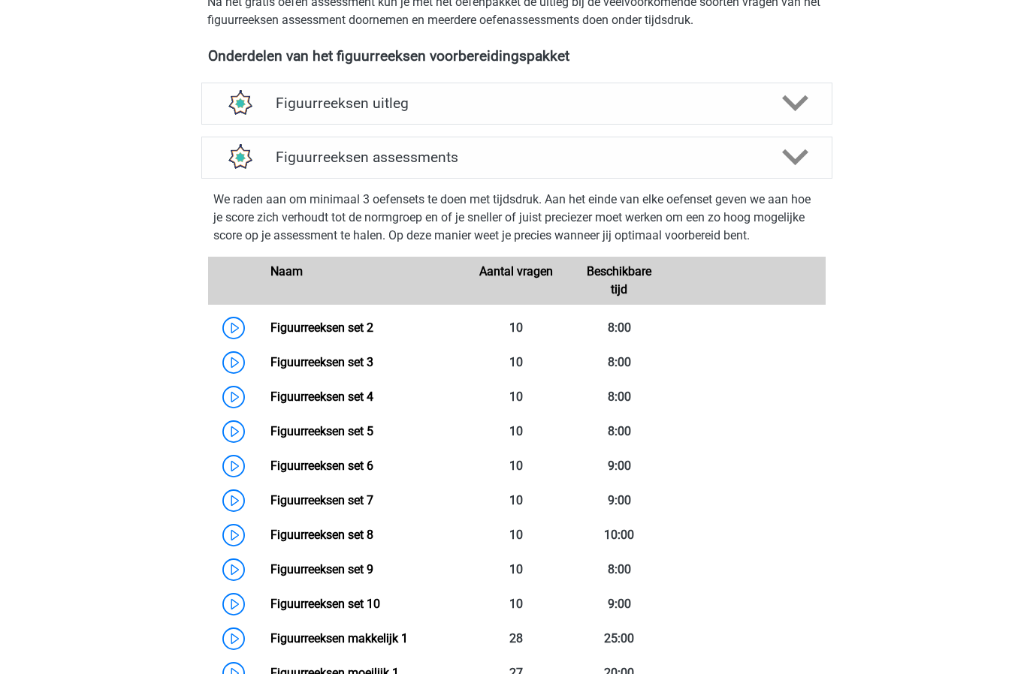
scroll to position [713, 0]
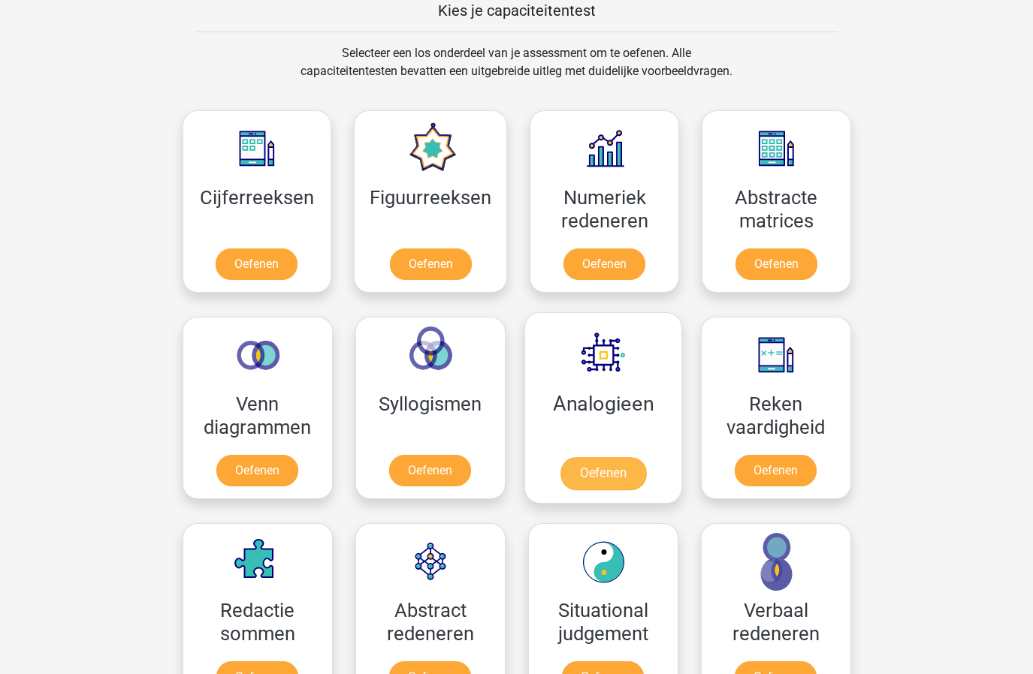
scroll to position [583, 0]
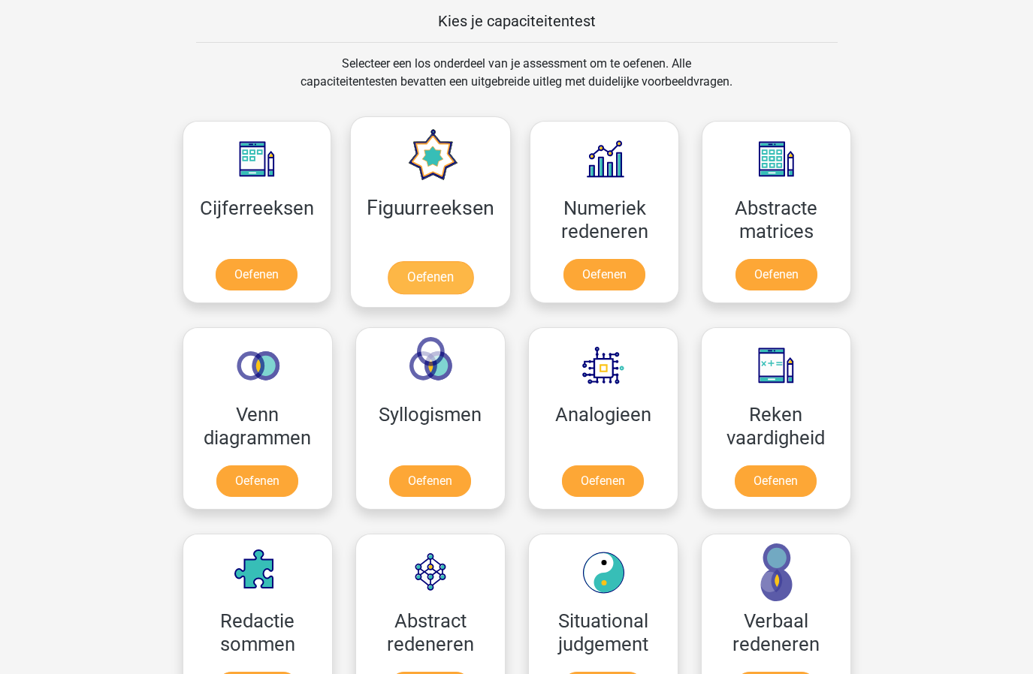
click at [430, 275] on link "Oefenen" at bounding box center [430, 277] width 86 height 33
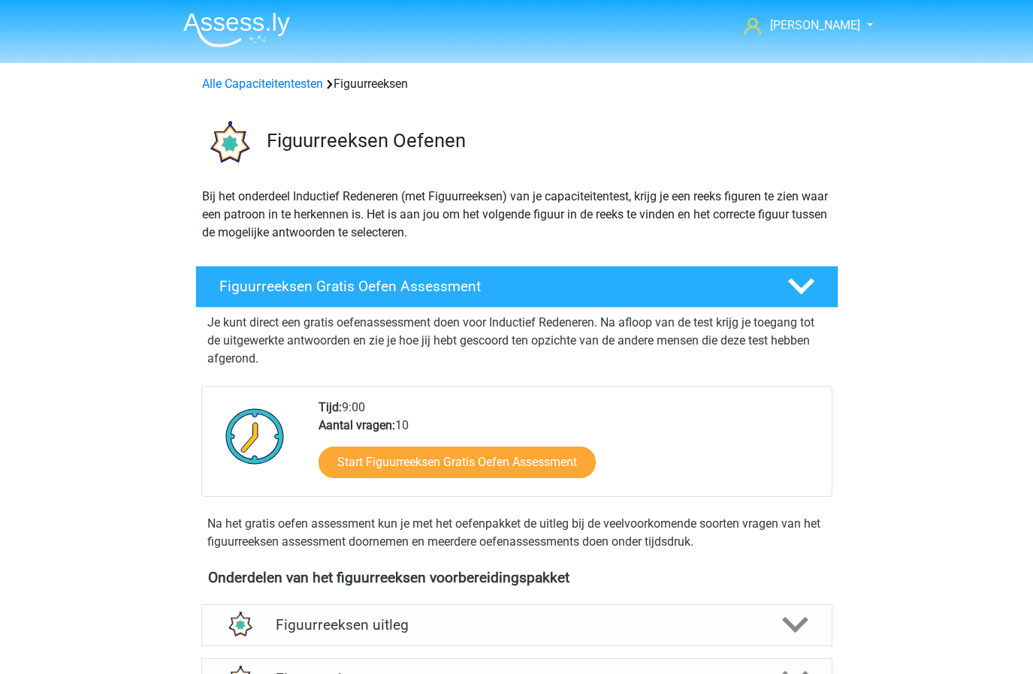
scroll to position [292, 0]
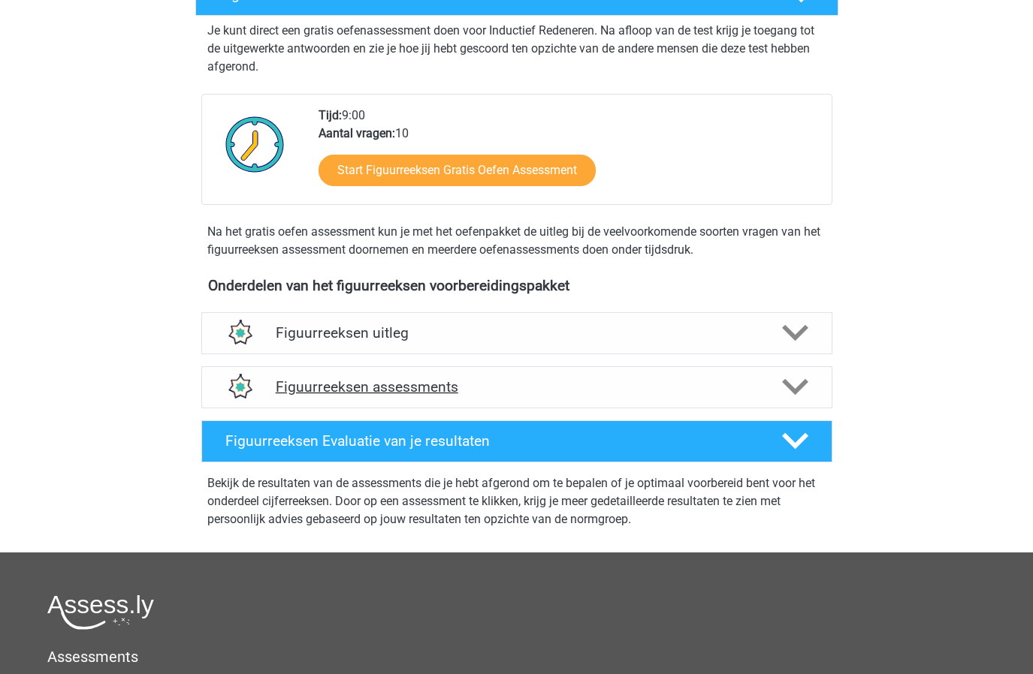
click at [522, 379] on h4 "Figuurreeksen assessments" at bounding box center [517, 386] width 482 height 17
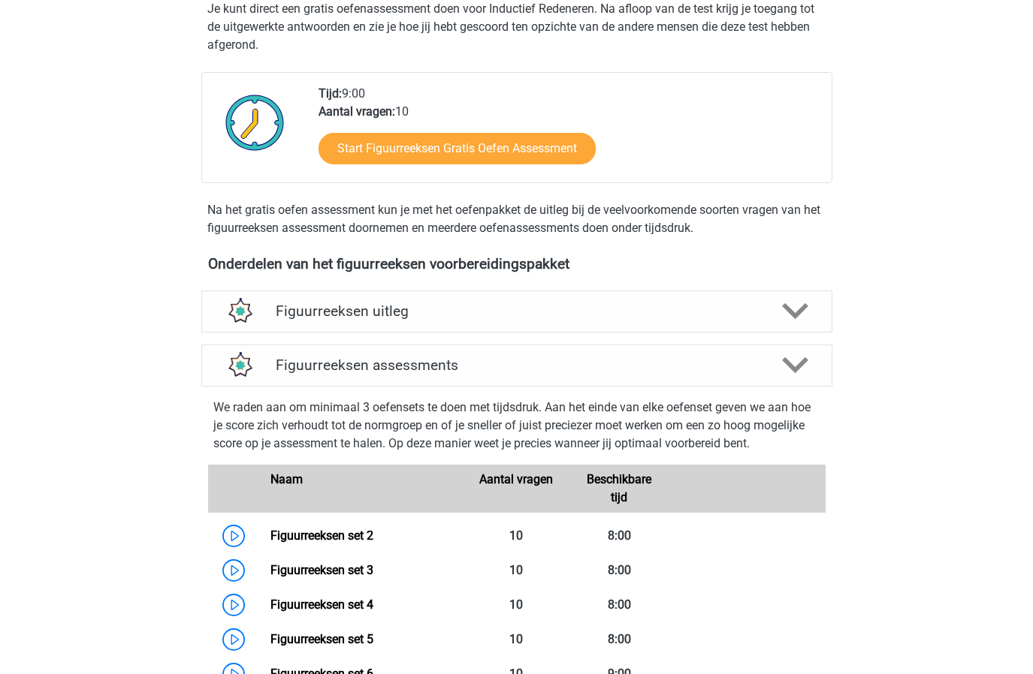
scroll to position [318, 0]
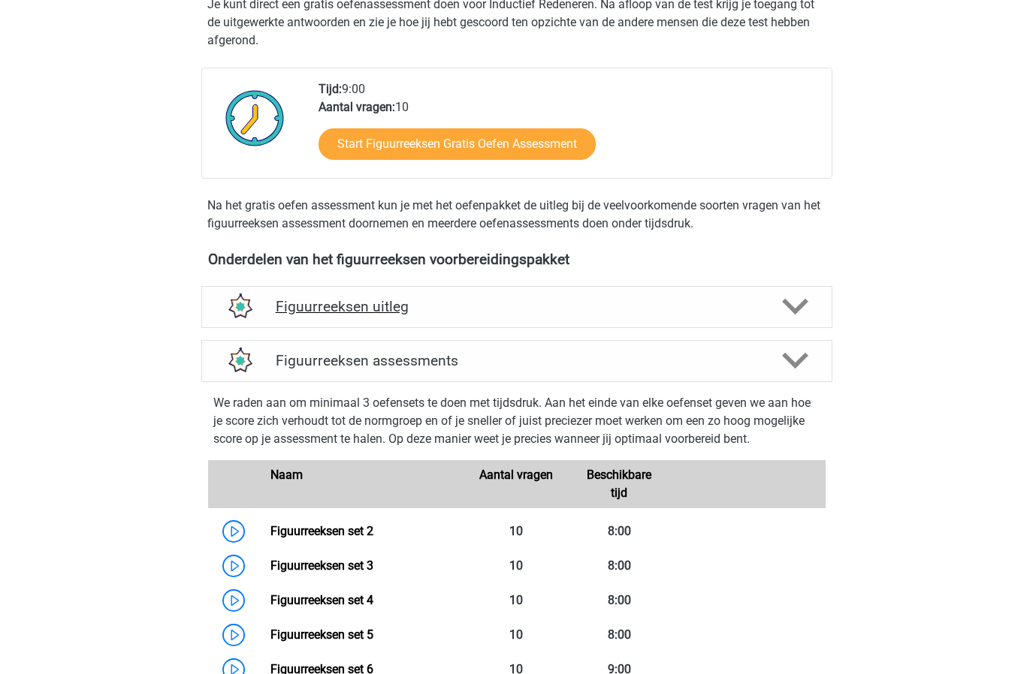
click at [507, 306] on h4 "Figuurreeksen uitleg" at bounding box center [517, 306] width 482 height 17
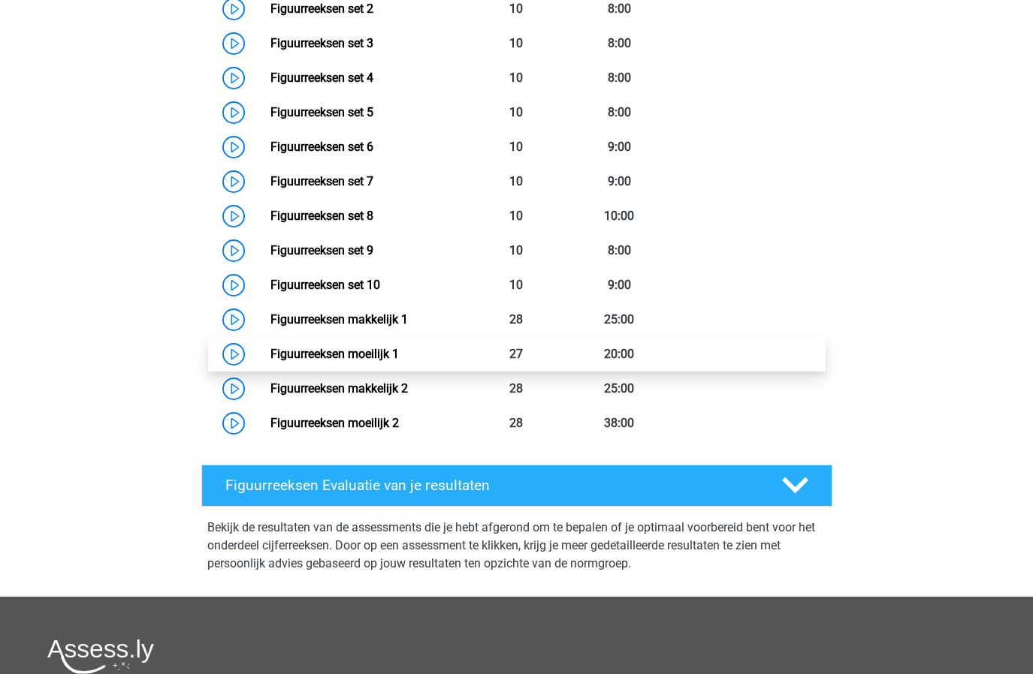
scroll to position [517, 0]
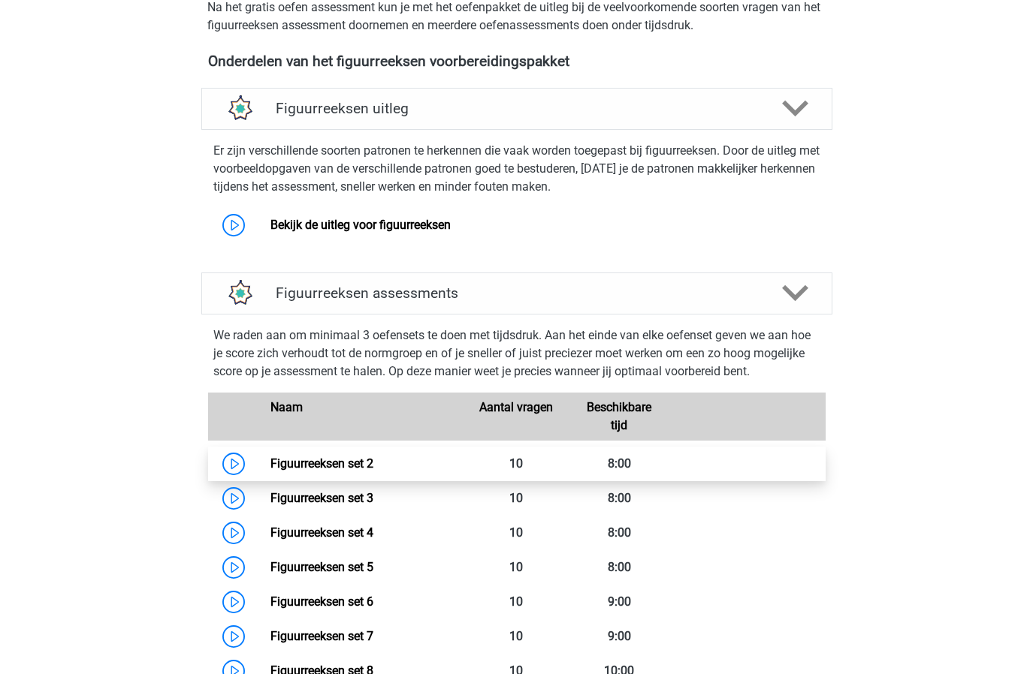
click at [366, 464] on link "Figuurreeksen set 2" at bounding box center [321, 464] width 103 height 14
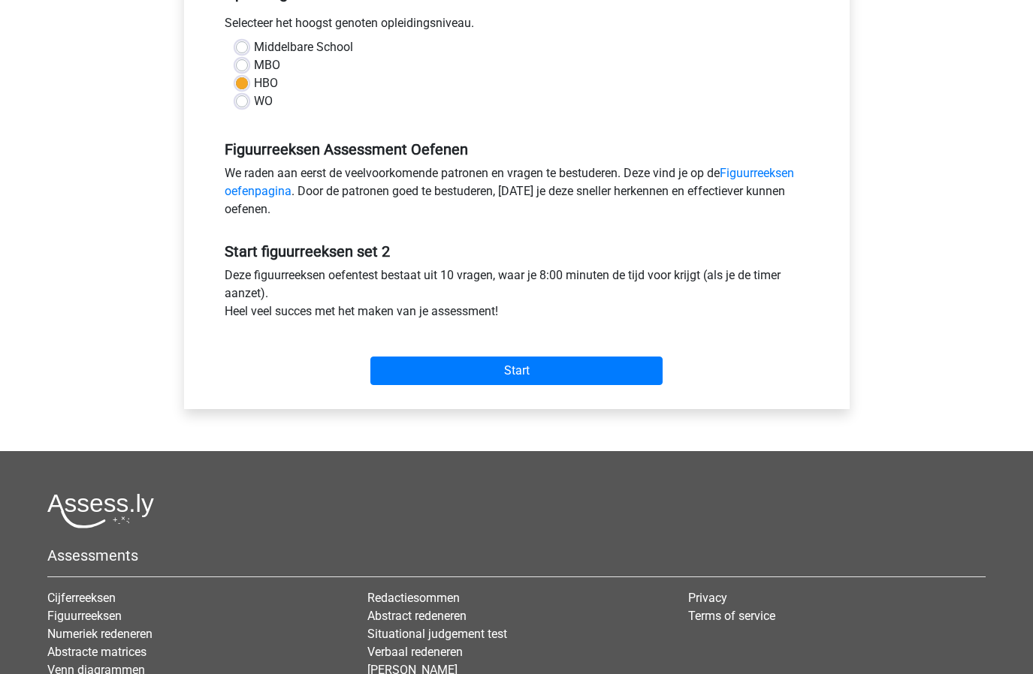
scroll to position [434, 0]
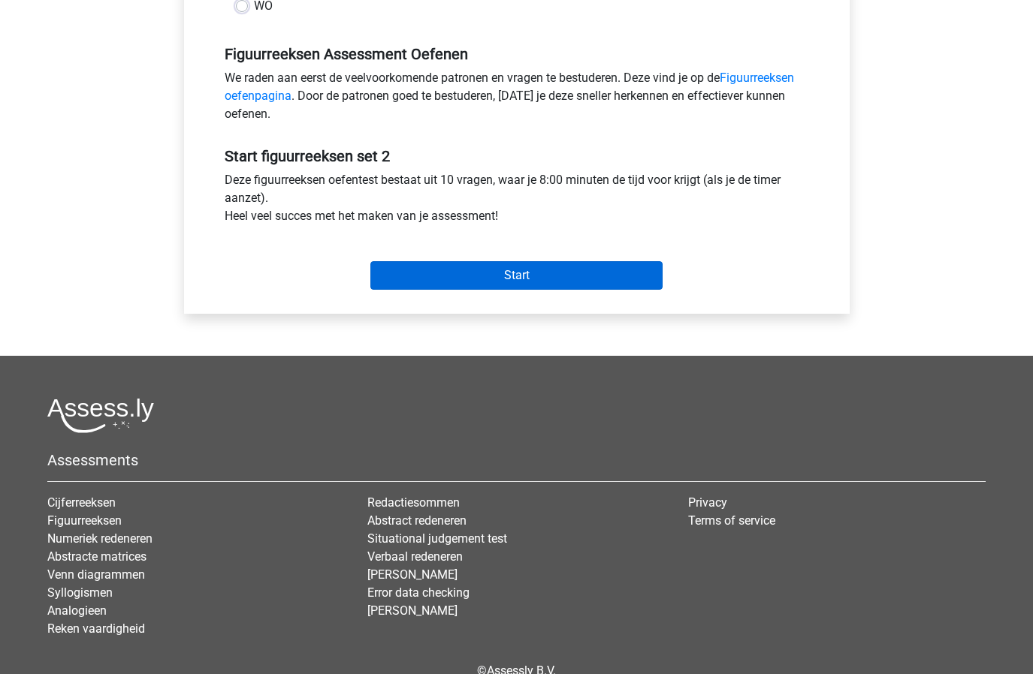
click at [475, 276] on input "Start" at bounding box center [516, 275] width 292 height 29
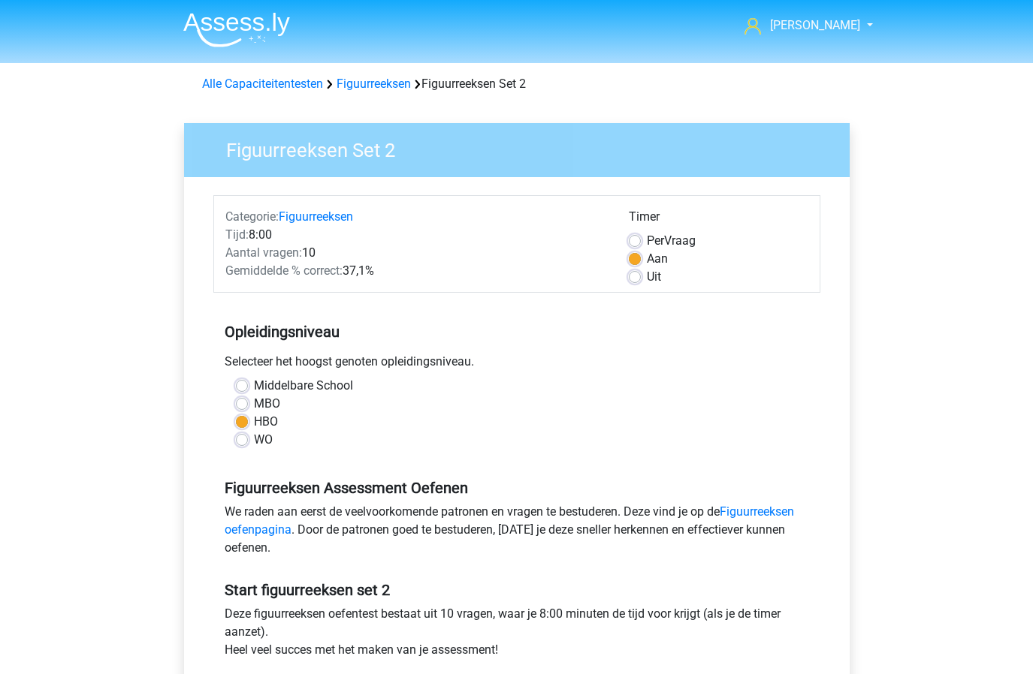
scroll to position [0, 0]
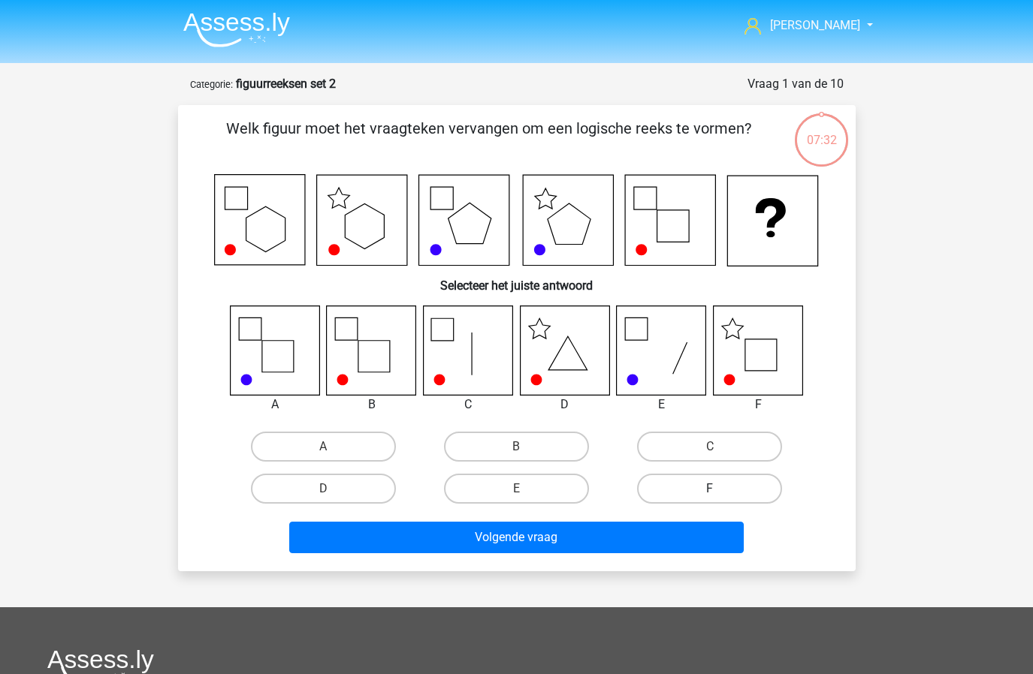
click at [701, 482] on label "F" at bounding box center [709, 489] width 145 height 30
click at [710, 489] on input "F" at bounding box center [715, 494] width 10 height 10
radio input "true"
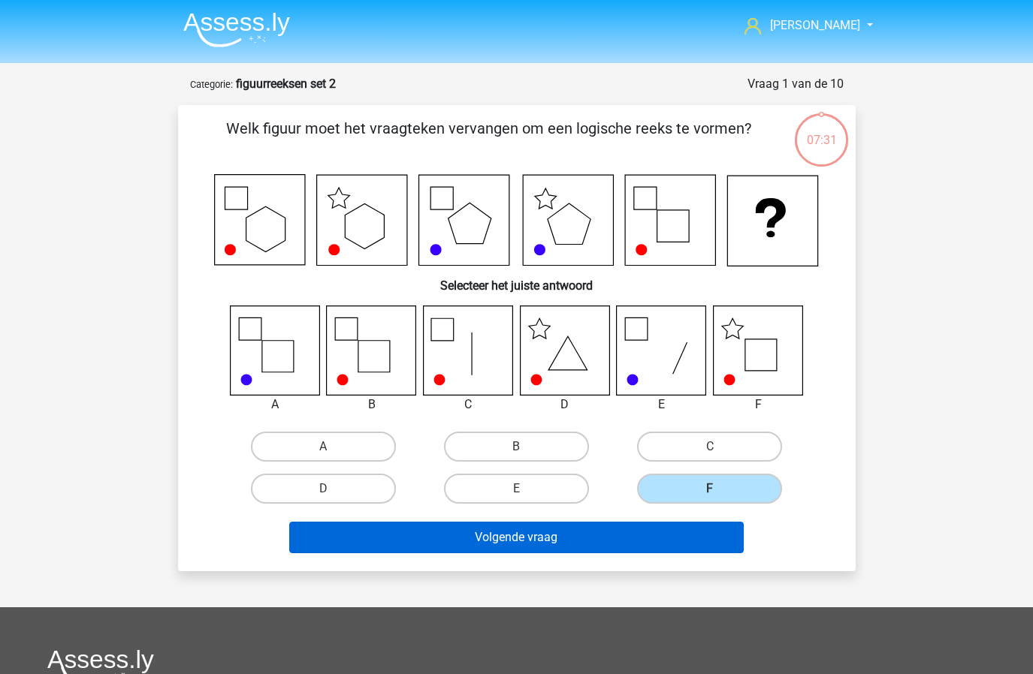
click at [612, 522] on button "Volgende vraag" at bounding box center [516, 538] width 454 height 32
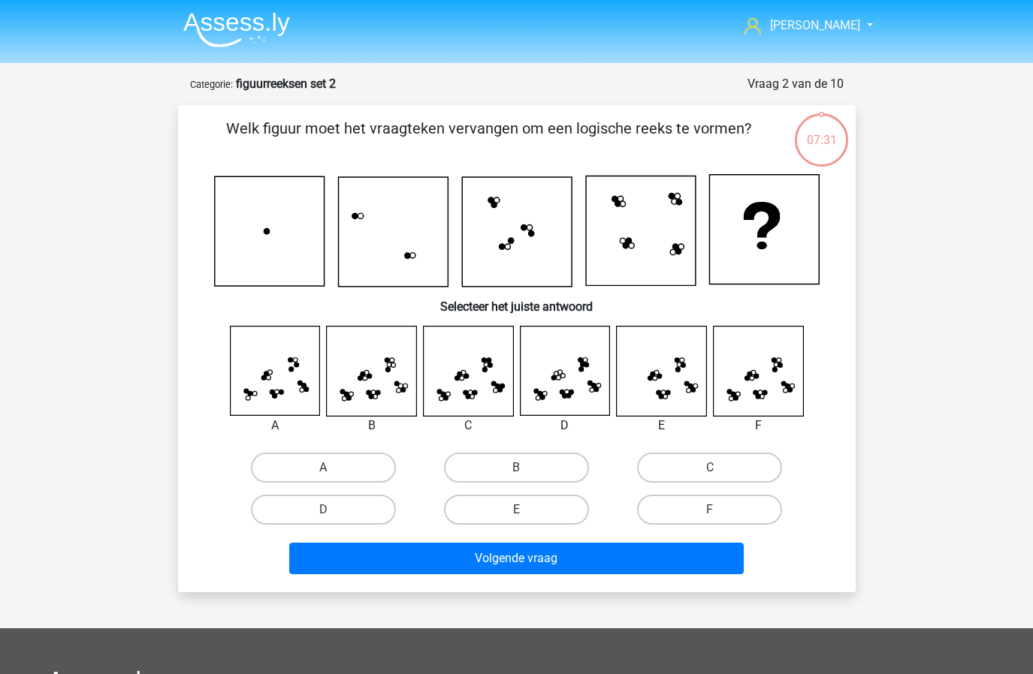
scroll to position [75, 0]
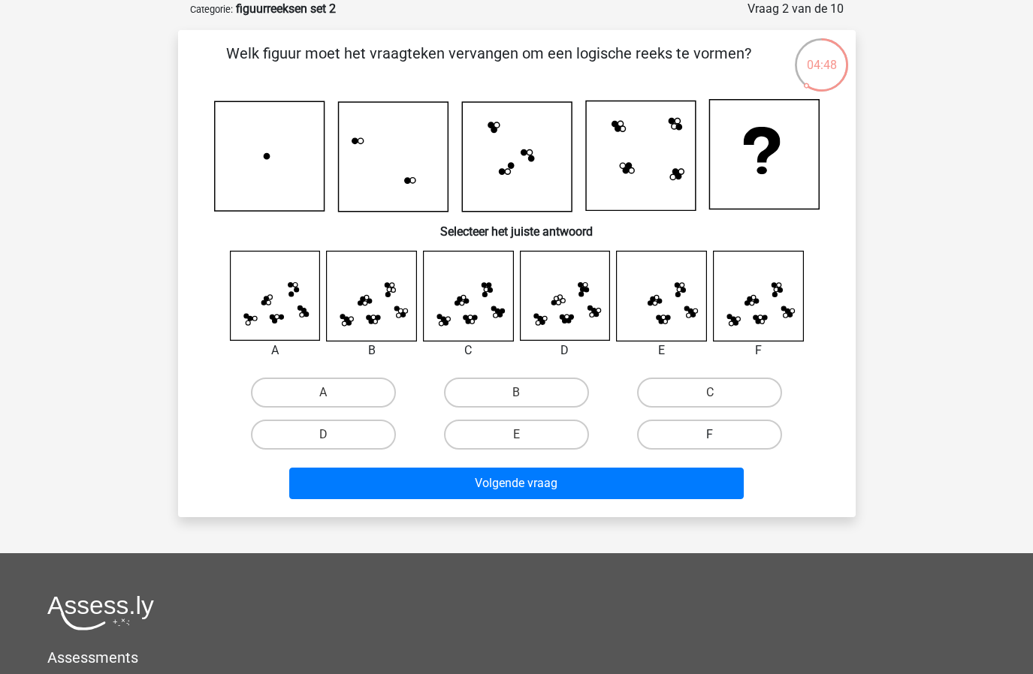
click at [661, 442] on label "F" at bounding box center [709, 435] width 145 height 30
click at [710, 442] on input "F" at bounding box center [715, 440] width 10 height 10
radio input "true"
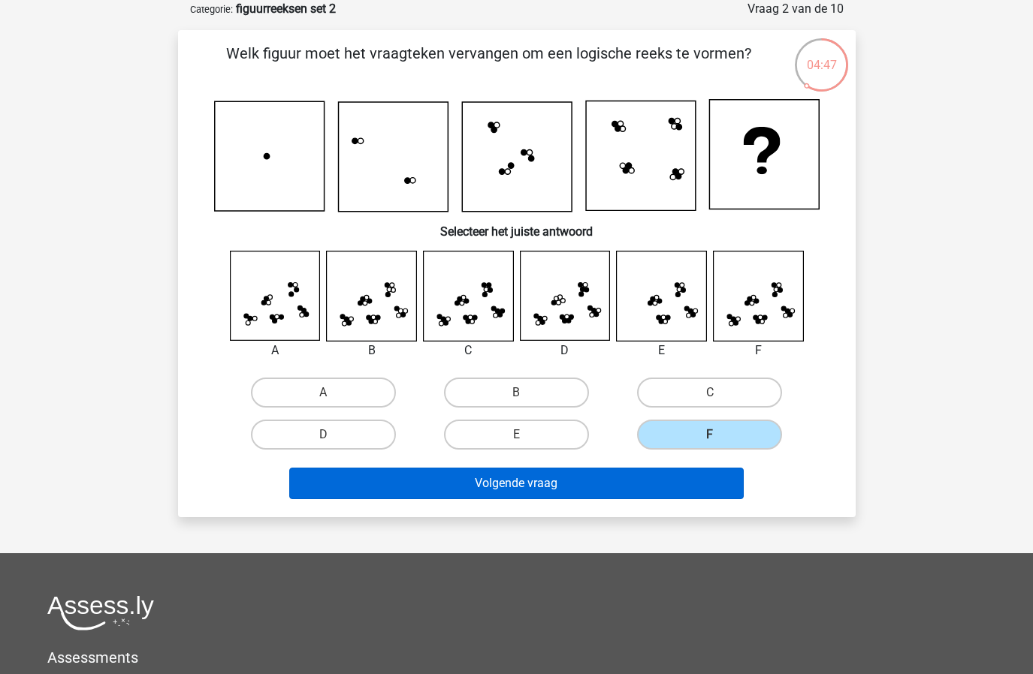
click at [630, 491] on button "Volgende vraag" at bounding box center [516, 484] width 454 height 32
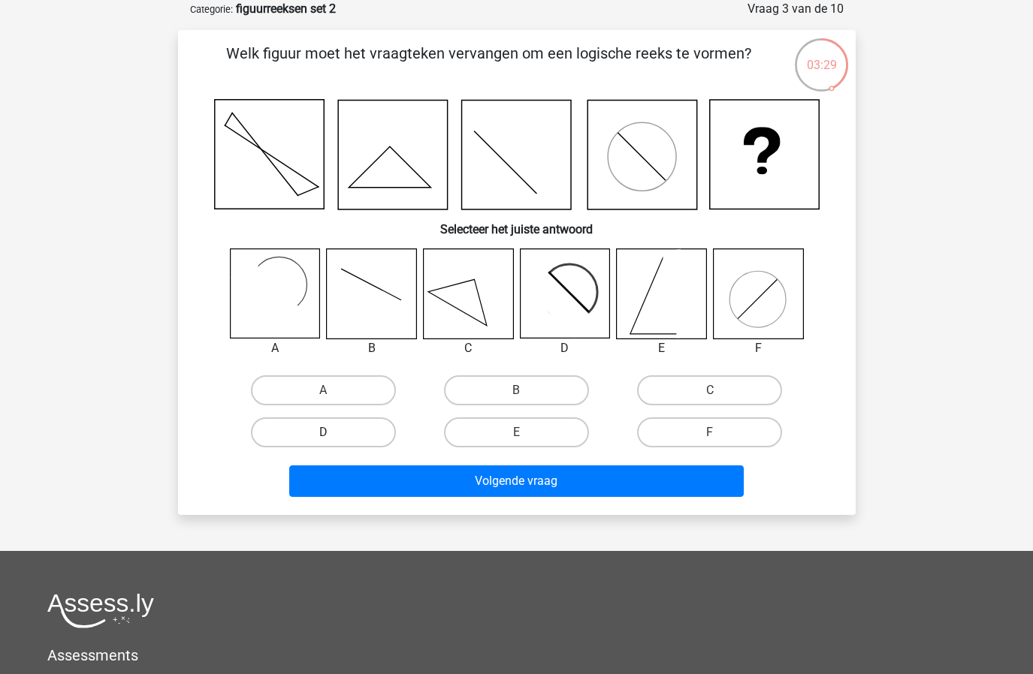
click at [338, 426] on label "D" at bounding box center [323, 433] width 145 height 30
click at [333, 433] on input "D" at bounding box center [328, 438] width 10 height 10
radio input "true"
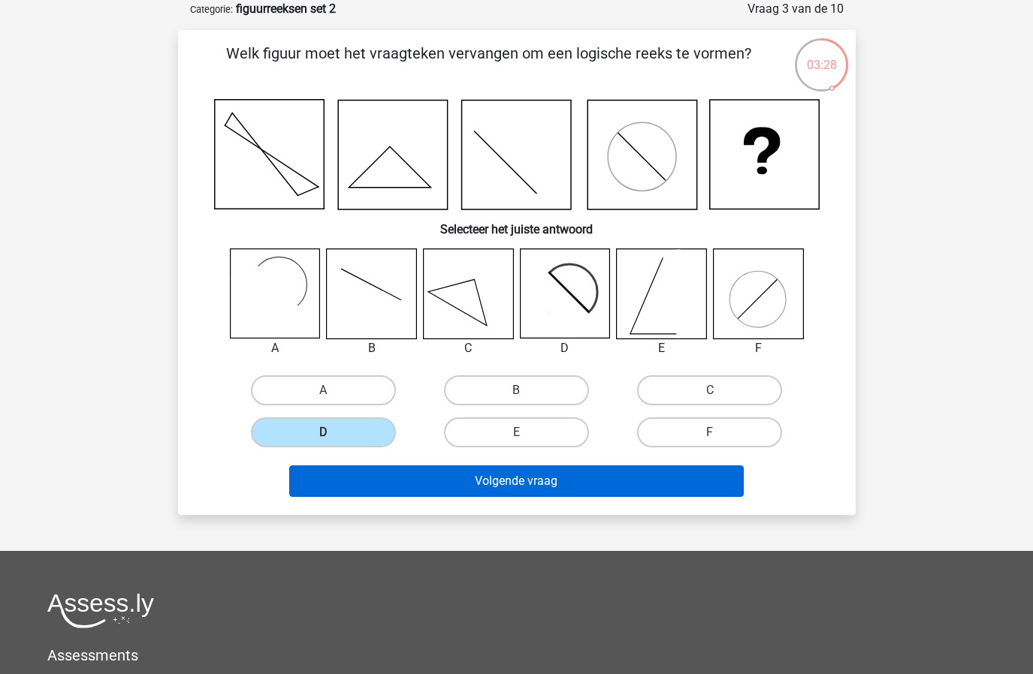
click at [374, 494] on button "Volgende vraag" at bounding box center [516, 482] width 454 height 32
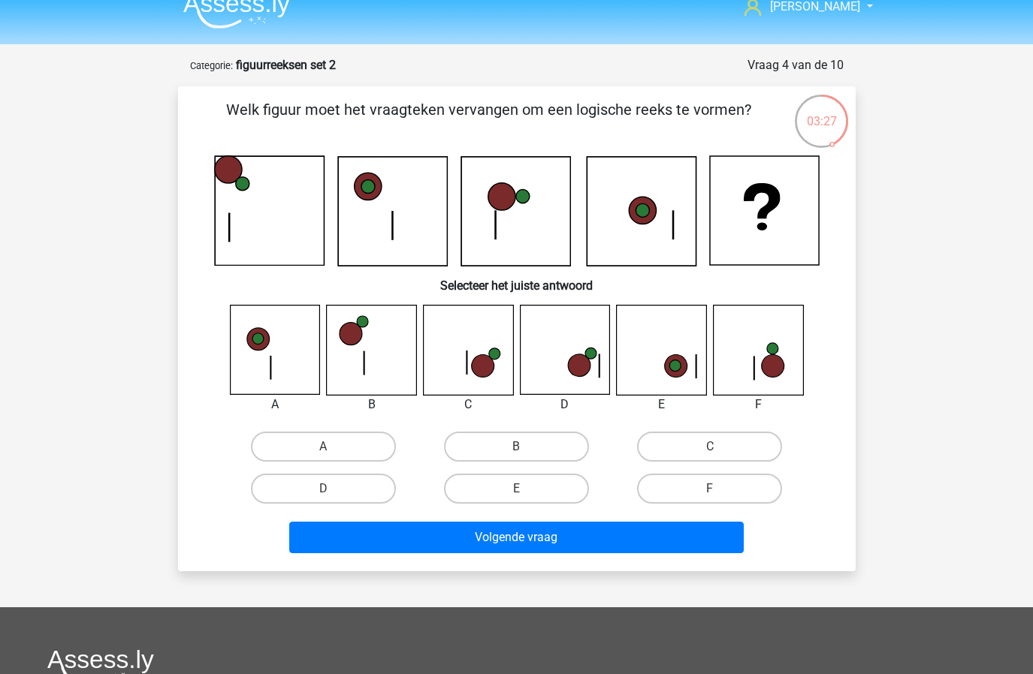
scroll to position [16, 0]
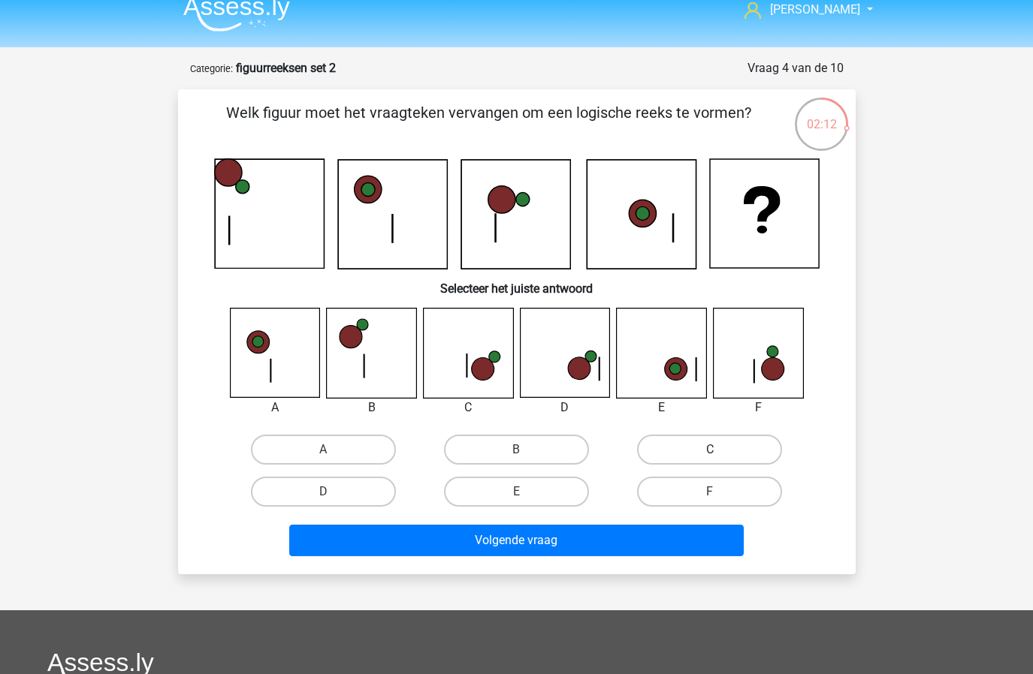
click at [680, 449] on label "C" at bounding box center [709, 450] width 145 height 30
click at [710, 450] on input "C" at bounding box center [715, 455] width 10 height 10
radio input "true"
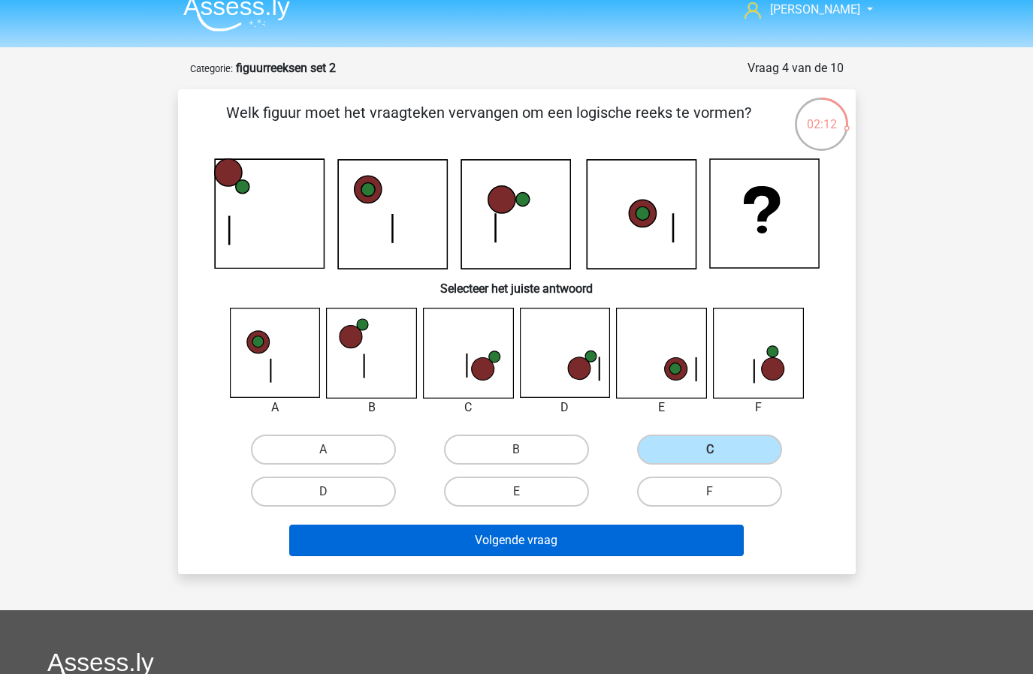
click at [629, 532] on button "Volgende vraag" at bounding box center [516, 541] width 454 height 32
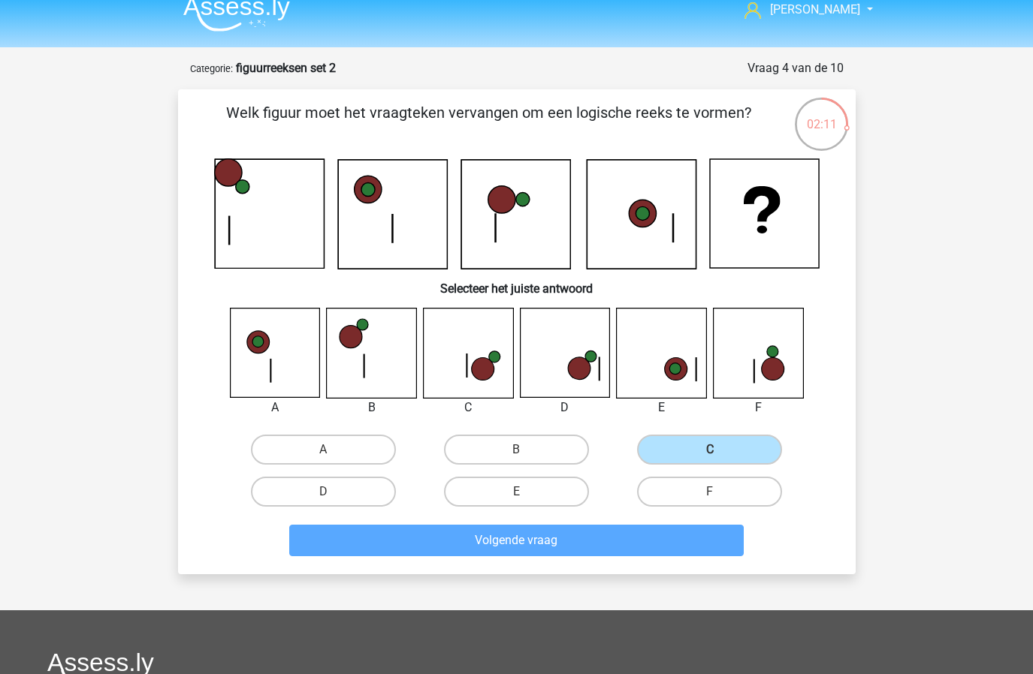
scroll to position [75, 0]
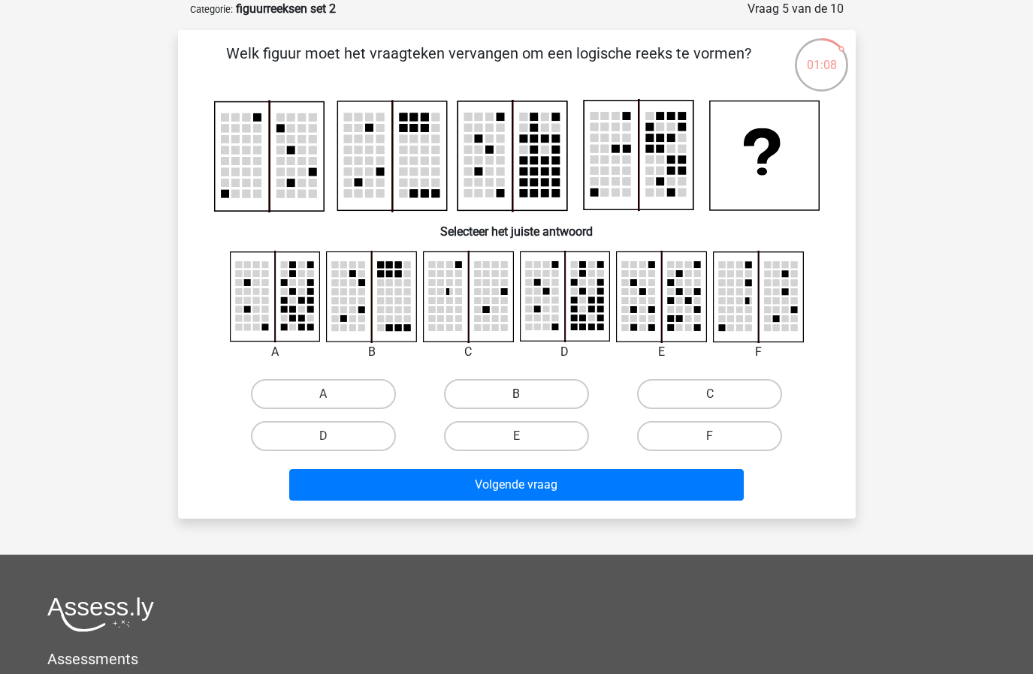
click at [552, 391] on label "B" at bounding box center [516, 394] width 145 height 30
click at [526, 394] on input "B" at bounding box center [521, 399] width 10 height 10
radio input "true"
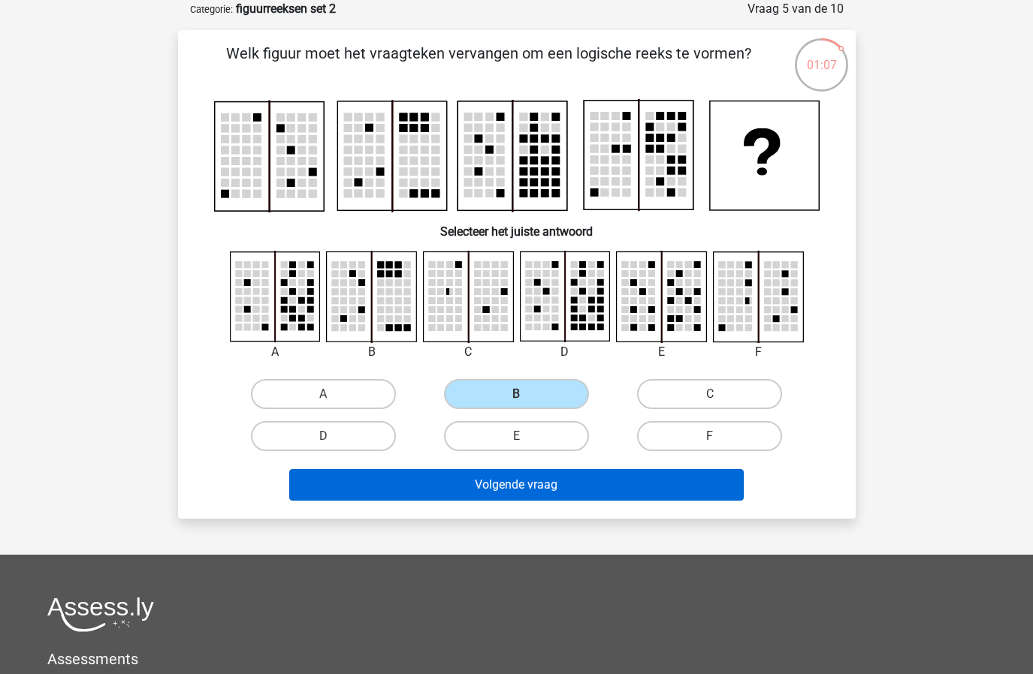
click at [535, 489] on button "Volgende vraag" at bounding box center [516, 485] width 454 height 32
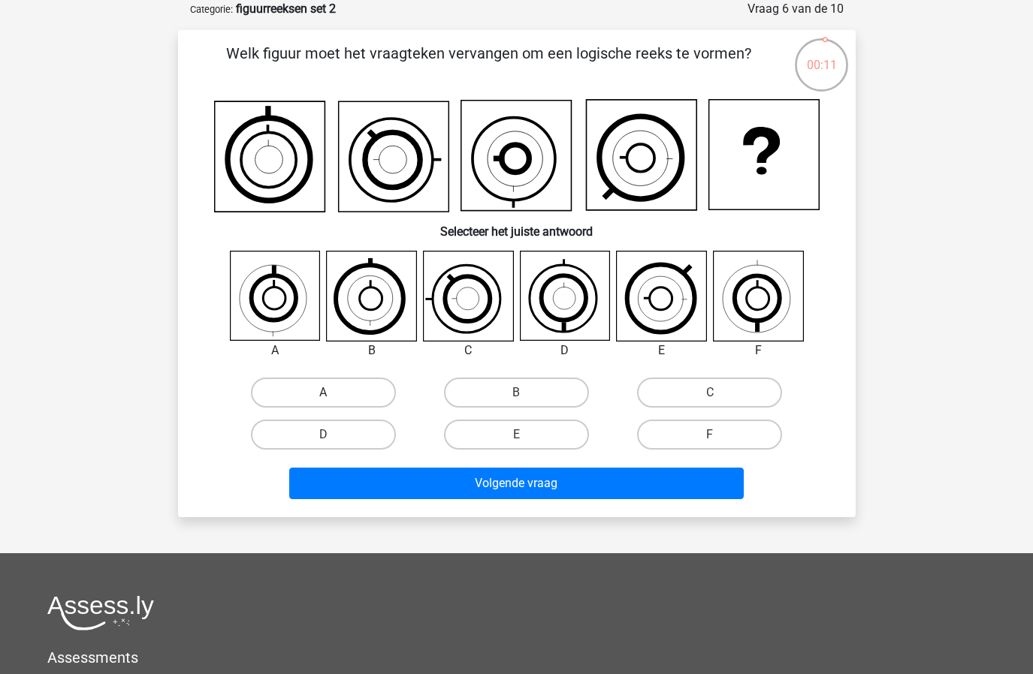
click at [314, 390] on label "A" at bounding box center [323, 393] width 145 height 30
click at [323, 393] on input "A" at bounding box center [328, 398] width 10 height 10
radio input "true"
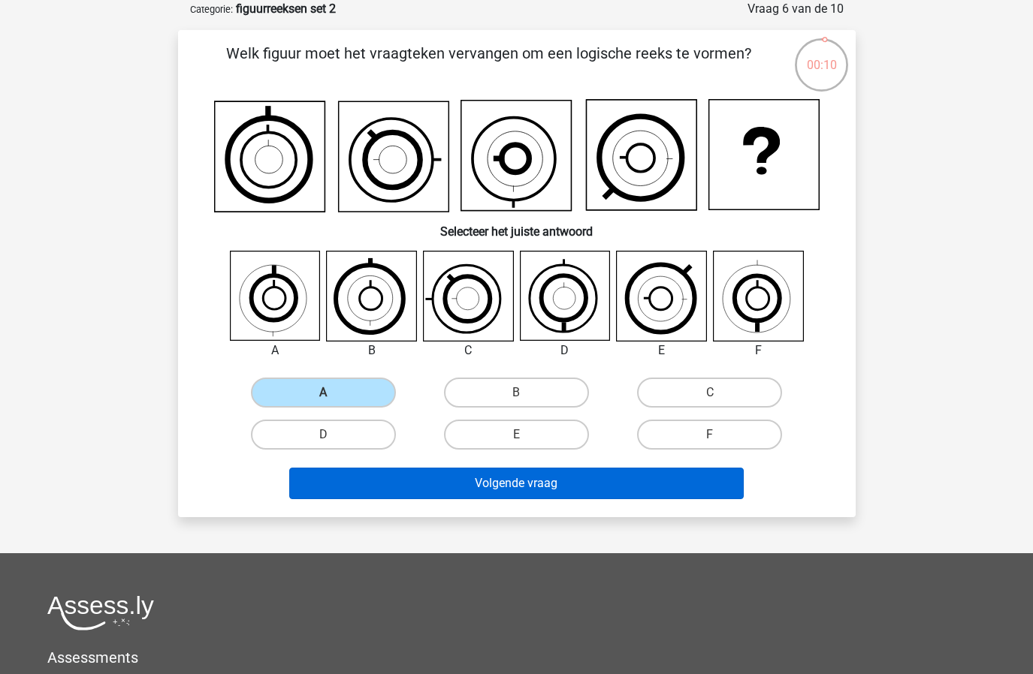
click at [372, 483] on button "Volgende vraag" at bounding box center [516, 484] width 454 height 32
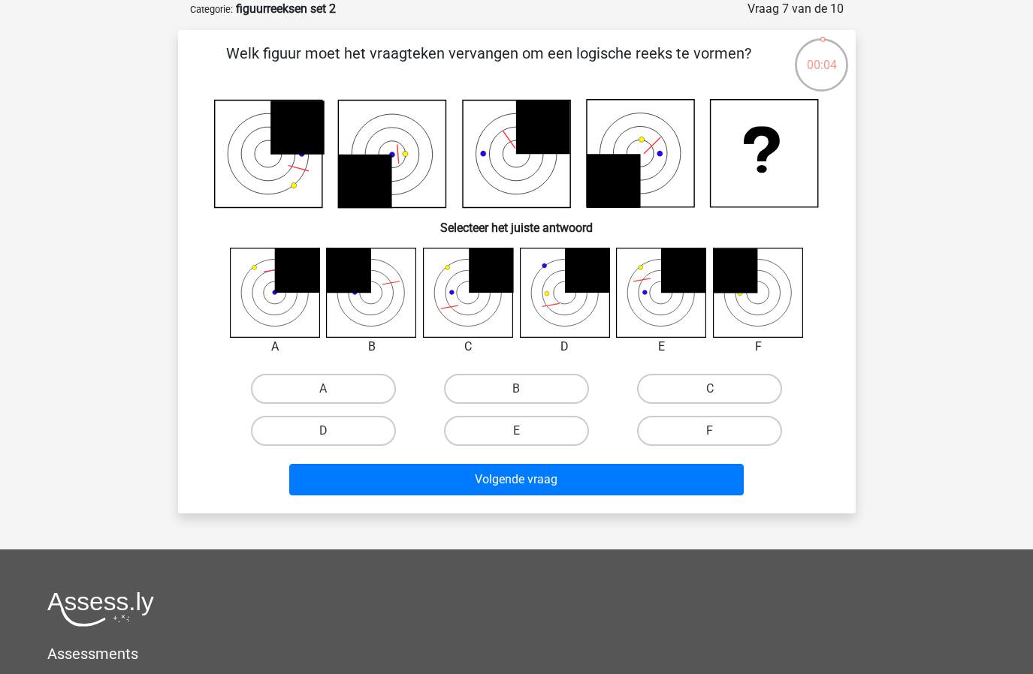
click at [332, 406] on div "A" at bounding box center [323, 389] width 193 height 42
click at [342, 392] on label "A" at bounding box center [323, 389] width 145 height 30
click at [333, 392] on input "A" at bounding box center [328, 394] width 10 height 10
radio input "true"
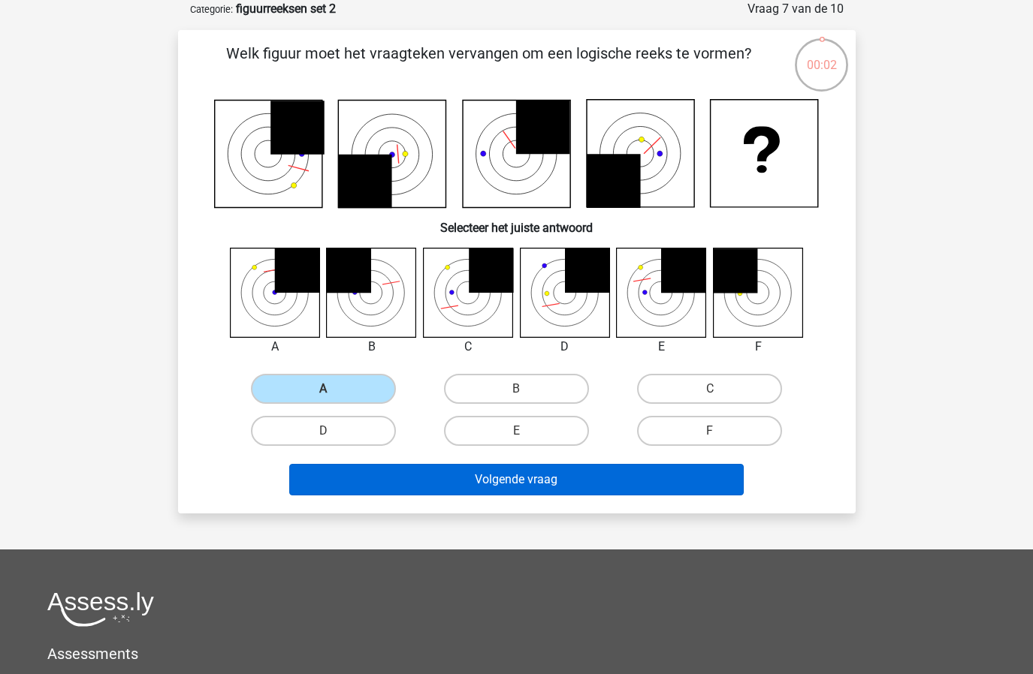
click at [373, 466] on button "Volgende vraag" at bounding box center [516, 480] width 454 height 32
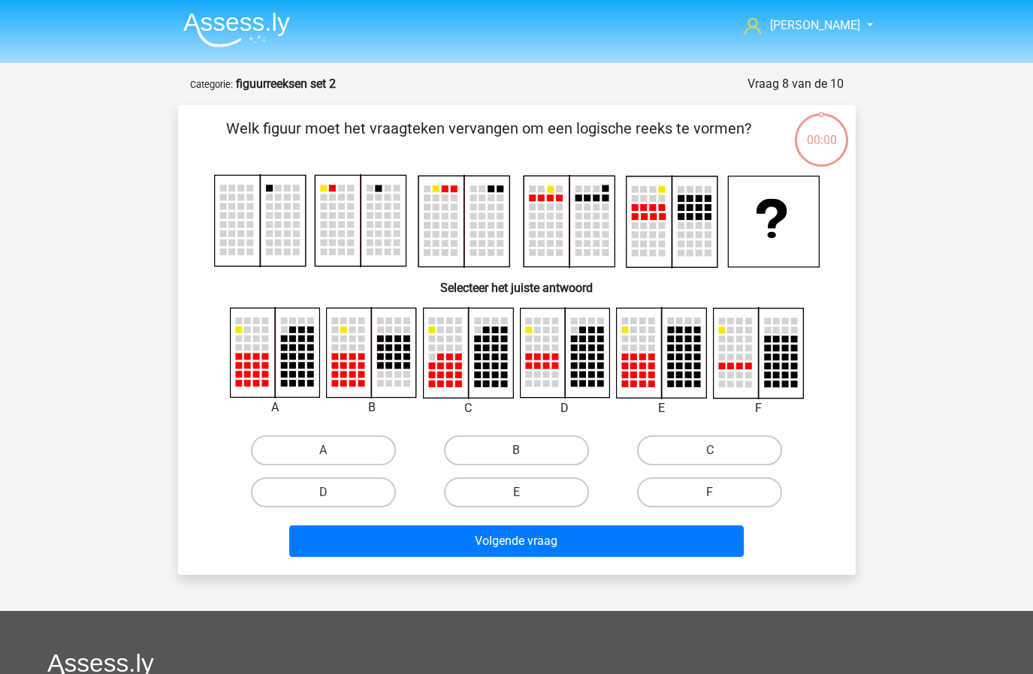
scroll to position [75, 0]
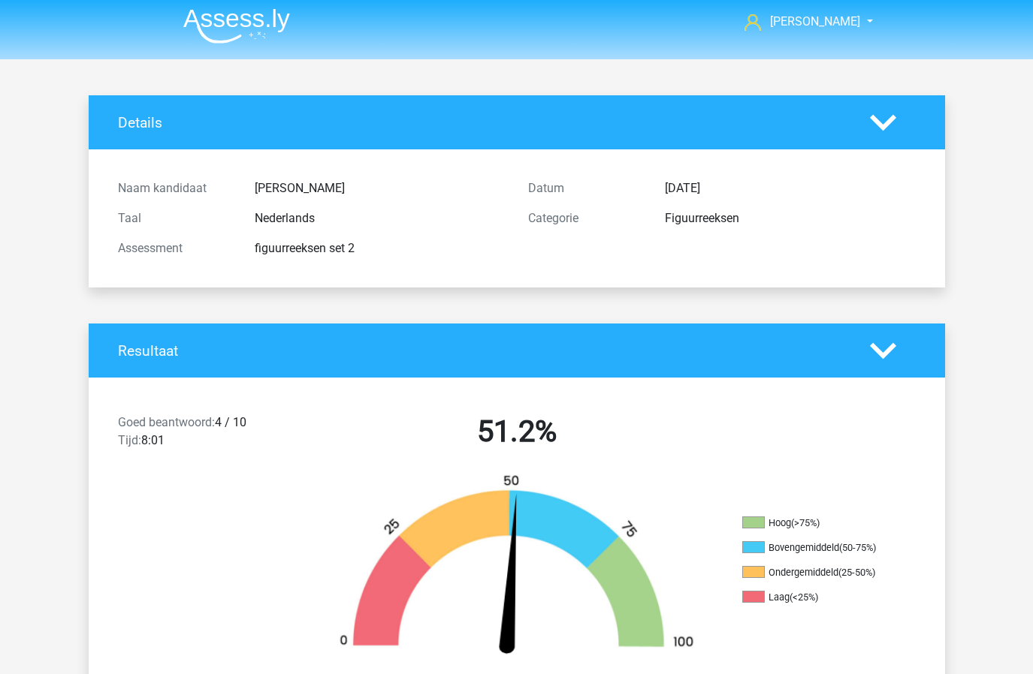
scroll to position [544, 0]
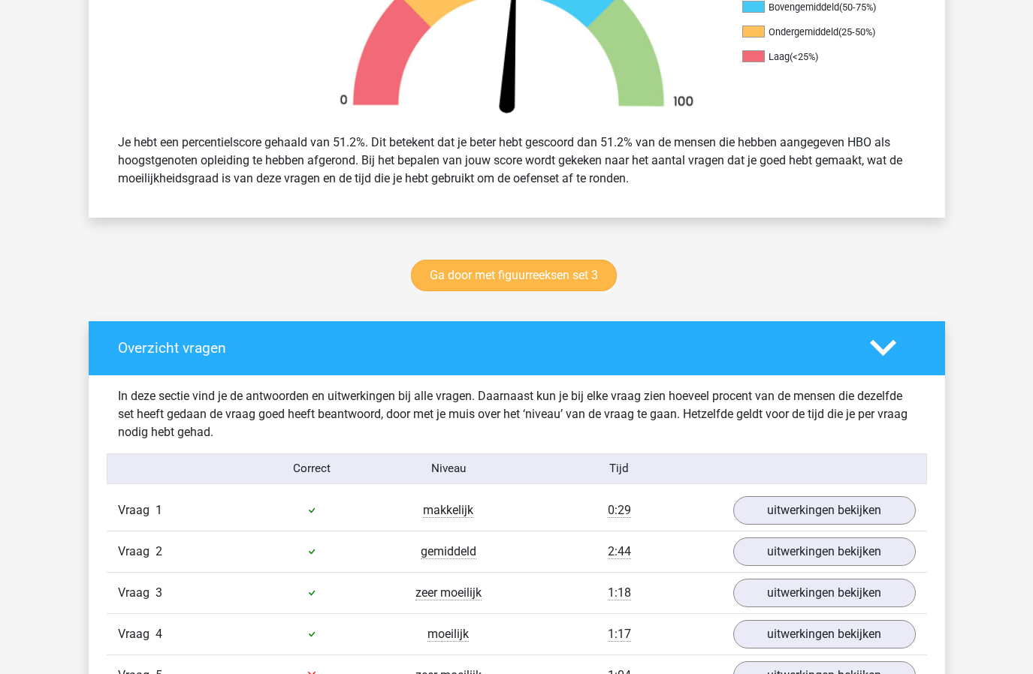
click at [508, 262] on link "Ga door met figuurreeksen set 3" at bounding box center [514, 276] width 206 height 32
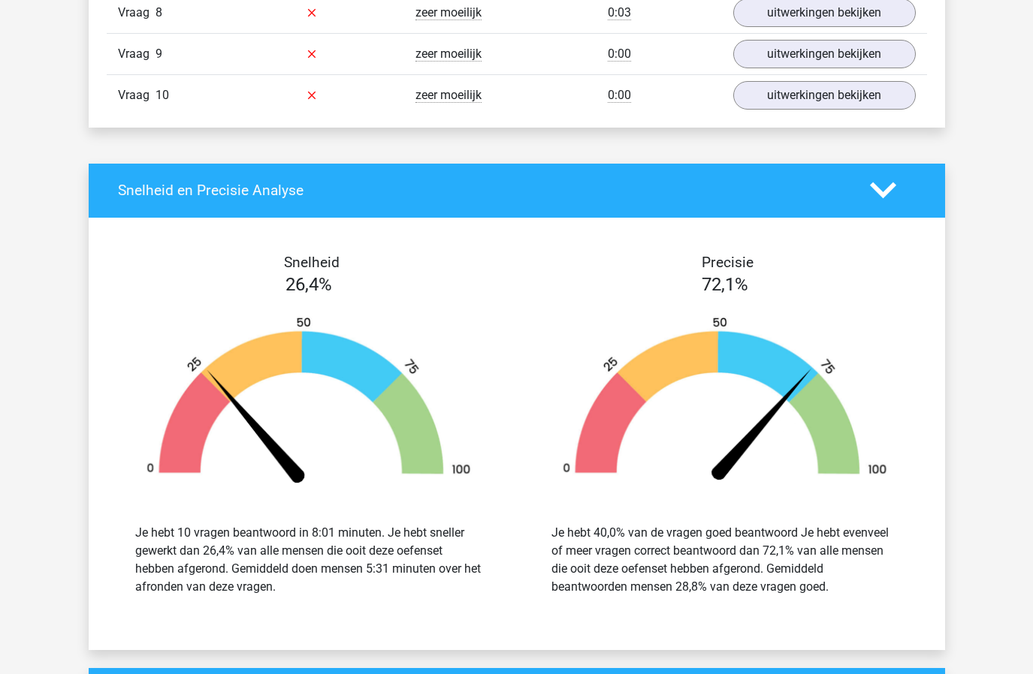
scroll to position [845, 0]
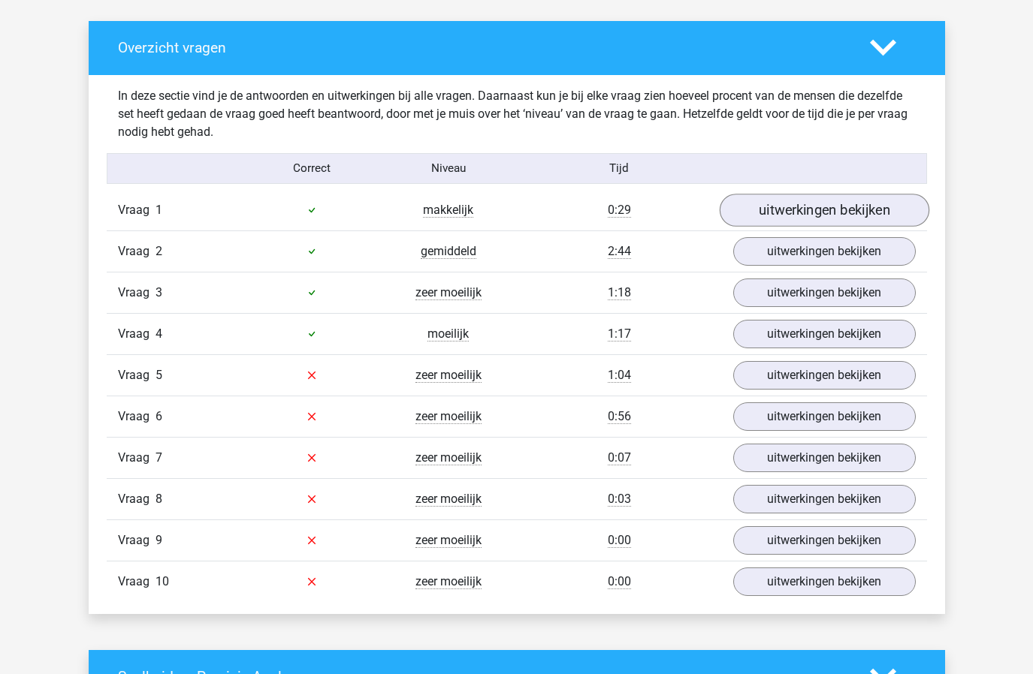
click at [792, 197] on link "uitwerkingen bekijken" at bounding box center [824, 210] width 210 height 33
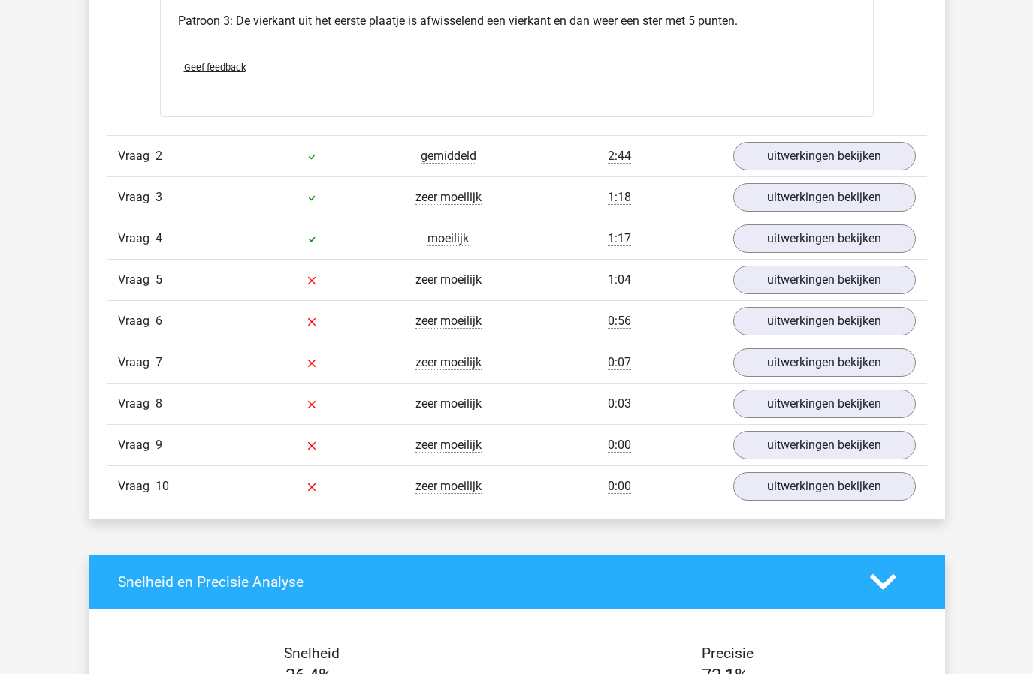
scroll to position [1808, 0]
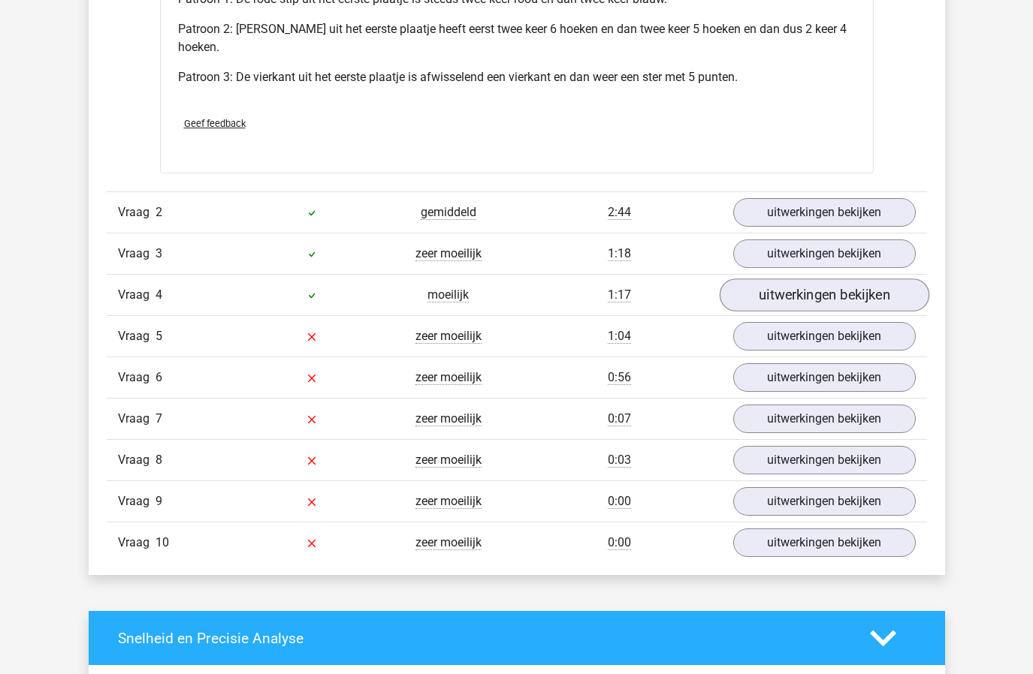
click at [823, 291] on link "uitwerkingen bekijken" at bounding box center [824, 295] width 210 height 33
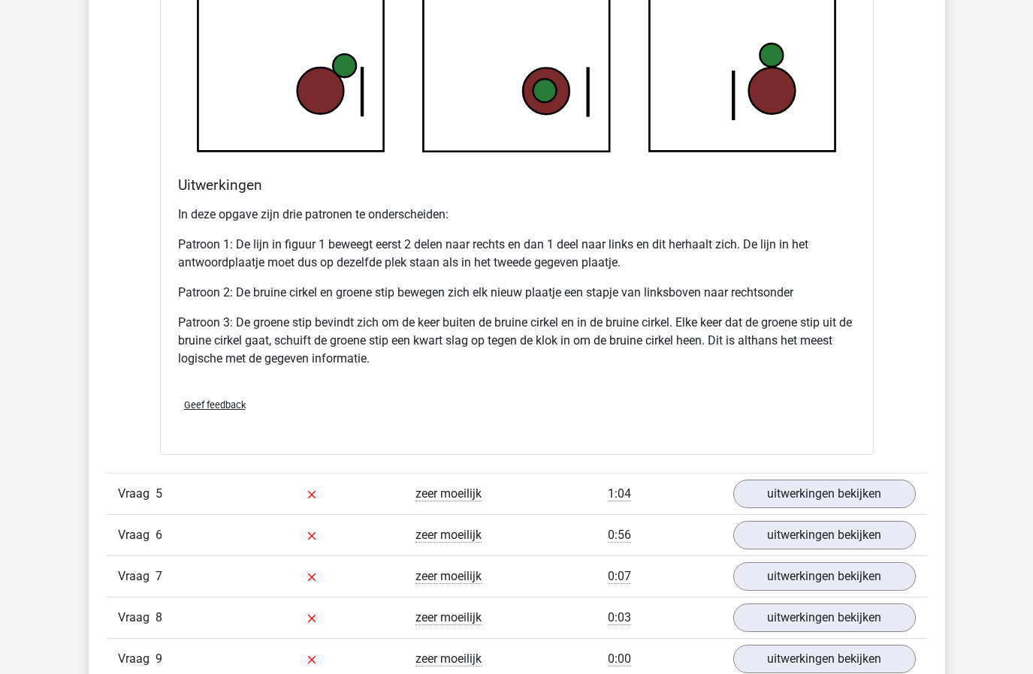
scroll to position [2782, 0]
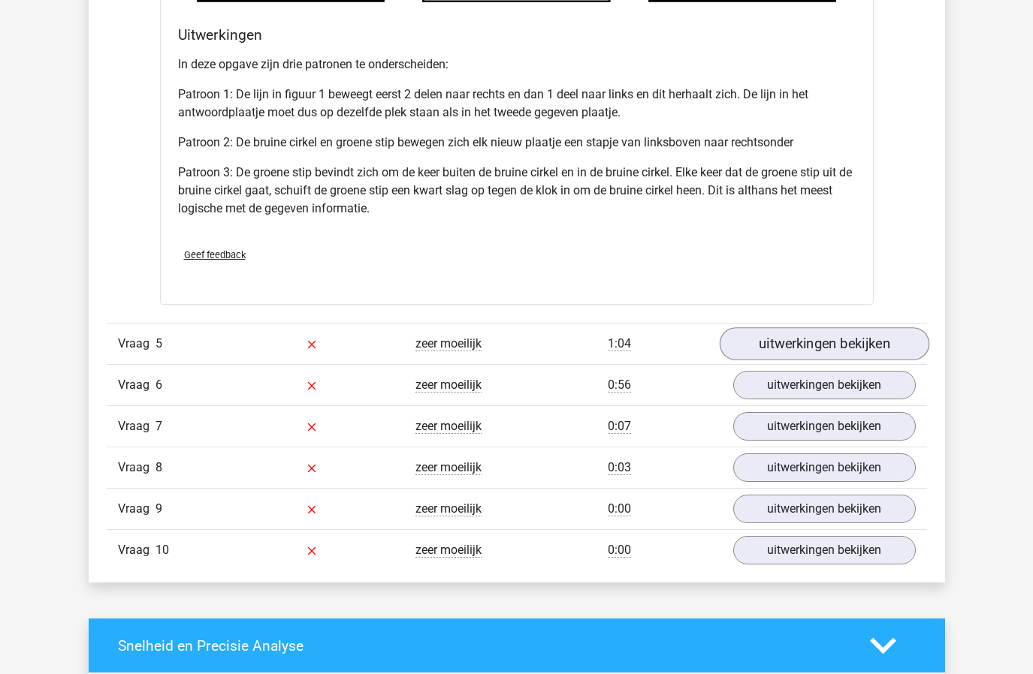
click at [830, 334] on link "uitwerkingen bekijken" at bounding box center [824, 343] width 210 height 33
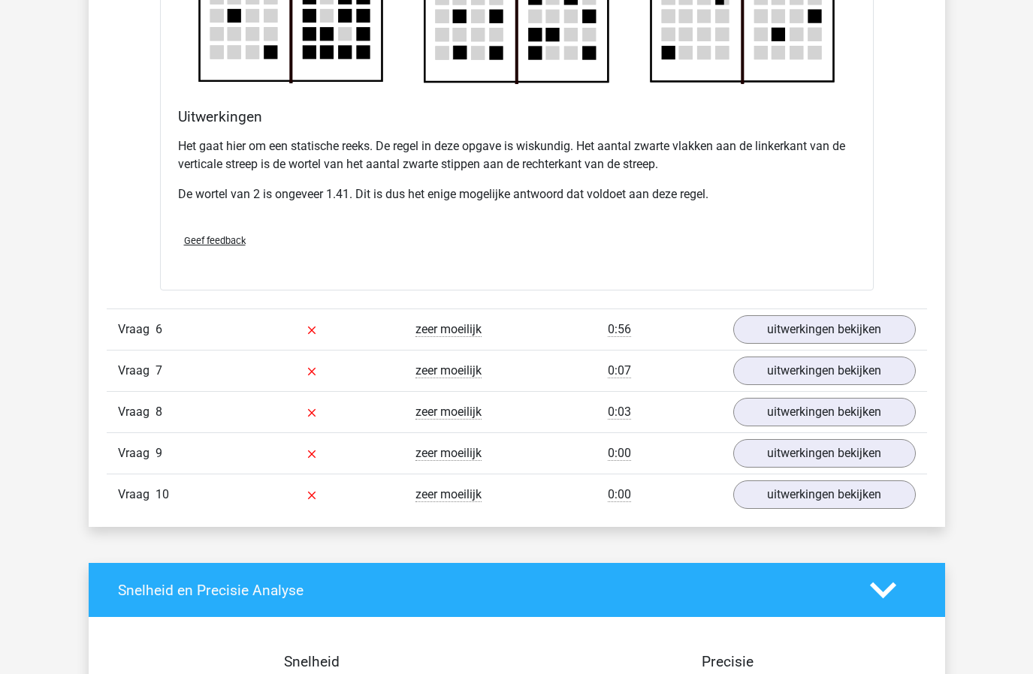
scroll to position [3787, 0]
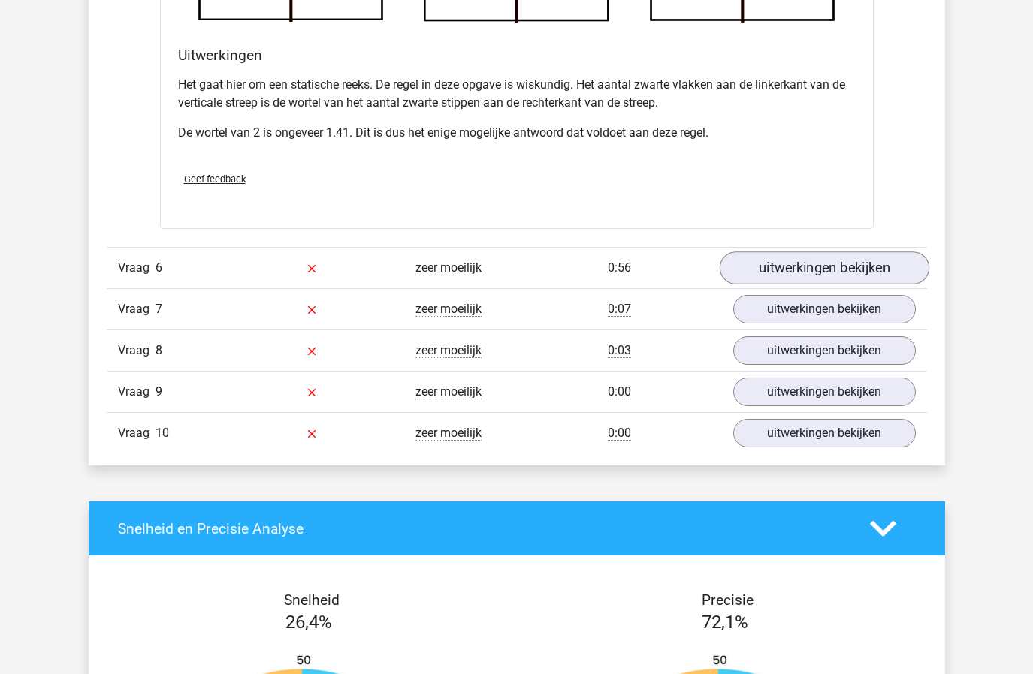
click at [813, 278] on link "uitwerkingen bekijken" at bounding box center [824, 268] width 210 height 33
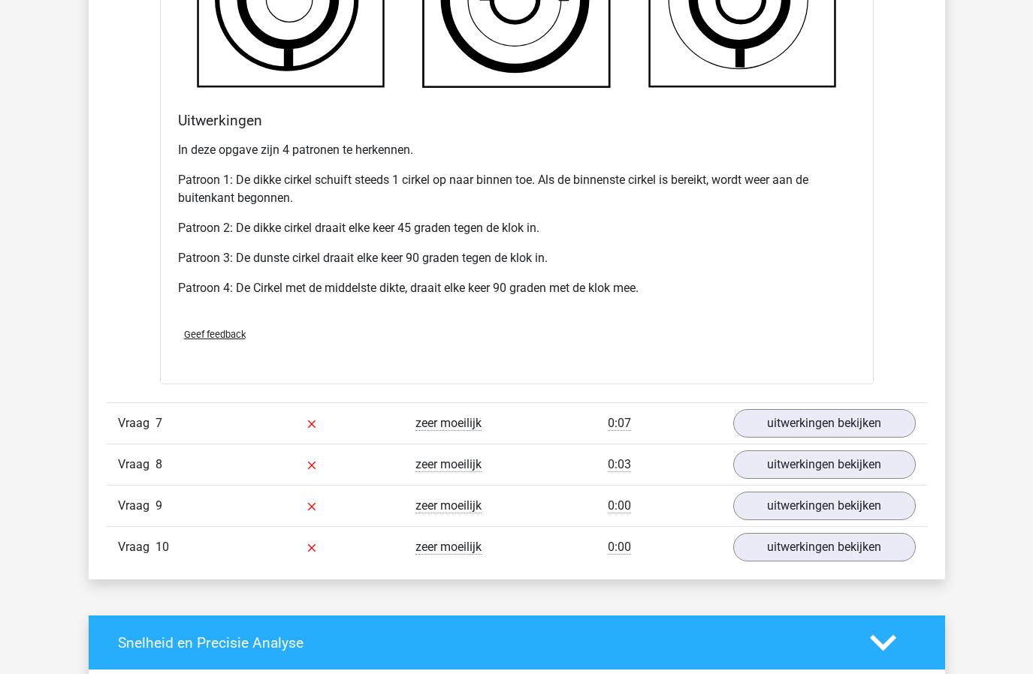
scroll to position [4659, 0]
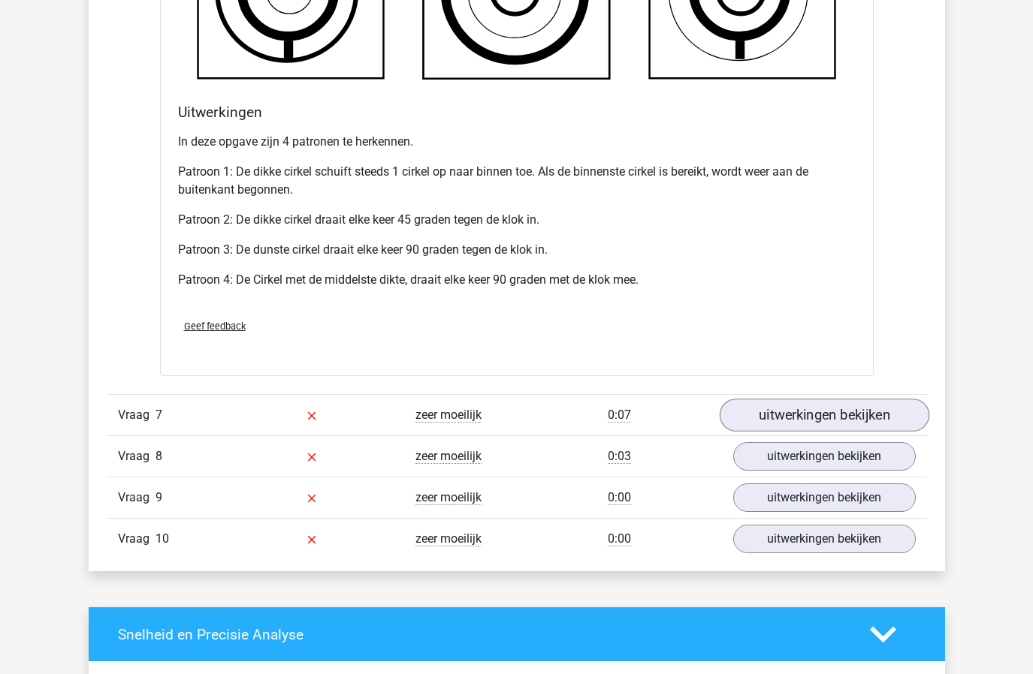
click at [835, 414] on link "uitwerkingen bekijken" at bounding box center [824, 415] width 210 height 33
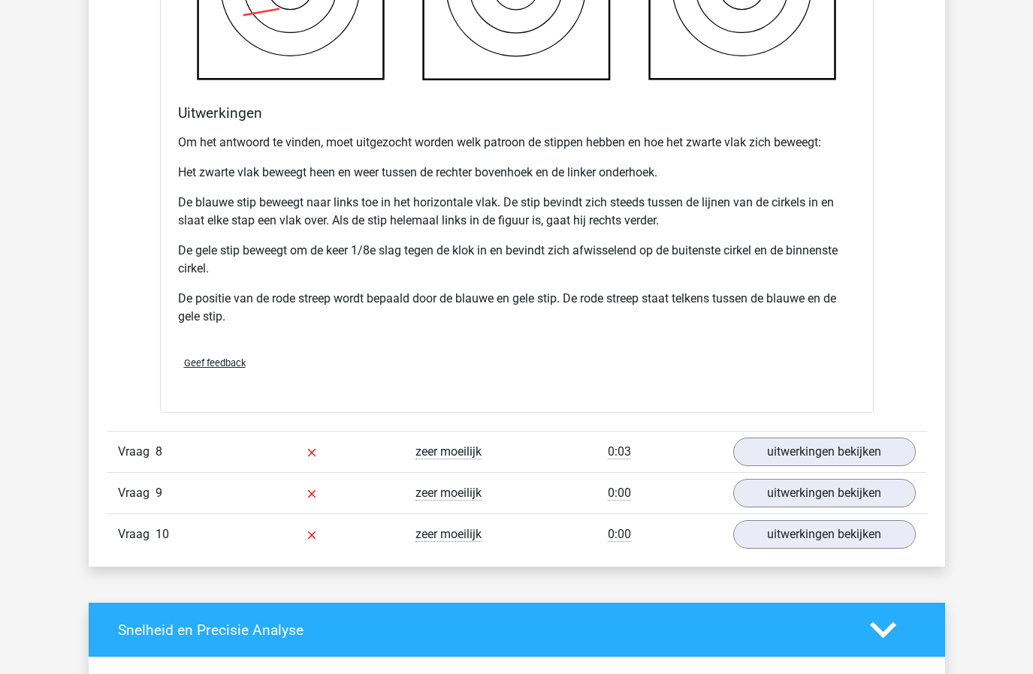
scroll to position [5682, 0]
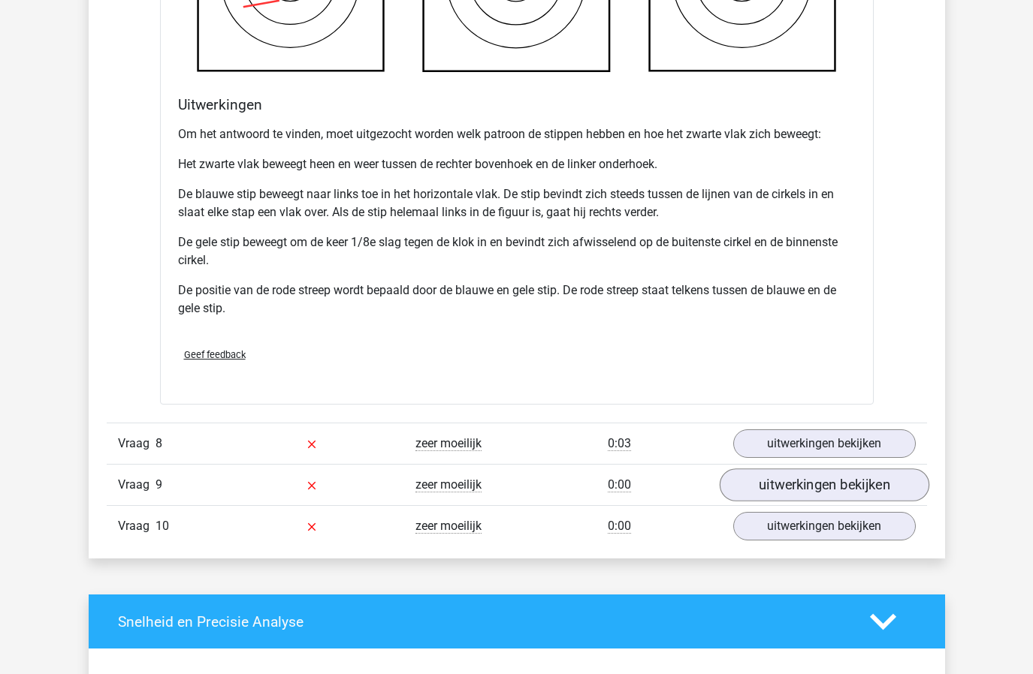
click at [836, 499] on link "uitwerkingen bekijken" at bounding box center [824, 485] width 210 height 33
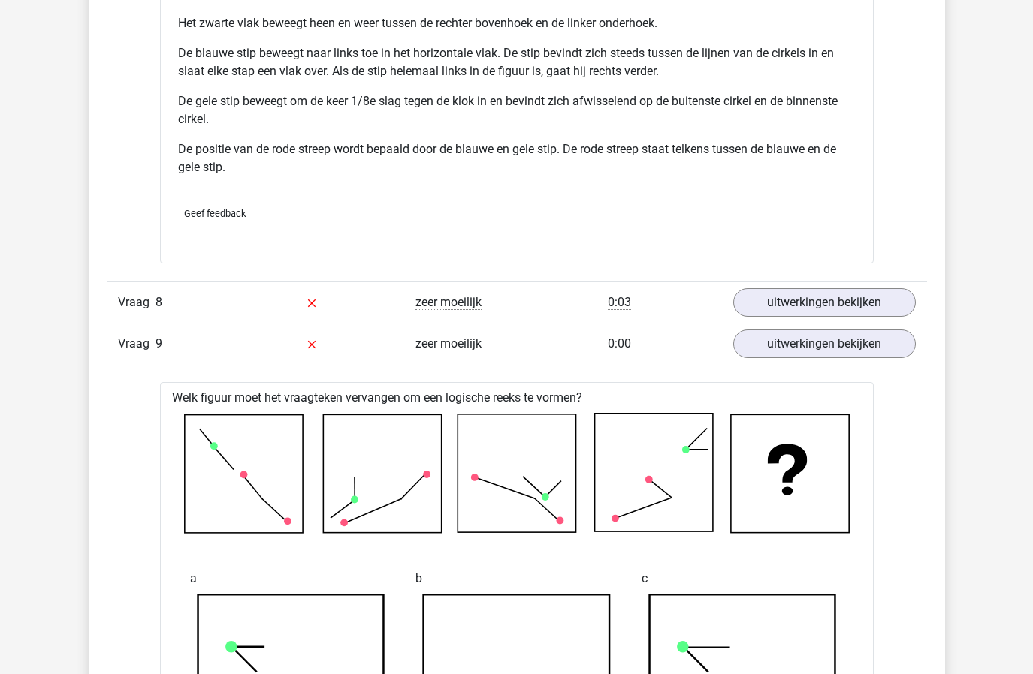
scroll to position [5754, 0]
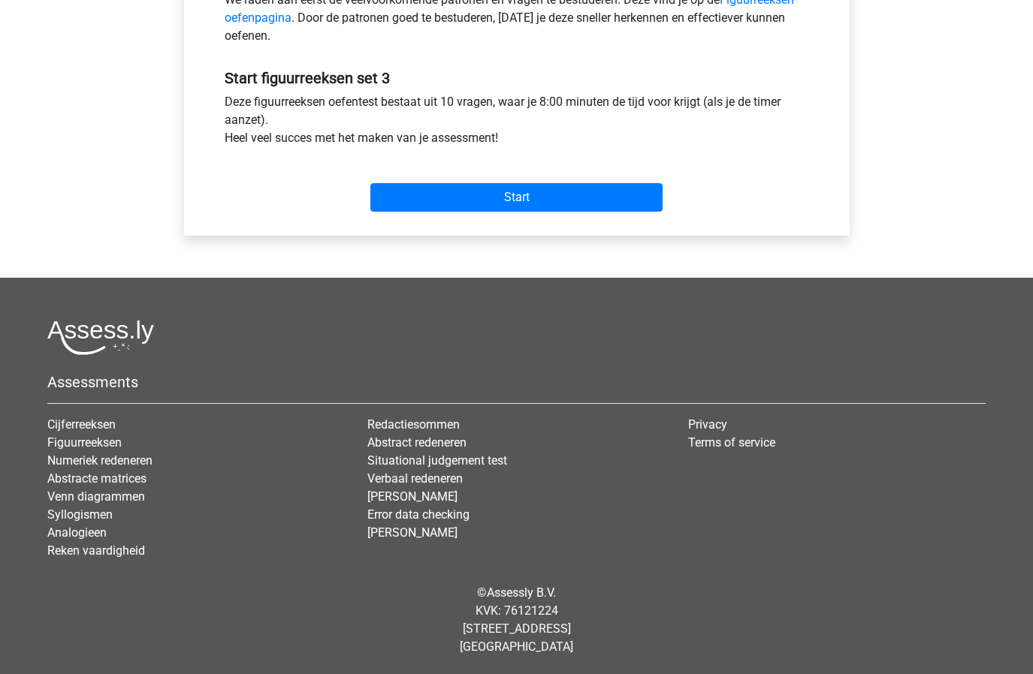
scroll to position [514, 0]
